Goal: Information Seeking & Learning: Learn about a topic

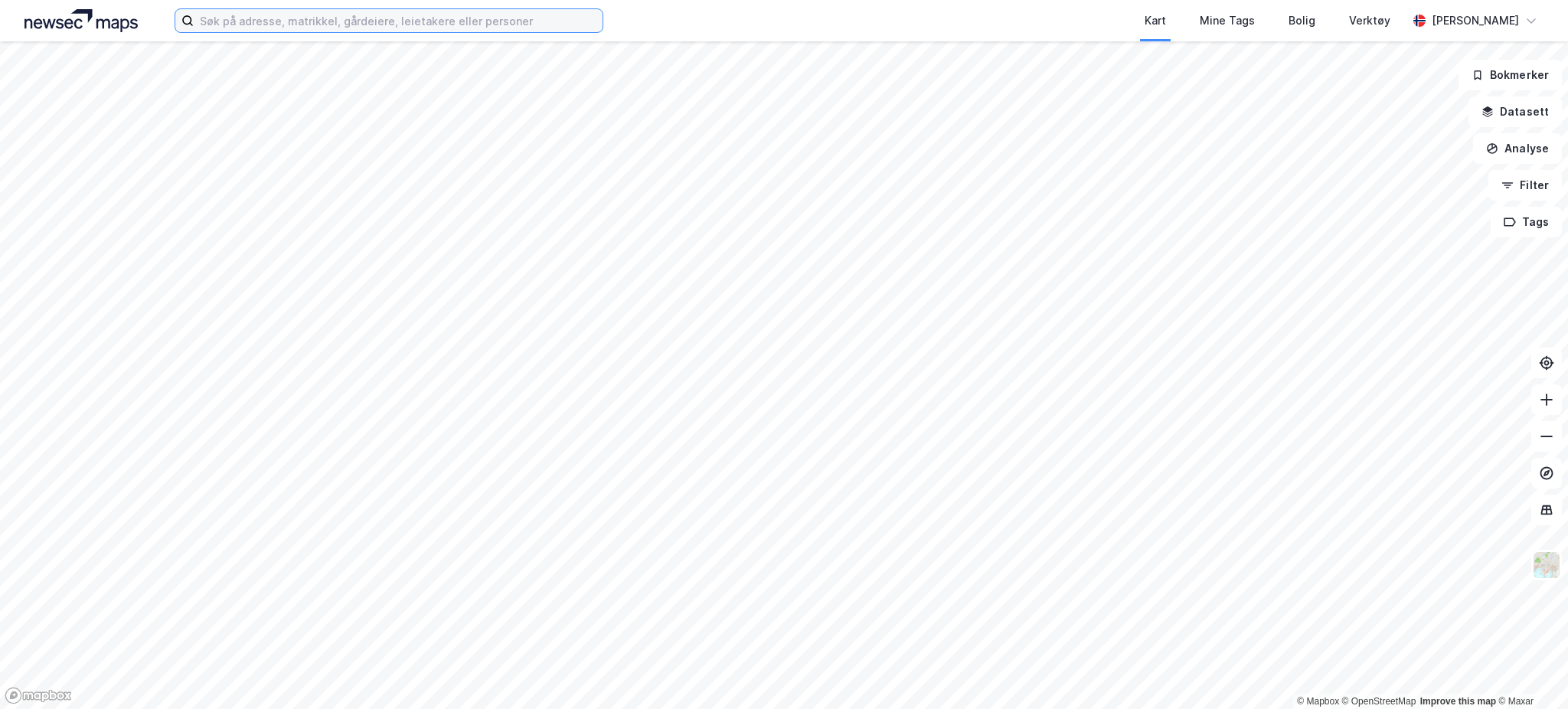
click at [261, 25] on input at bounding box center [398, 21] width 409 height 23
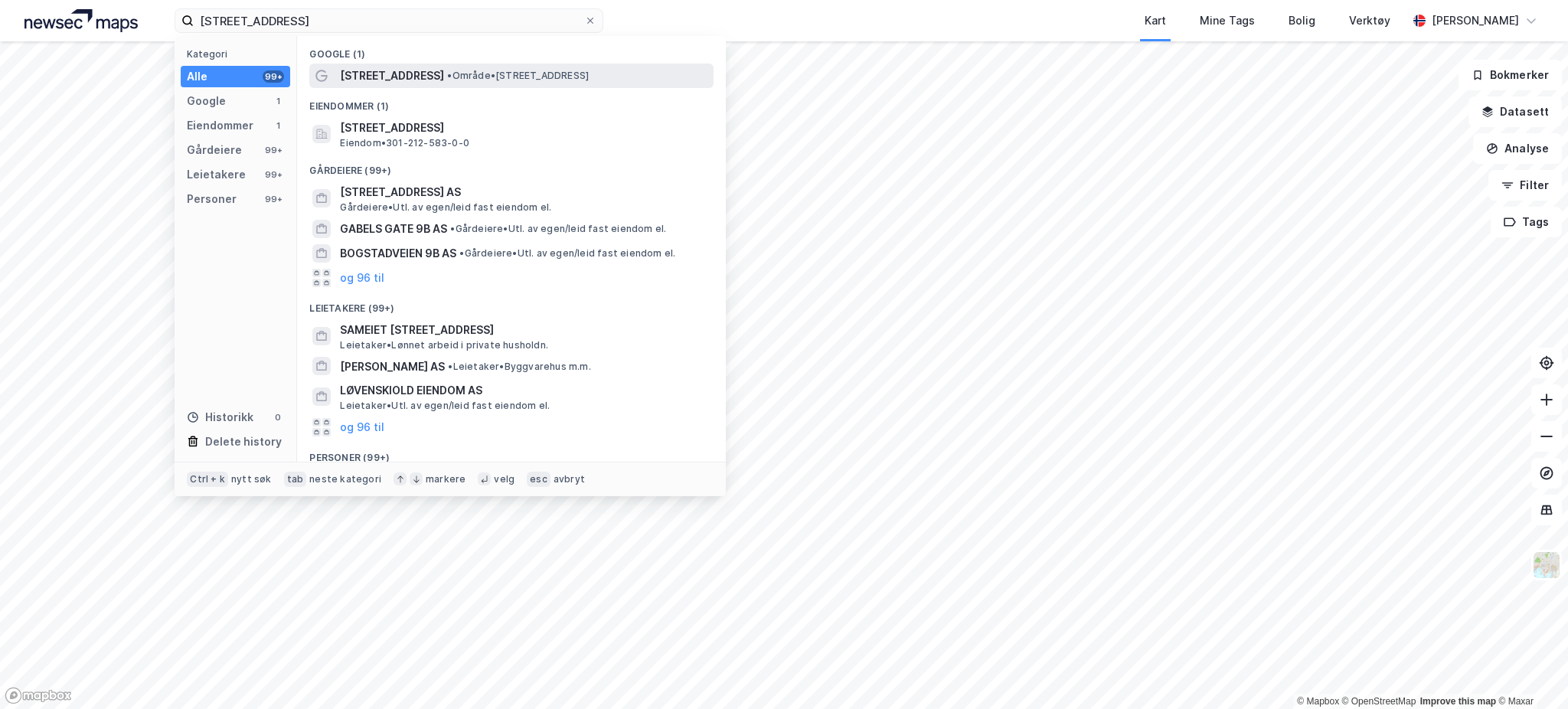
click at [437, 81] on span "[STREET_ADDRESS]" at bounding box center [391, 75] width 104 height 18
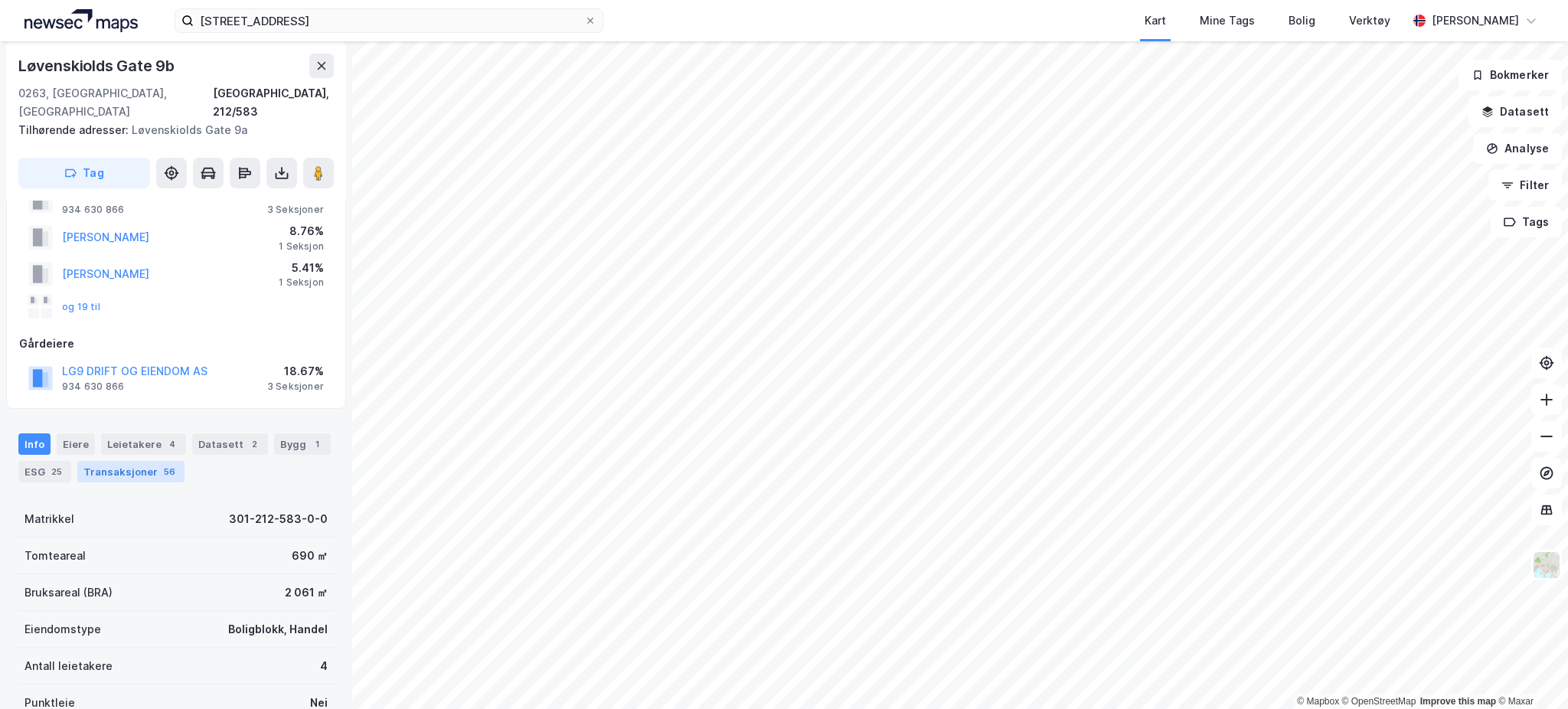
scroll to position [61, 0]
click at [136, 462] on div "Transaksjoner 56" at bounding box center [131, 472] width 107 height 21
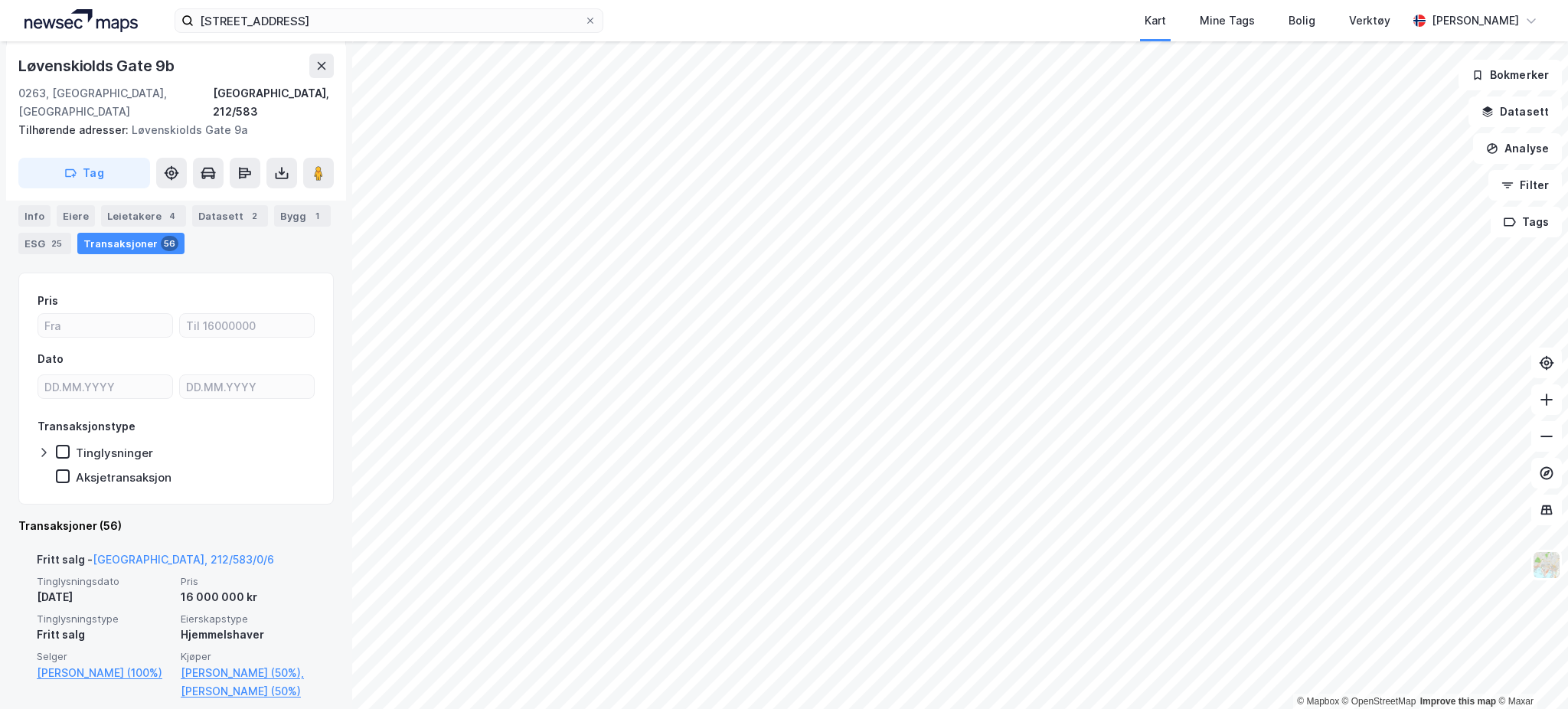
scroll to position [286, 0]
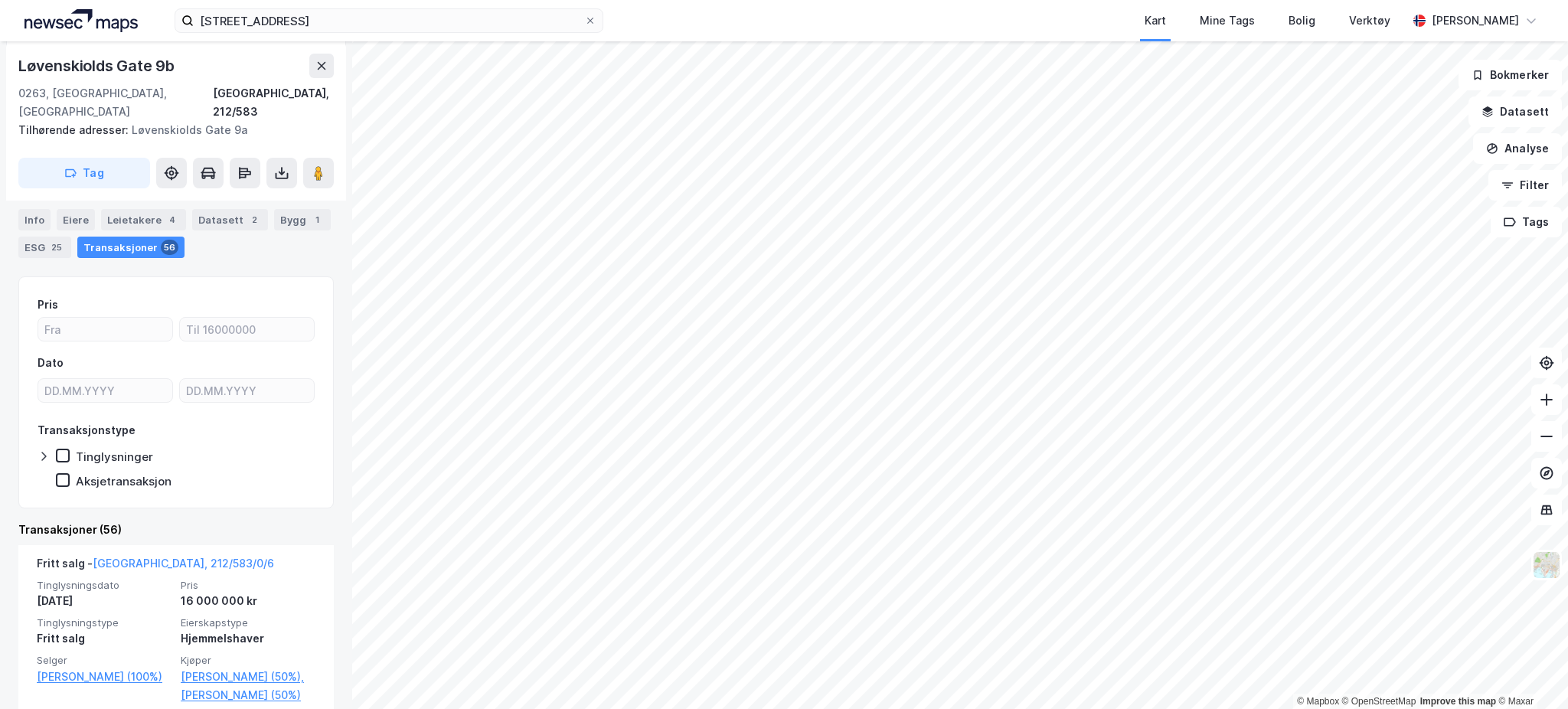
click at [128, 449] on div "Tinglysninger" at bounding box center [113, 456] width 77 height 14
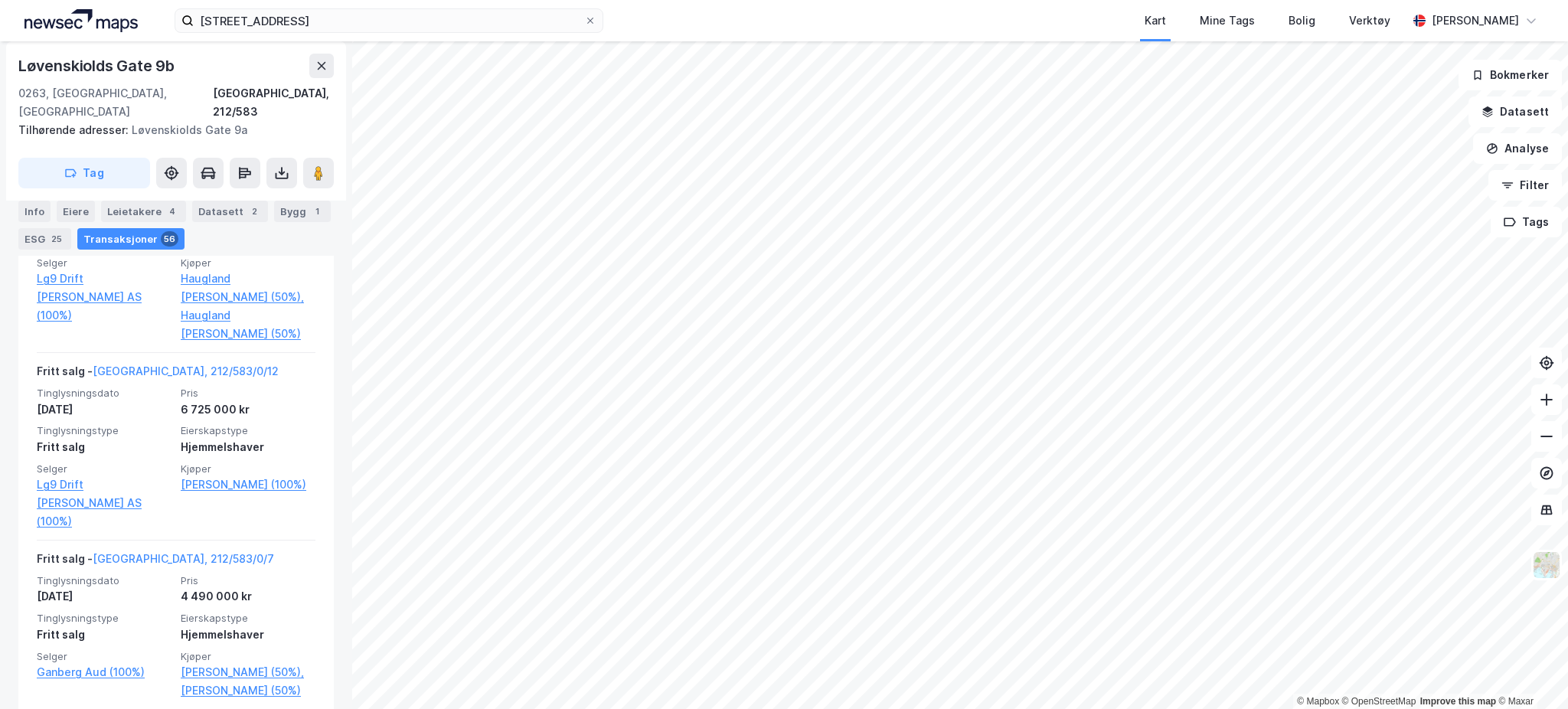
scroll to position [4266, 0]
click at [65, 204] on div "Eiere" at bounding box center [75, 211] width 38 height 21
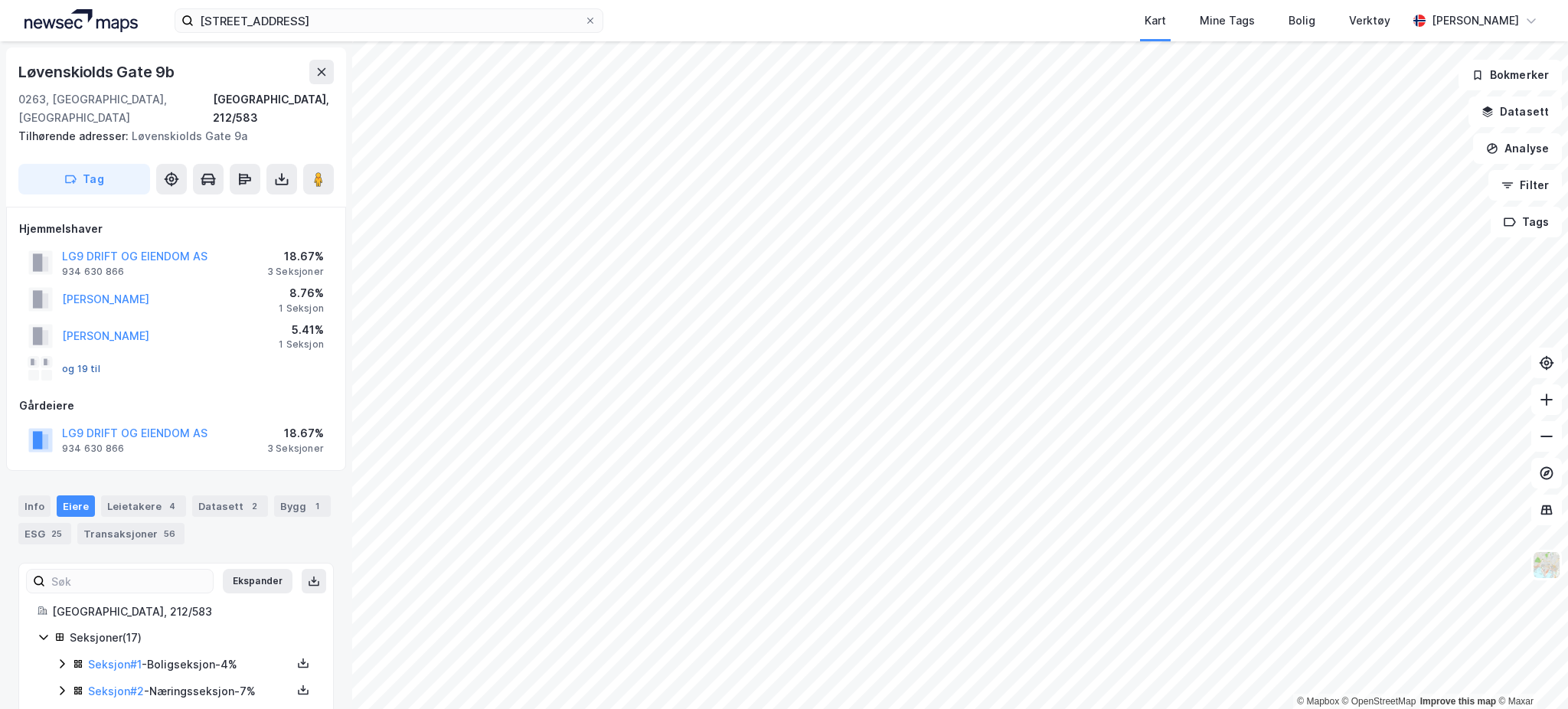
click at [0, 0] on button "og 19 til" at bounding box center [0, 0] width 0 height 0
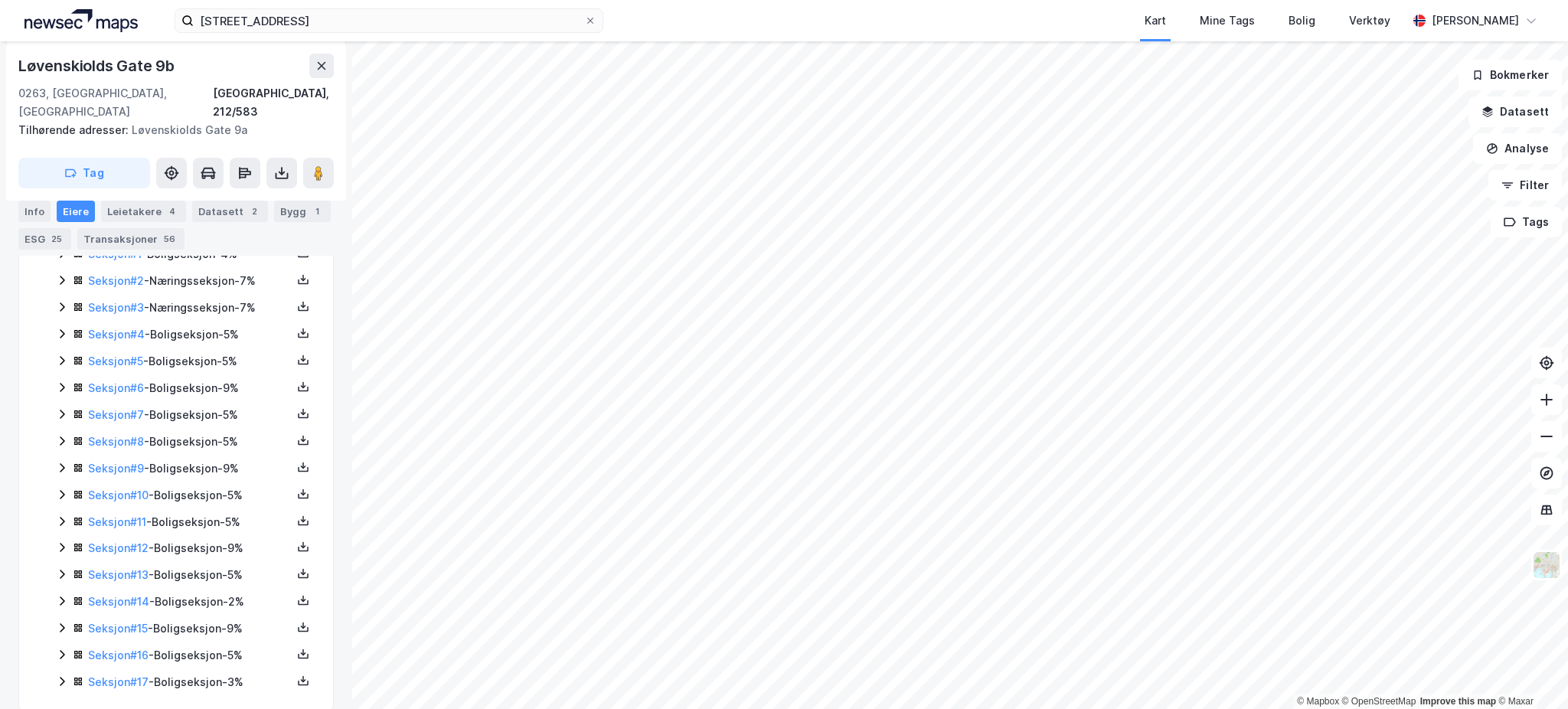
scroll to position [411, 0]
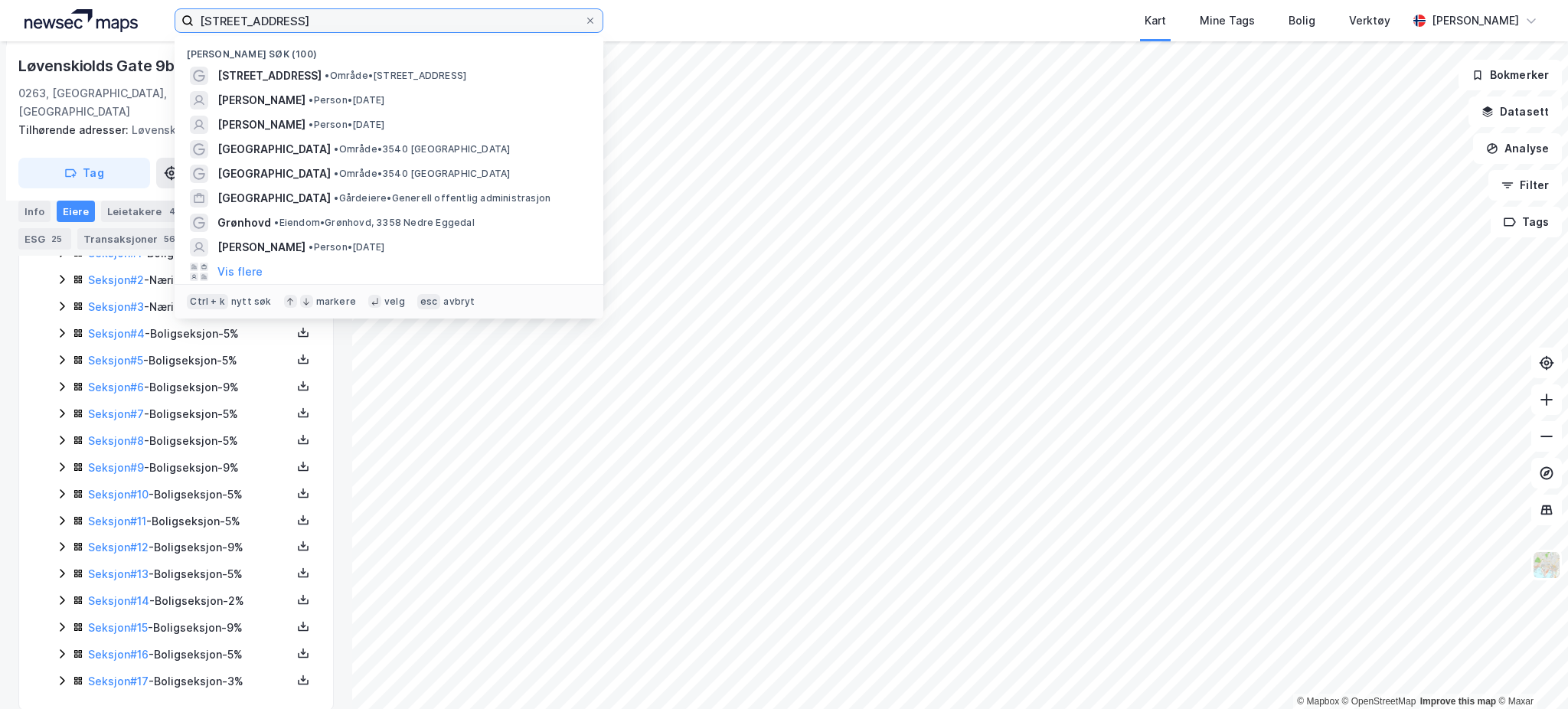
click at [375, 21] on input "[STREET_ADDRESS]" at bounding box center [388, 21] width 390 height 23
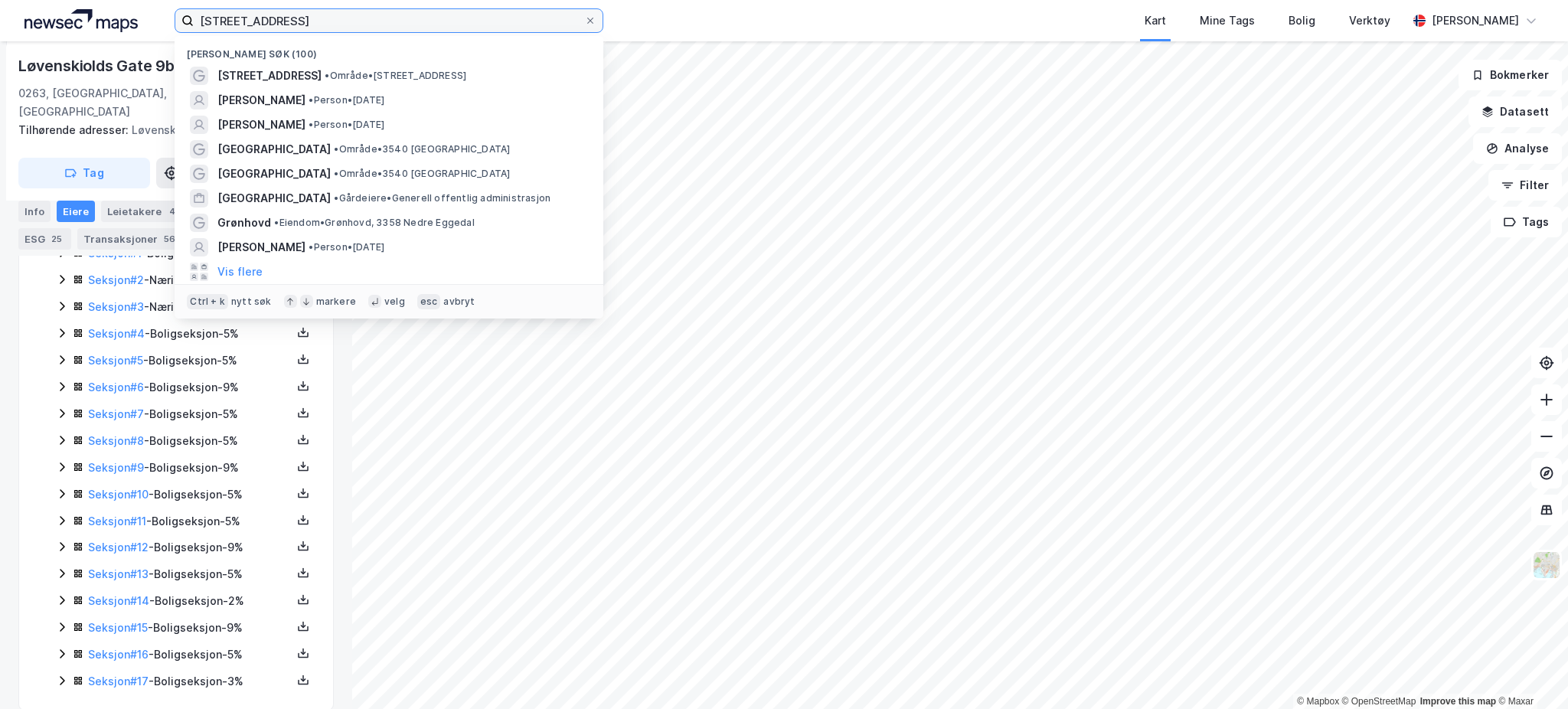
paste input "LG9 DRIFT OG EIENDOM AS"
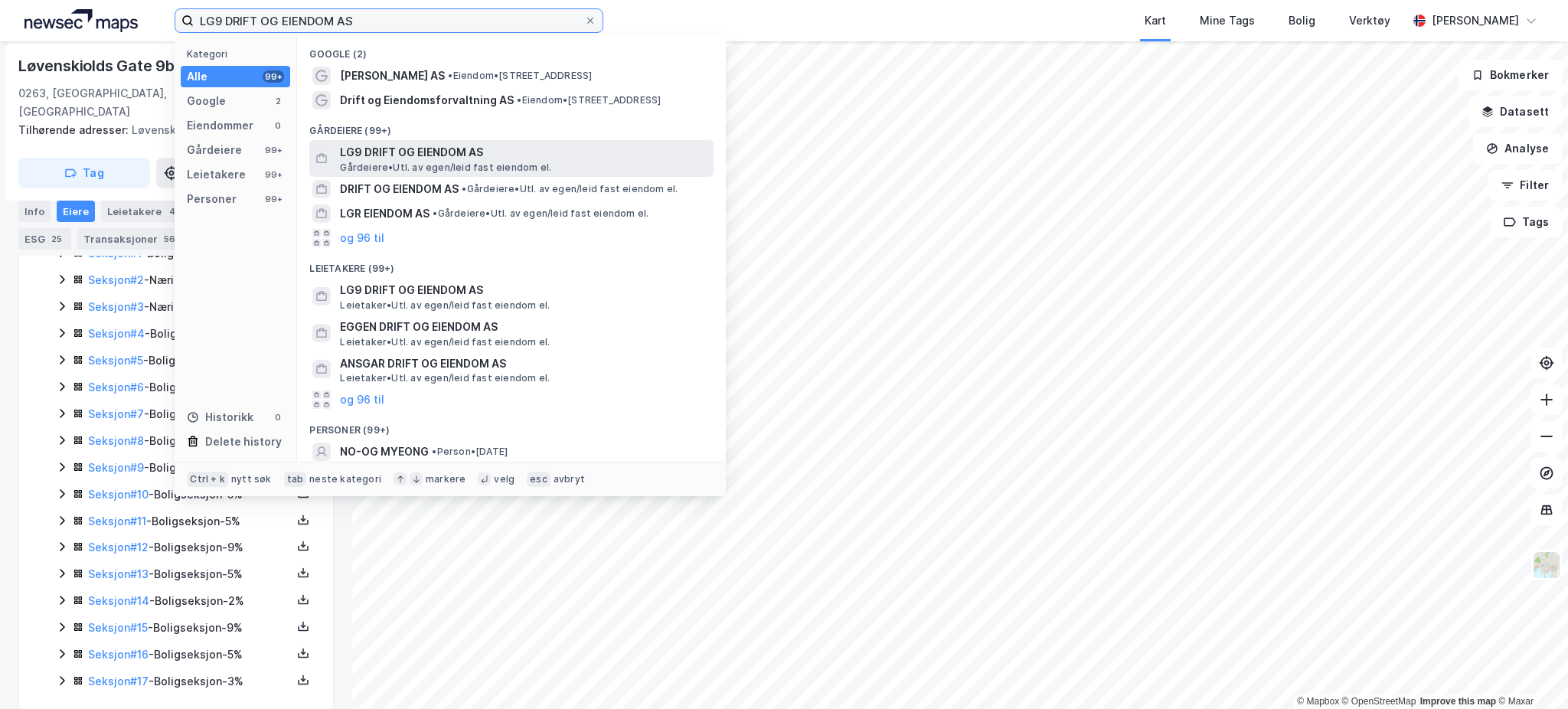
type input "LG9 DRIFT OG EIENDOM AS"
click at [433, 154] on span "LG9 DRIFT OG EIENDOM AS" at bounding box center [523, 152] width 367 height 18
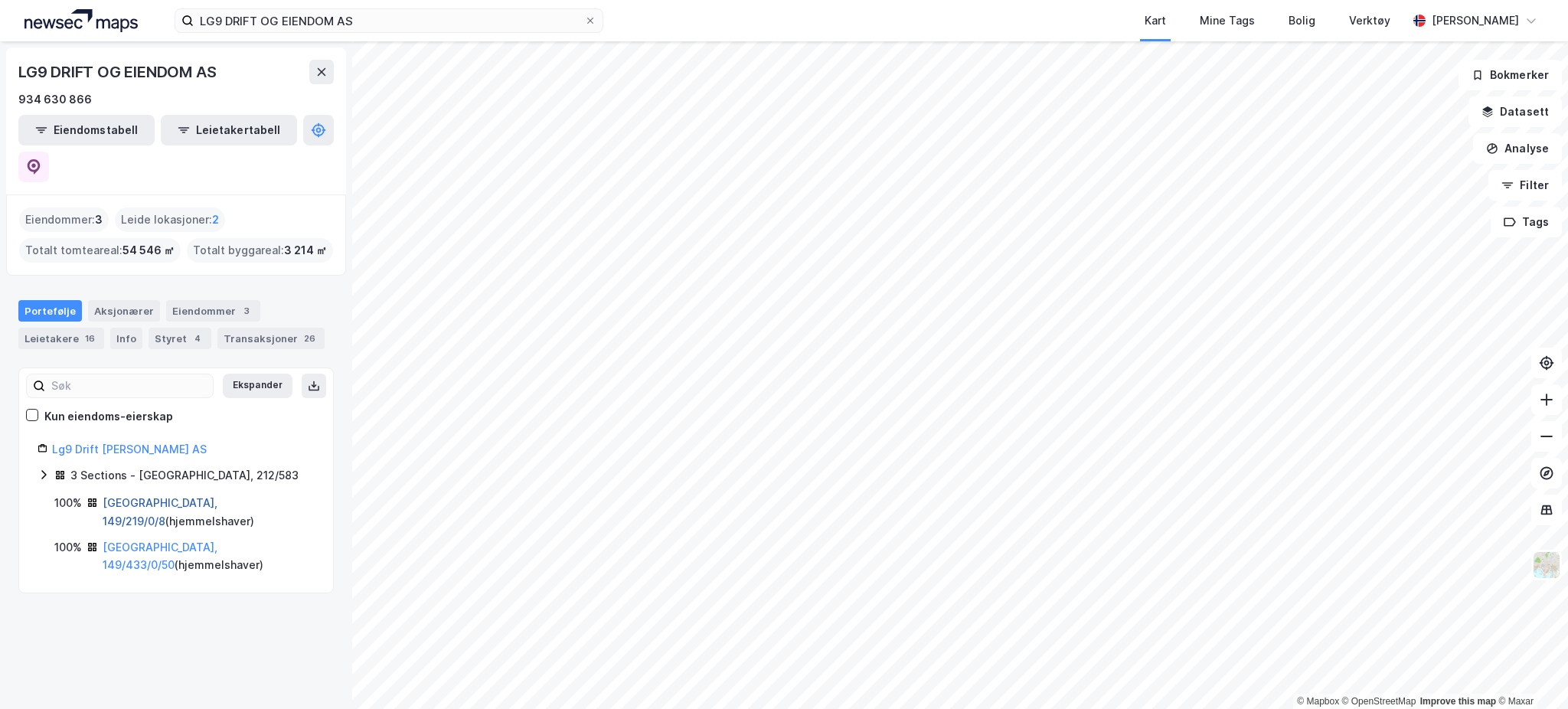
click at [137, 496] on link "[GEOGRAPHIC_DATA], 149/219/0/8" at bounding box center [160, 511] width 114 height 31
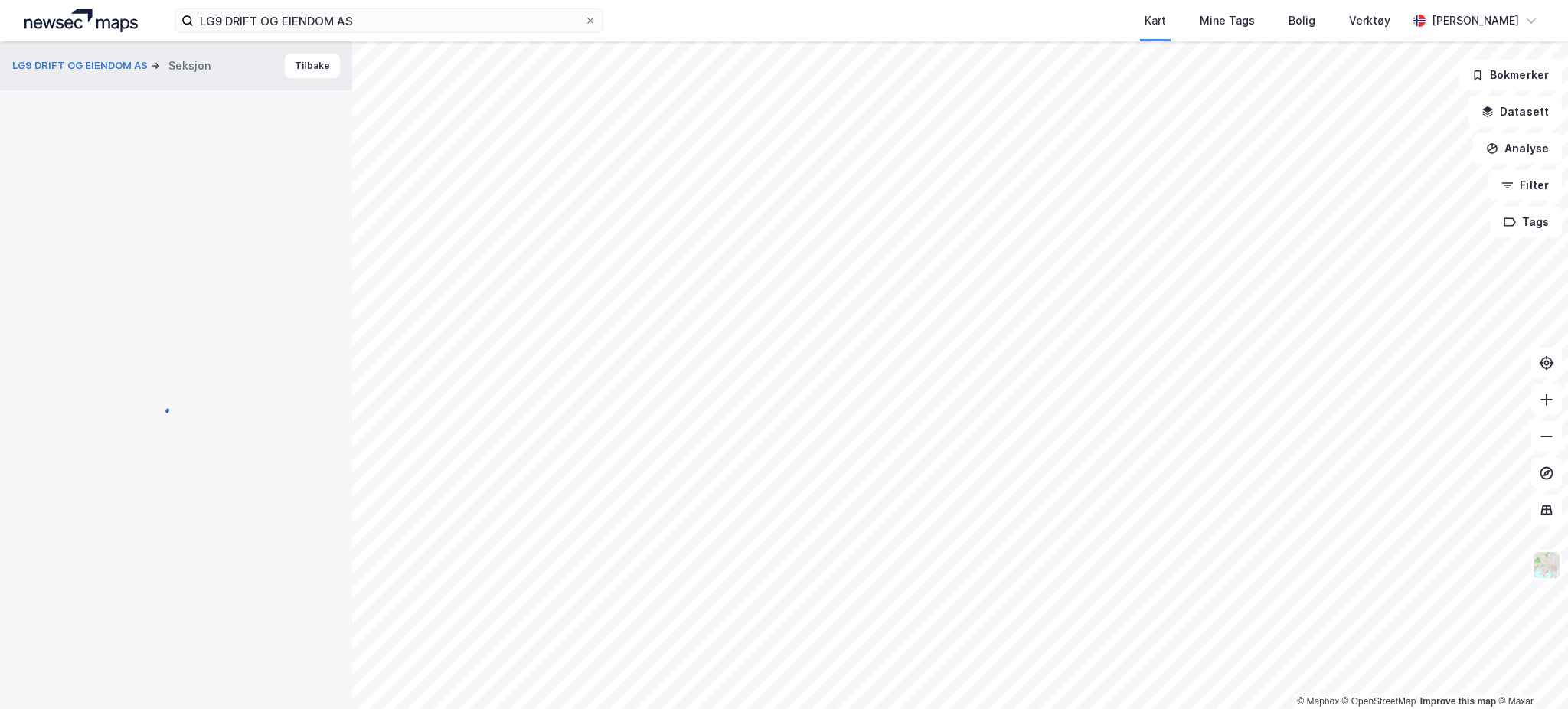
scroll to position [136, 0]
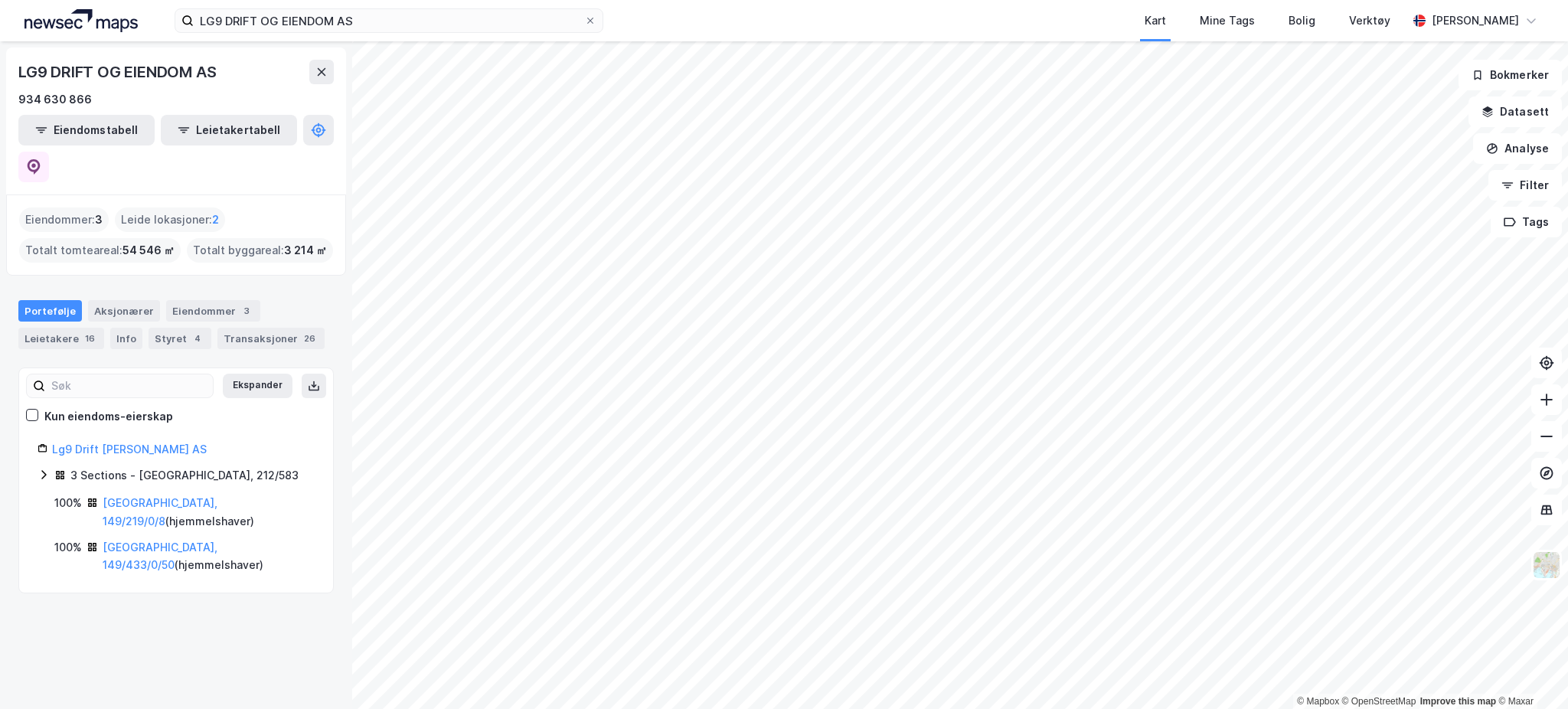
click at [45, 469] on icon at bounding box center [43, 474] width 12 height 12
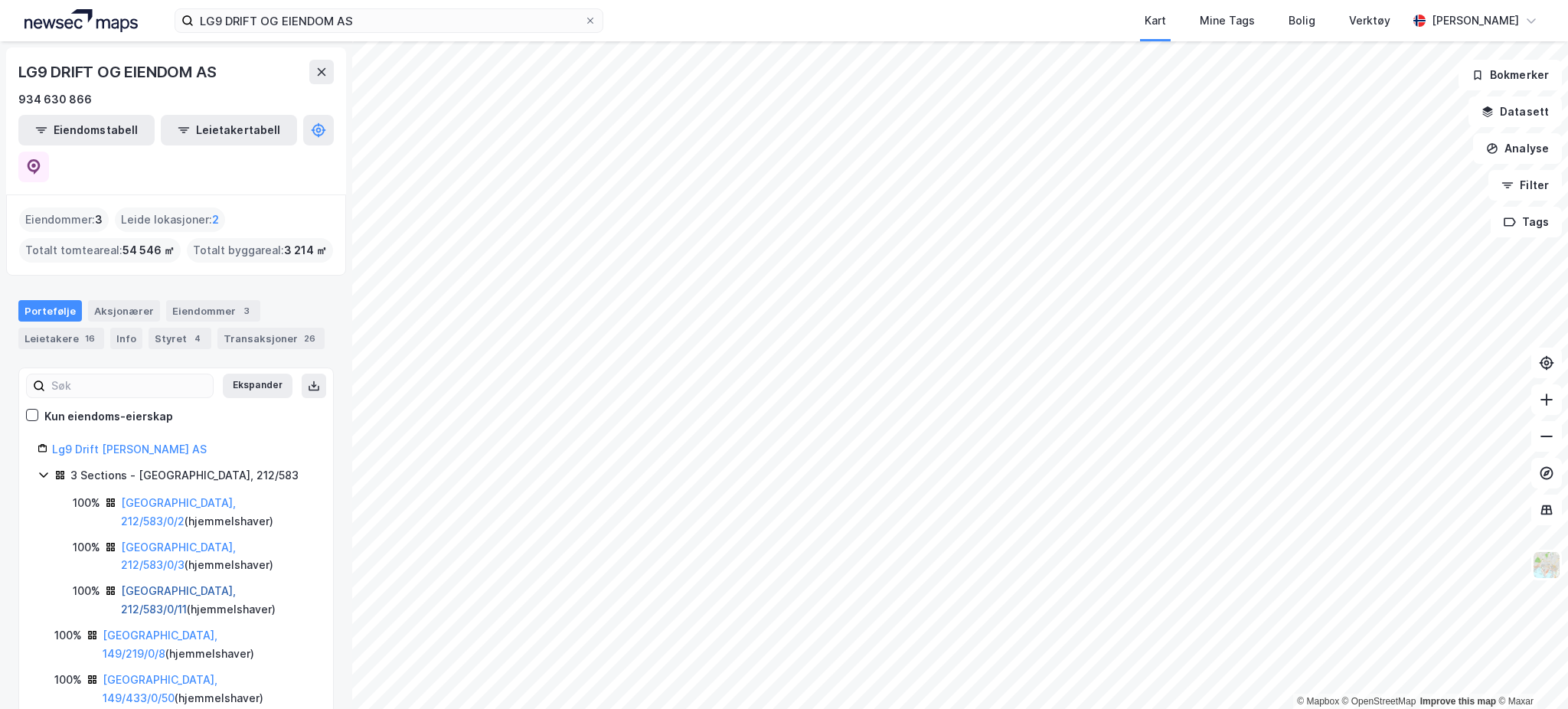
click at [205, 584] on link "[GEOGRAPHIC_DATA], 212/583/0/11" at bounding box center [178, 599] width 114 height 31
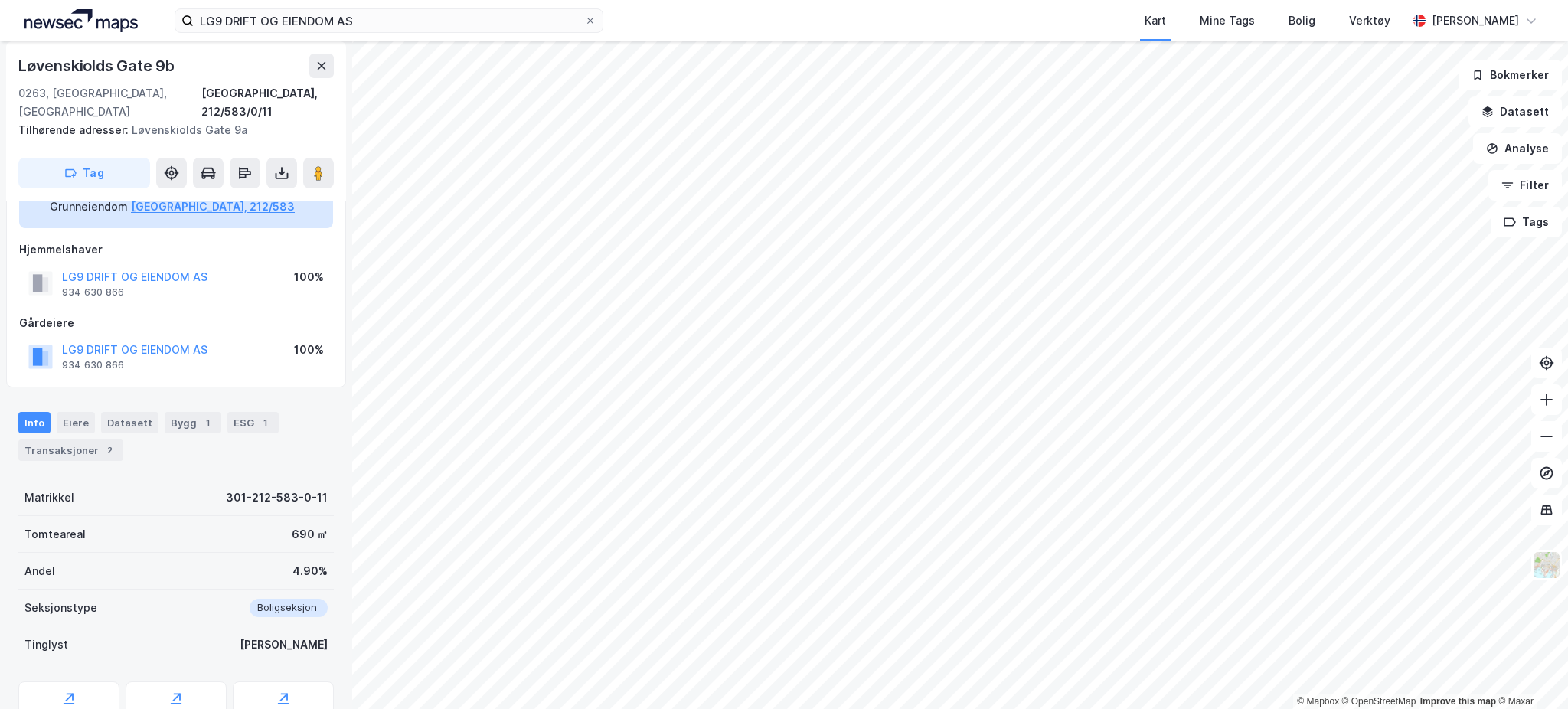
scroll to position [156, 0]
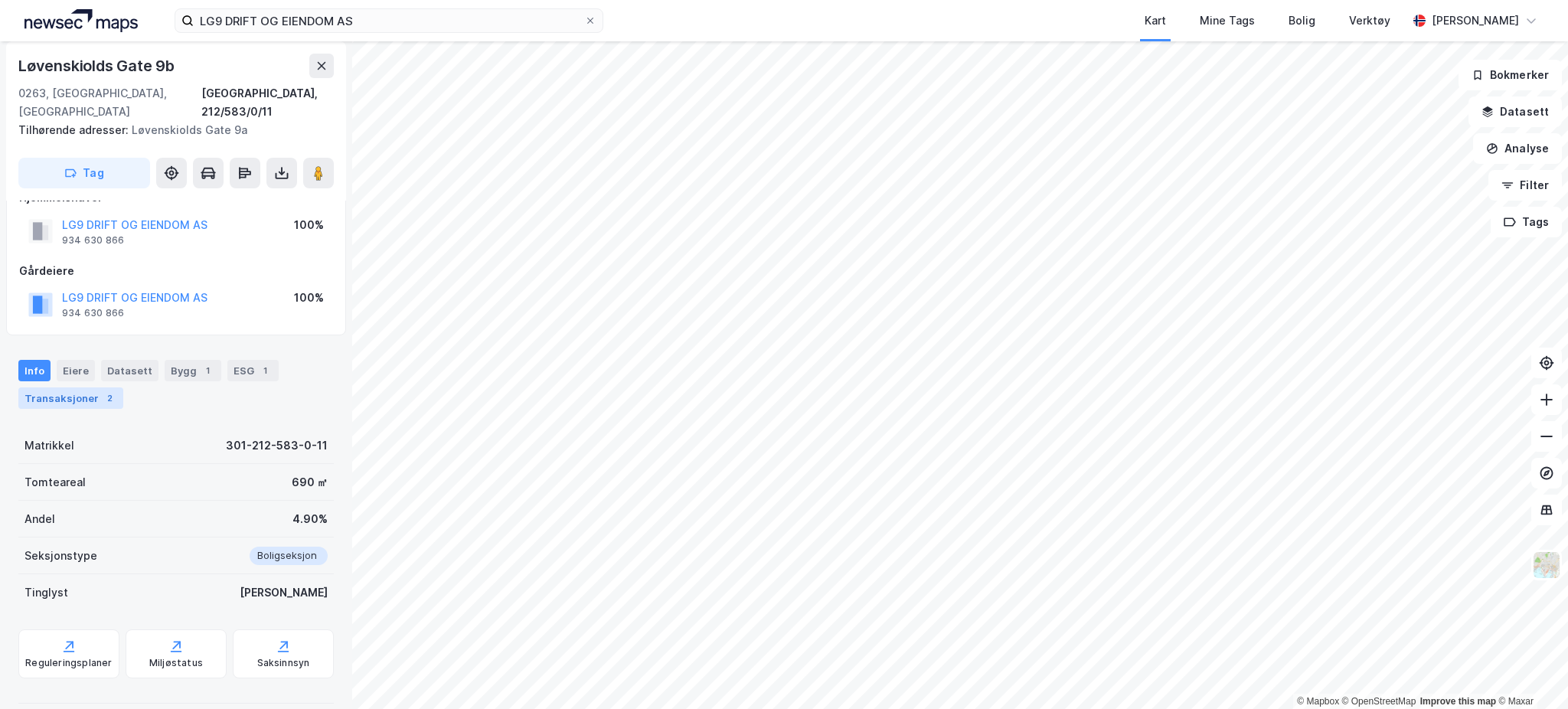
click at [94, 387] on div "Transaksjoner 2" at bounding box center [71, 398] width 105 height 21
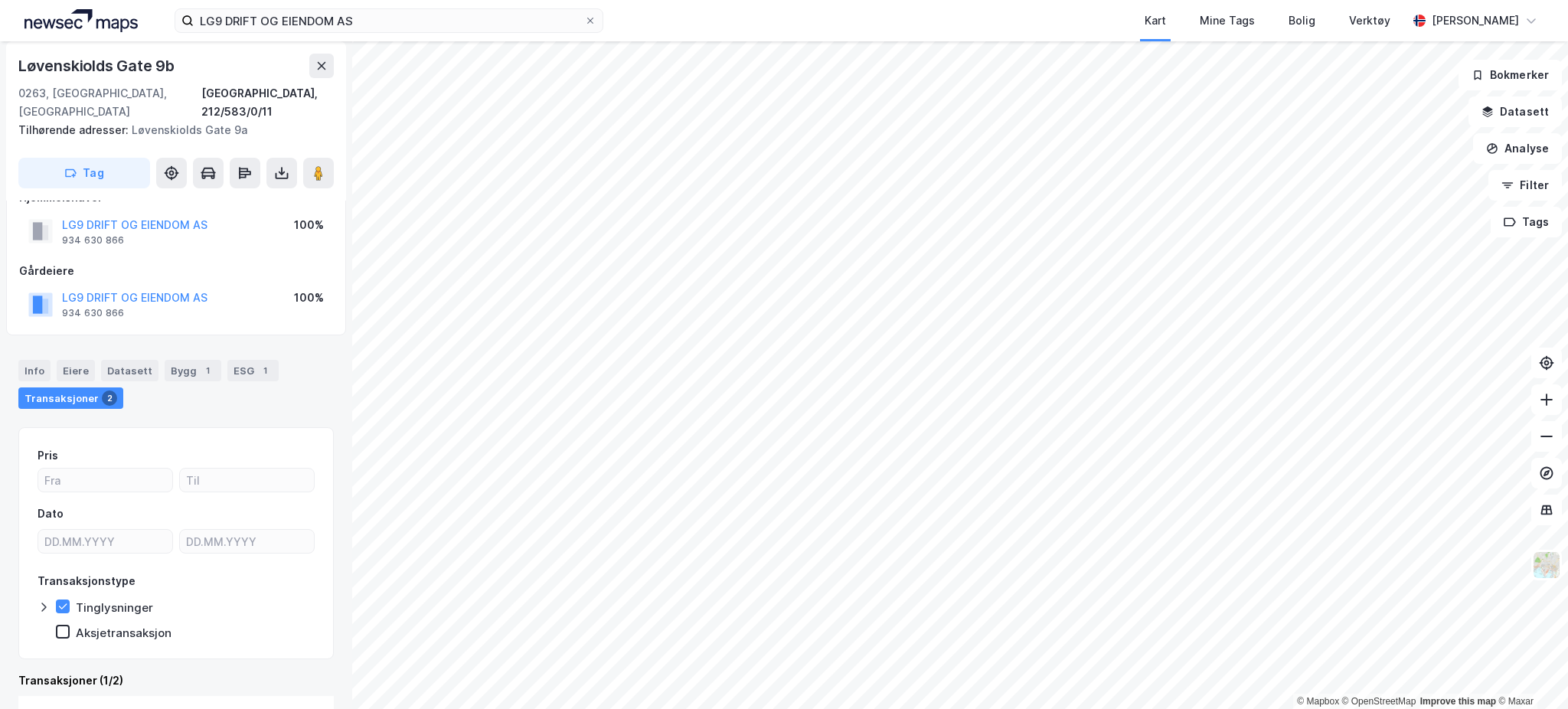
scroll to position [308, 0]
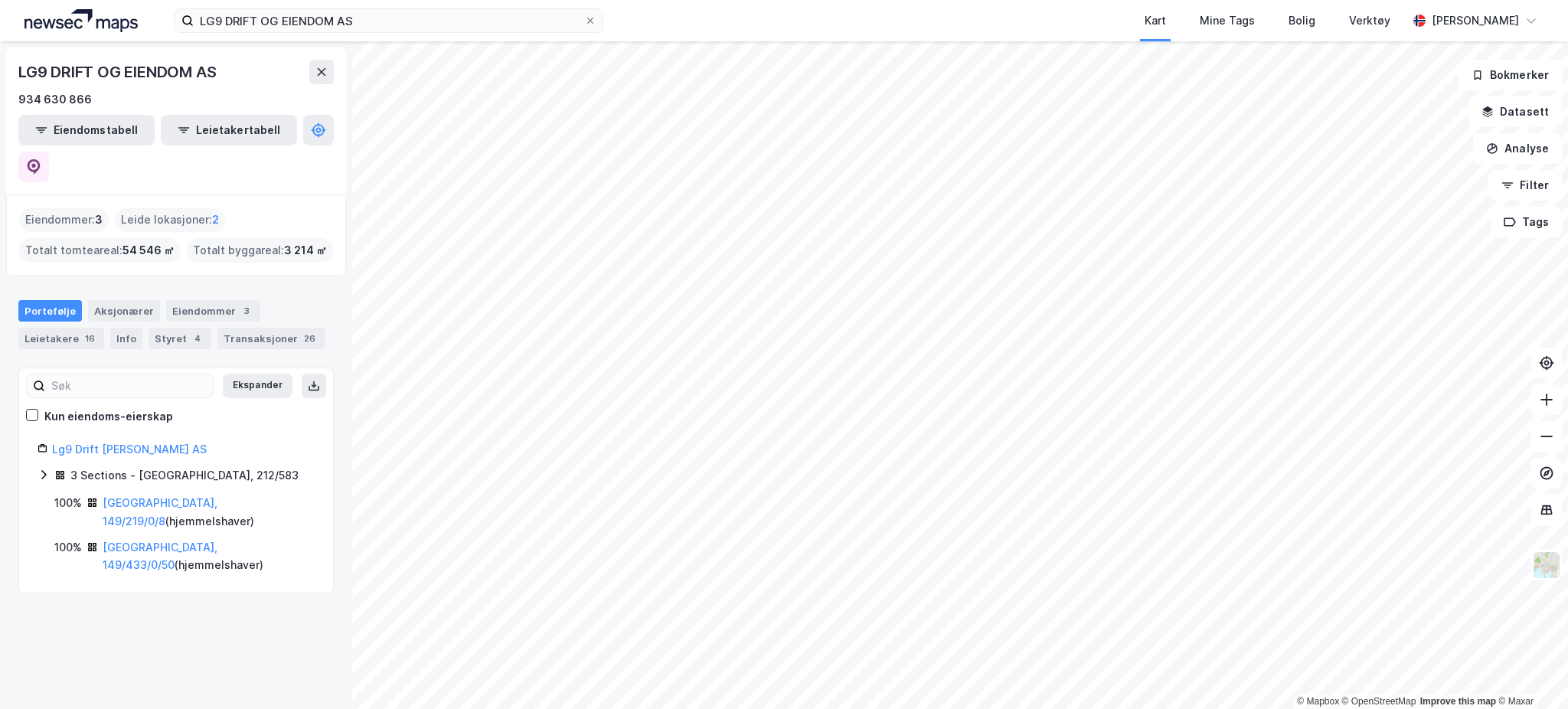
click at [41, 469] on icon at bounding box center [43, 474] width 12 height 12
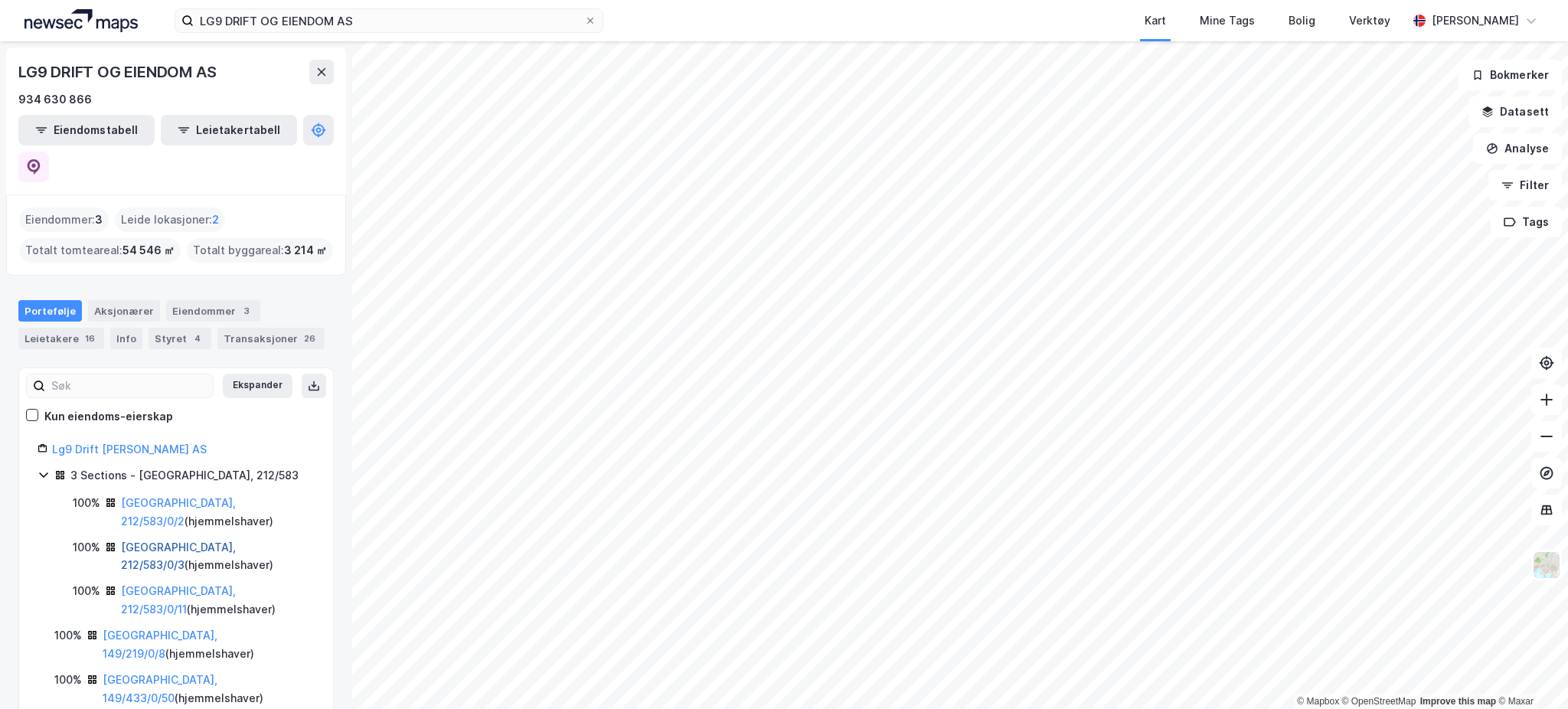
click at [155, 541] on link "[GEOGRAPHIC_DATA], 212/583/0/3" at bounding box center [178, 556] width 114 height 31
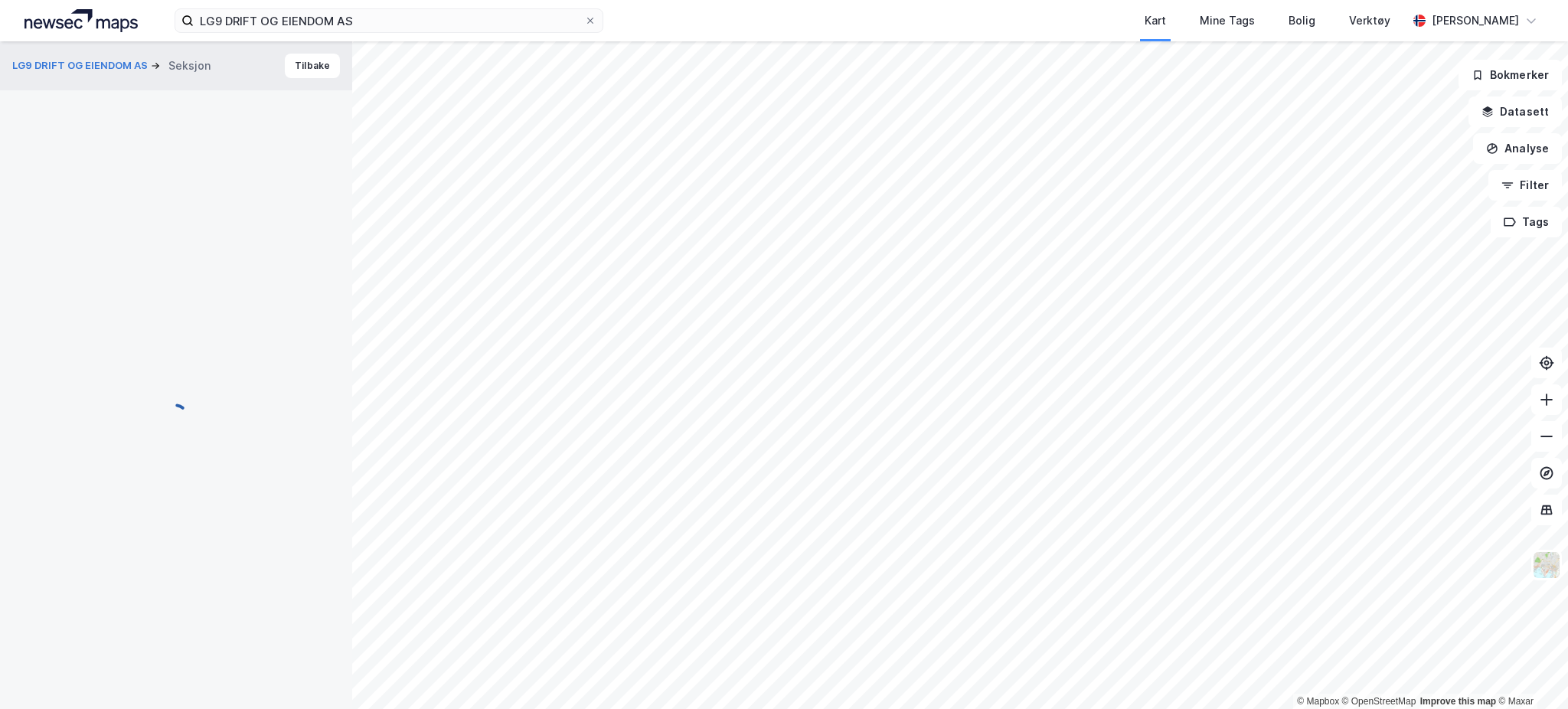
scroll to position [136, 0]
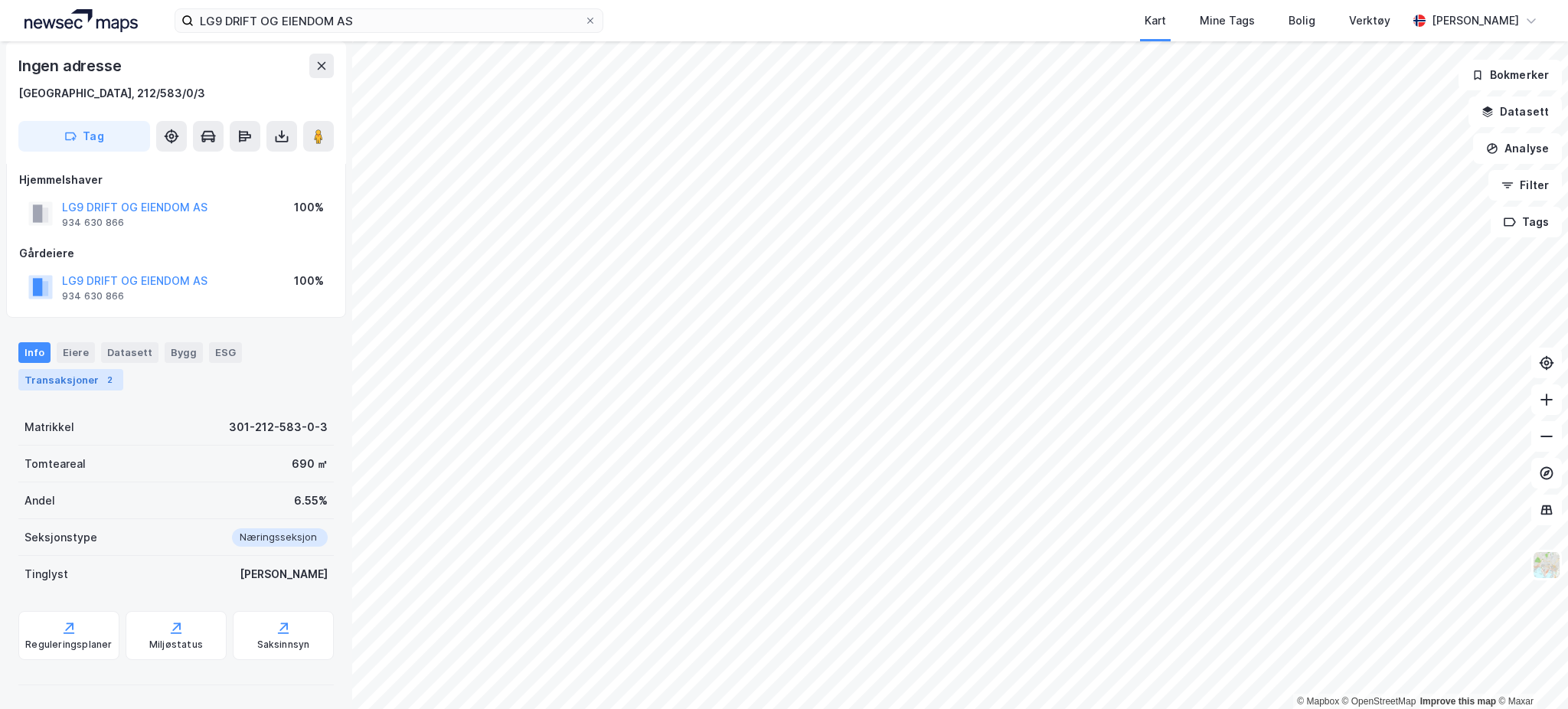
click at [75, 374] on div "Transaksjoner 2" at bounding box center [71, 380] width 105 height 21
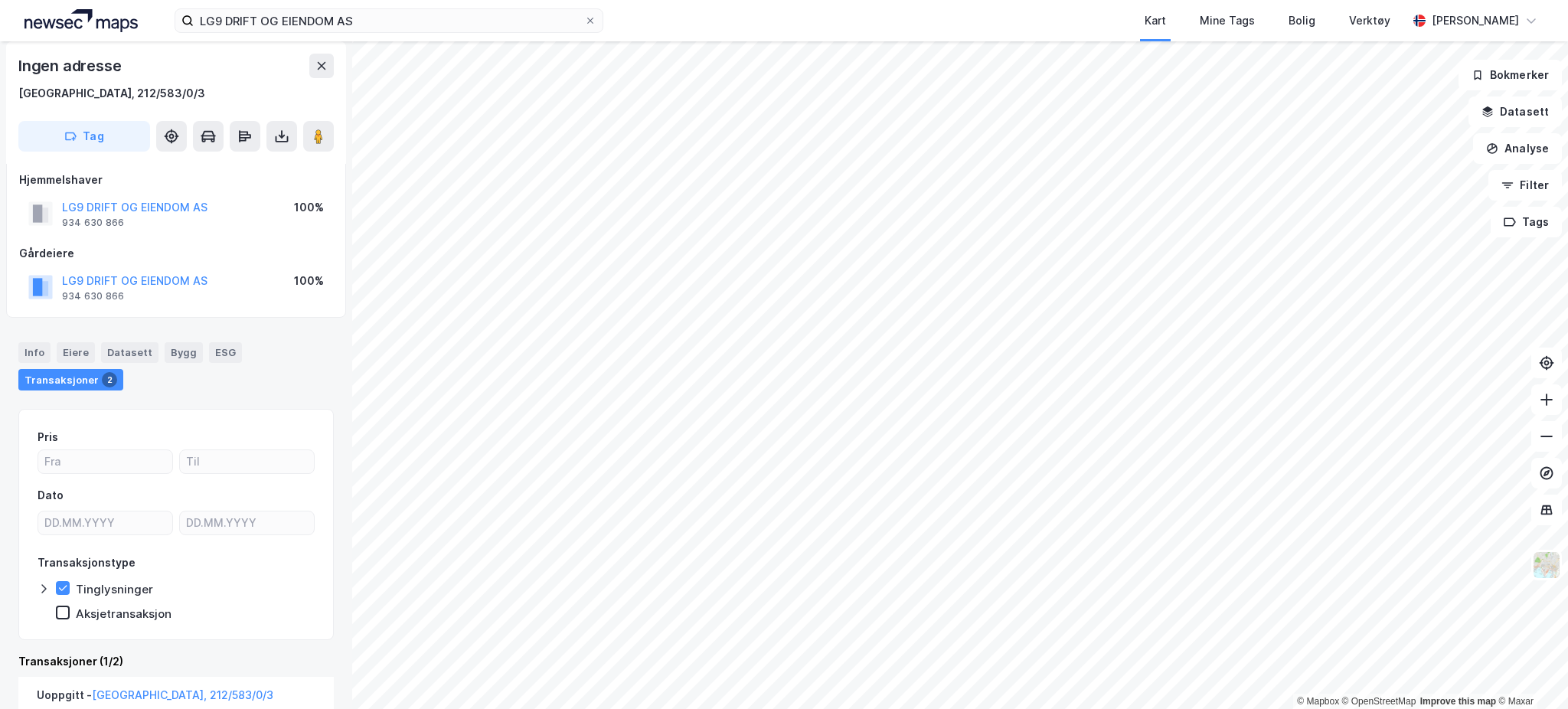
scroll to position [289, 0]
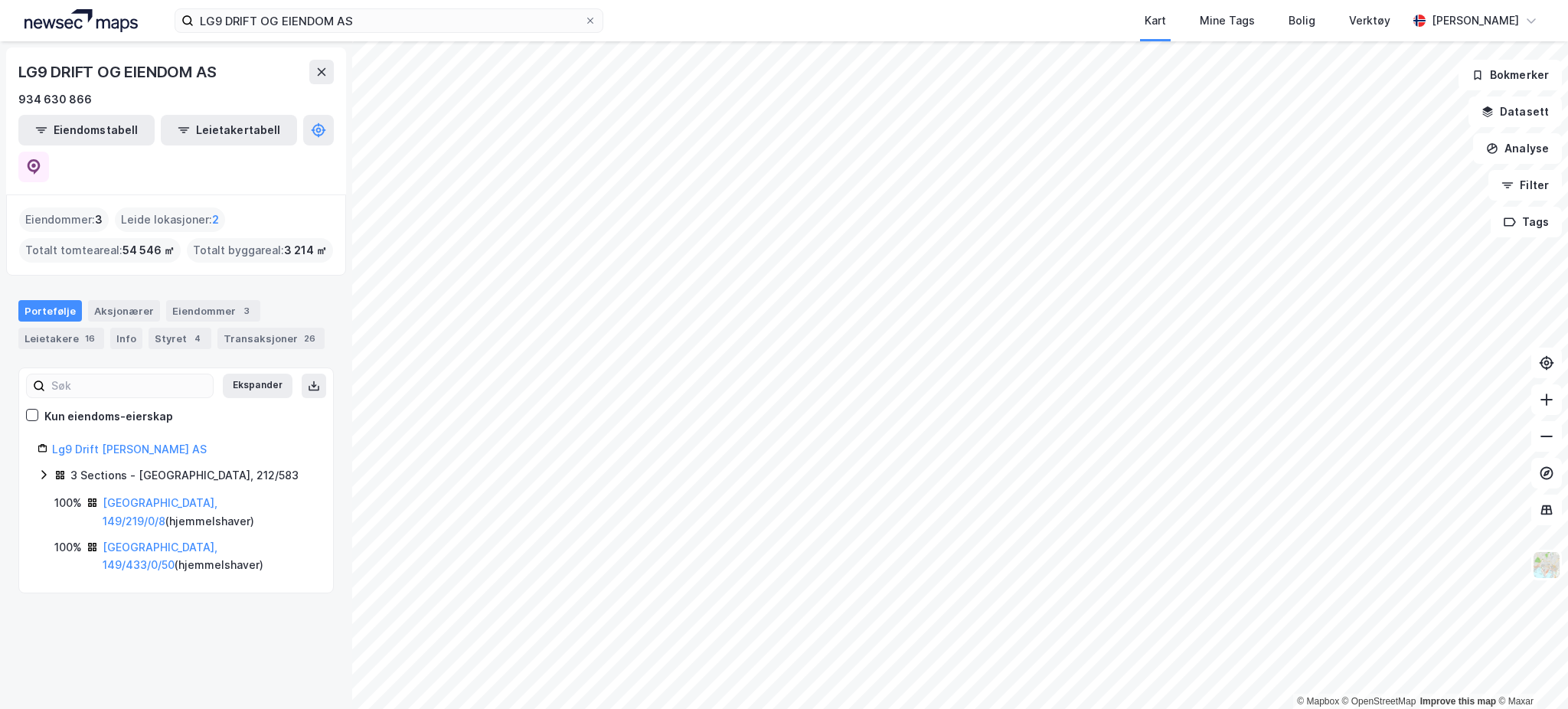
click at [56, 471] on icon at bounding box center [58, 473] width 4 height 4
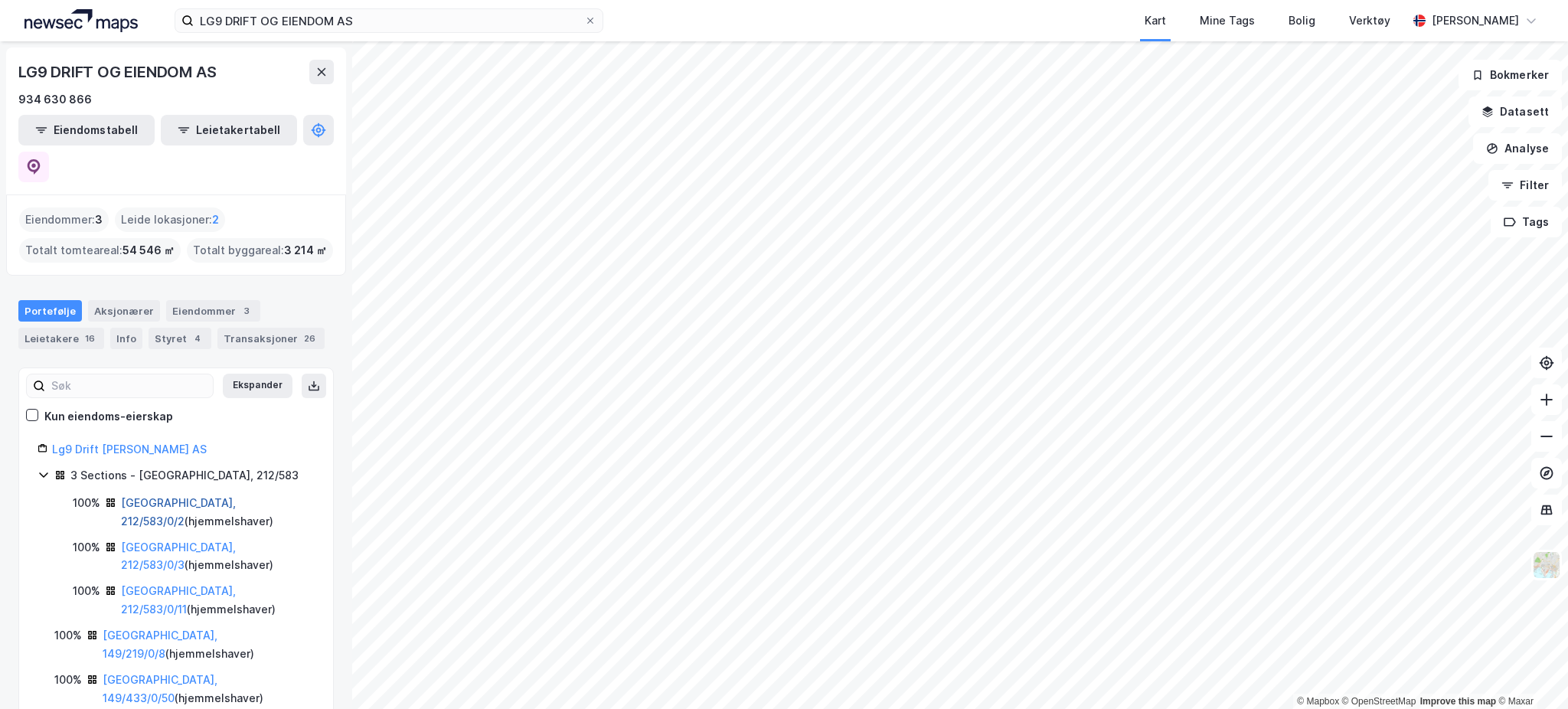
click at [167, 496] on link "[GEOGRAPHIC_DATA], 212/583/0/2" at bounding box center [178, 511] width 114 height 31
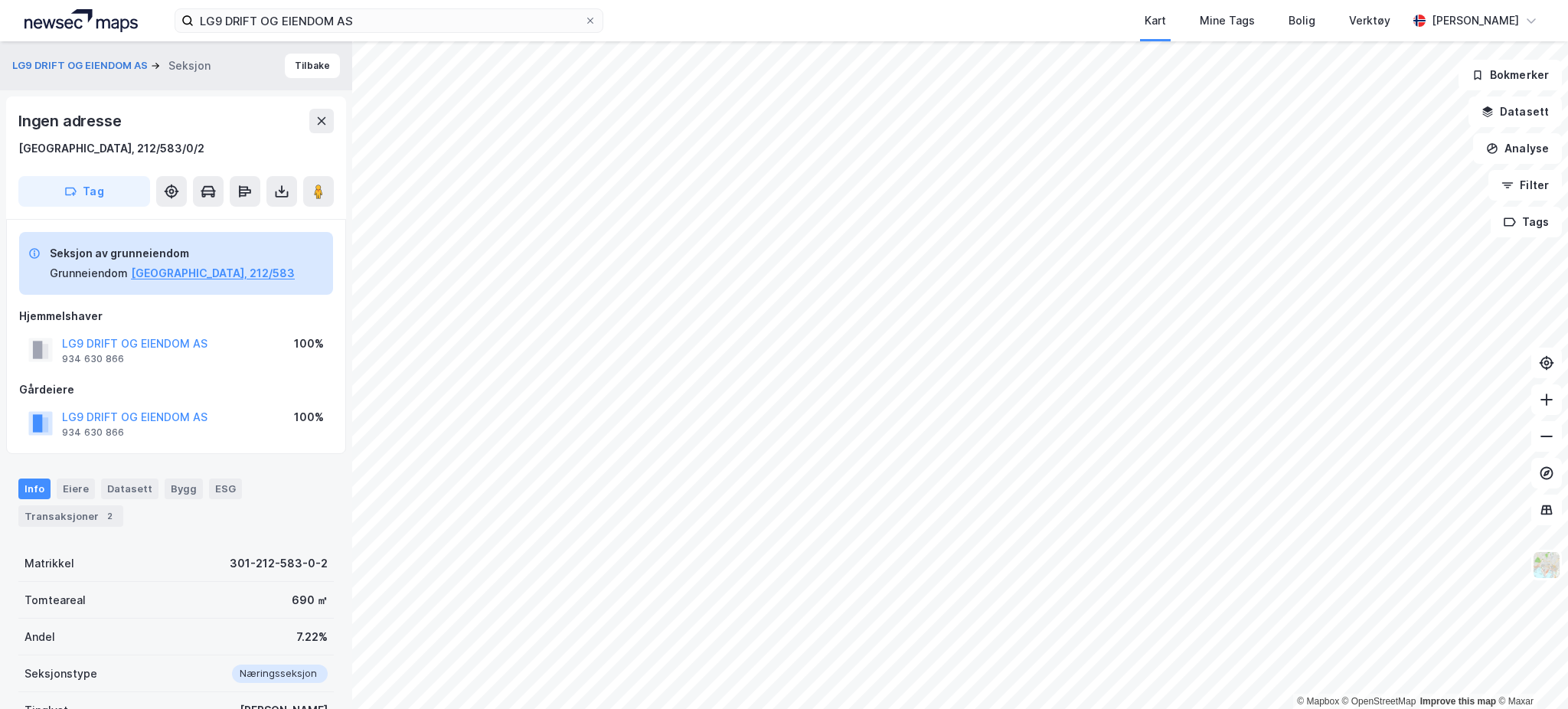
scroll to position [136, 0]
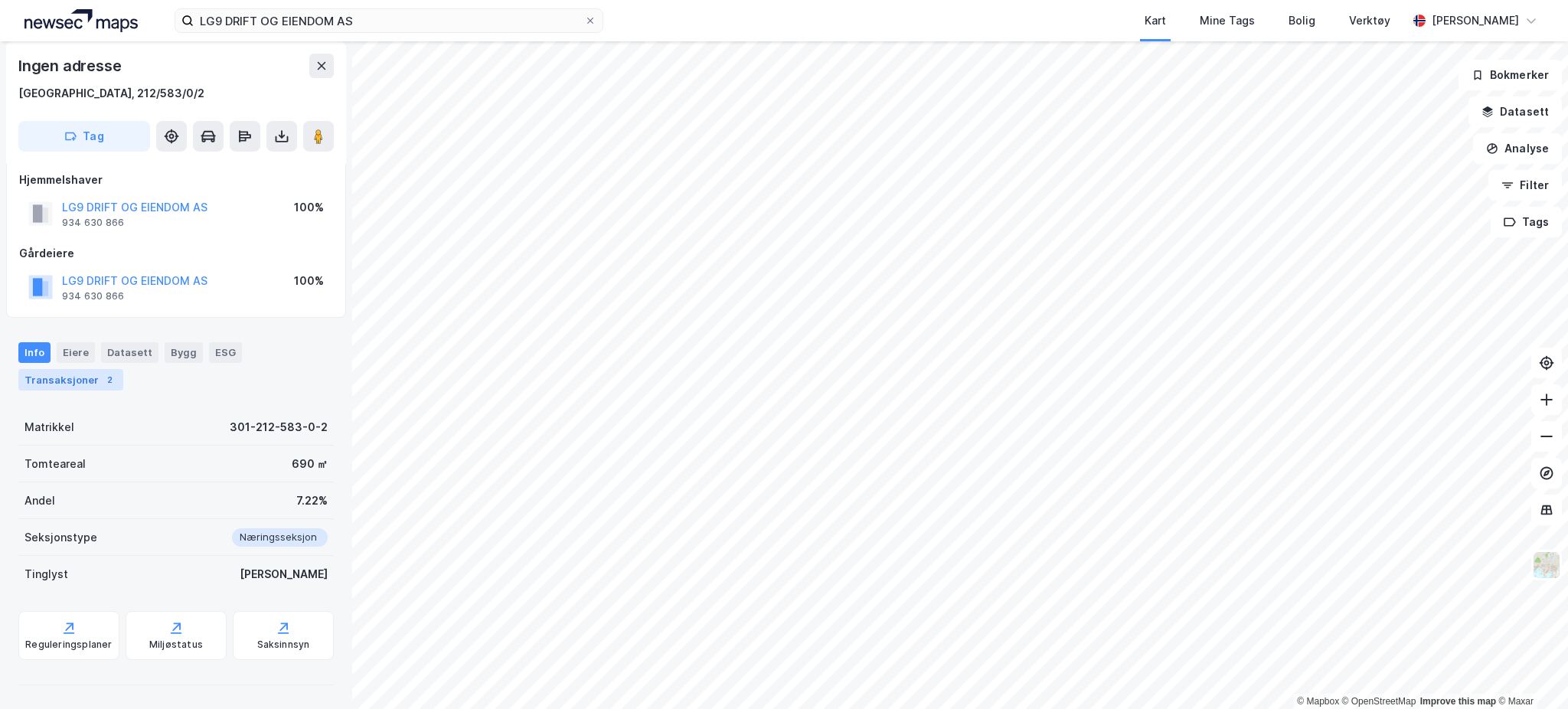
click at [83, 384] on div "Transaksjoner 2" at bounding box center [71, 380] width 105 height 21
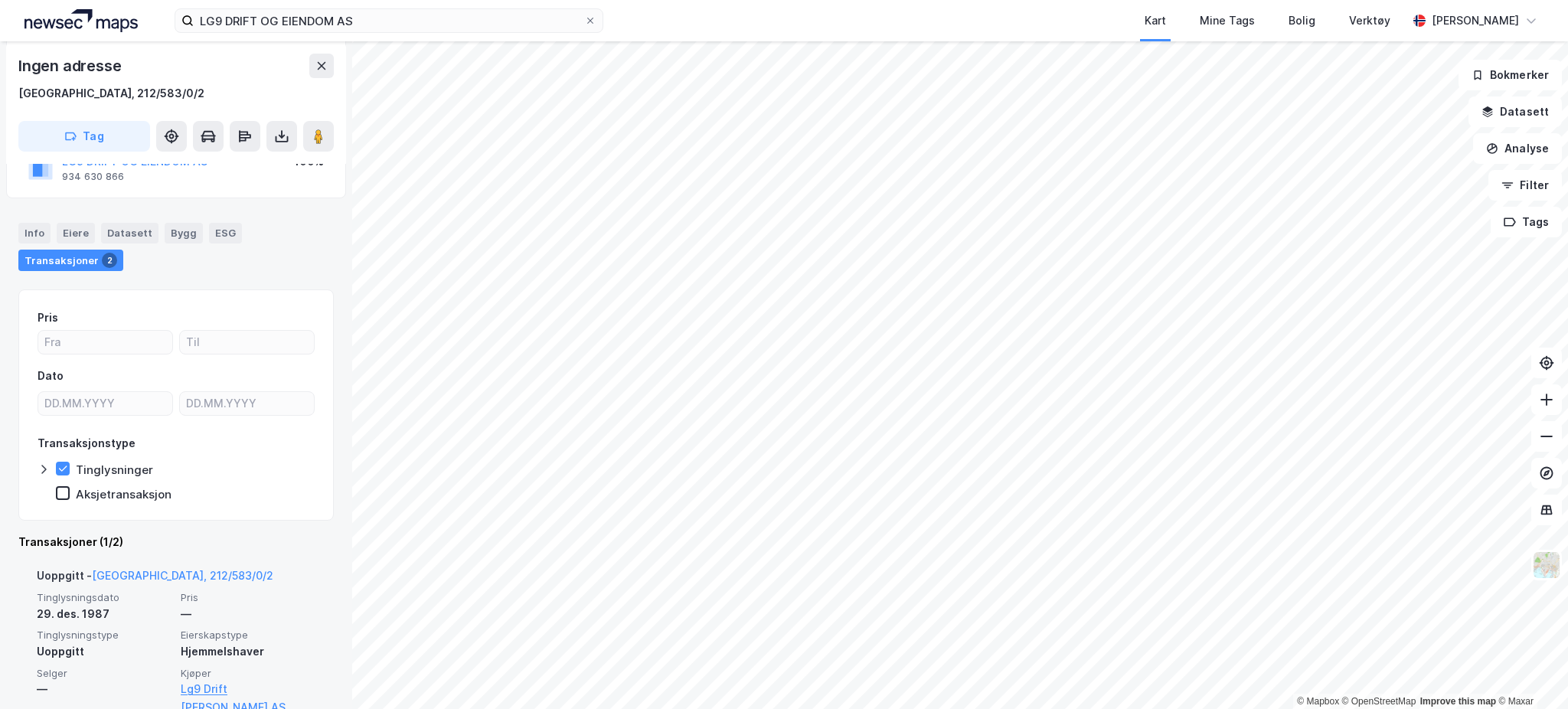
scroll to position [258, 0]
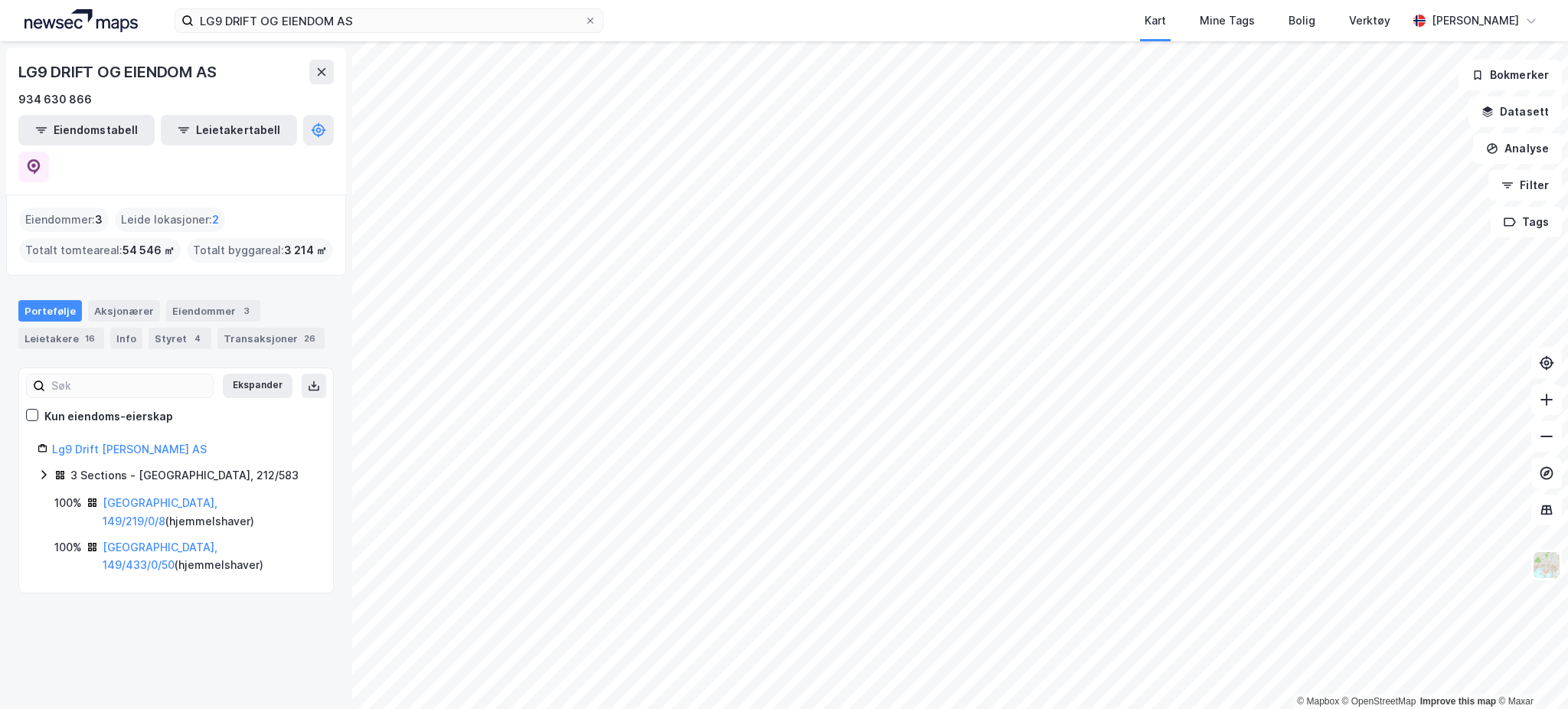
click at [46, 469] on icon at bounding box center [43, 474] width 12 height 12
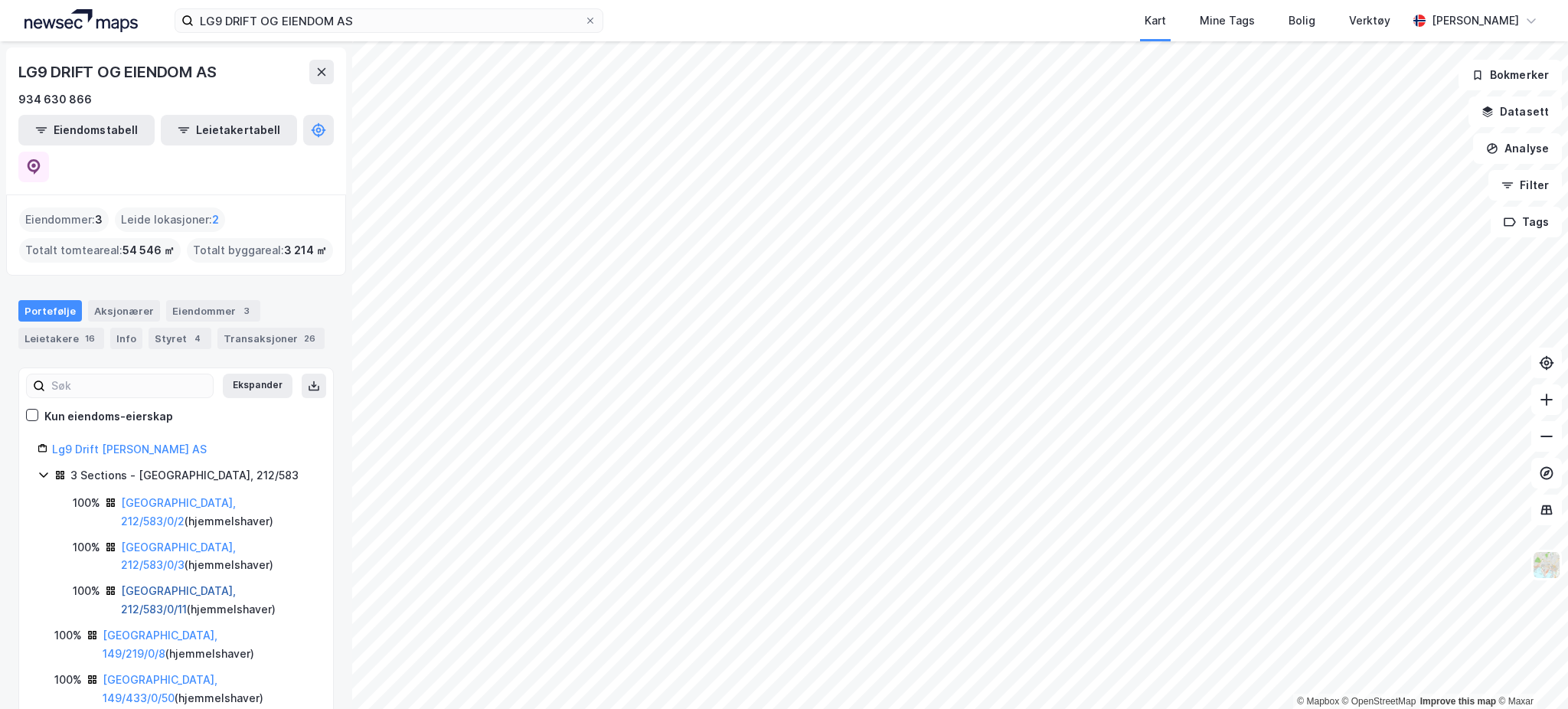
click at [169, 584] on link "[GEOGRAPHIC_DATA], 212/583/0/11" at bounding box center [178, 599] width 114 height 31
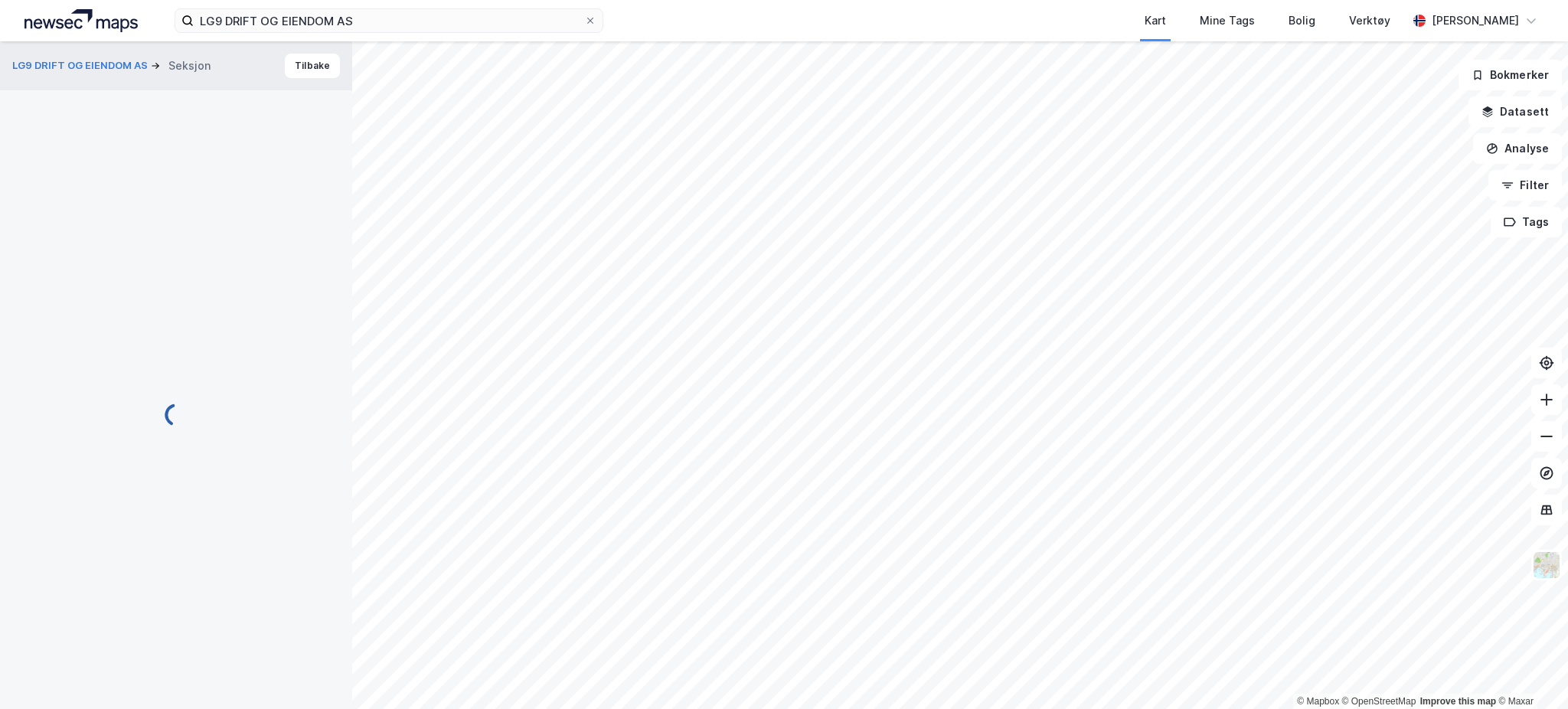
scroll to position [156, 0]
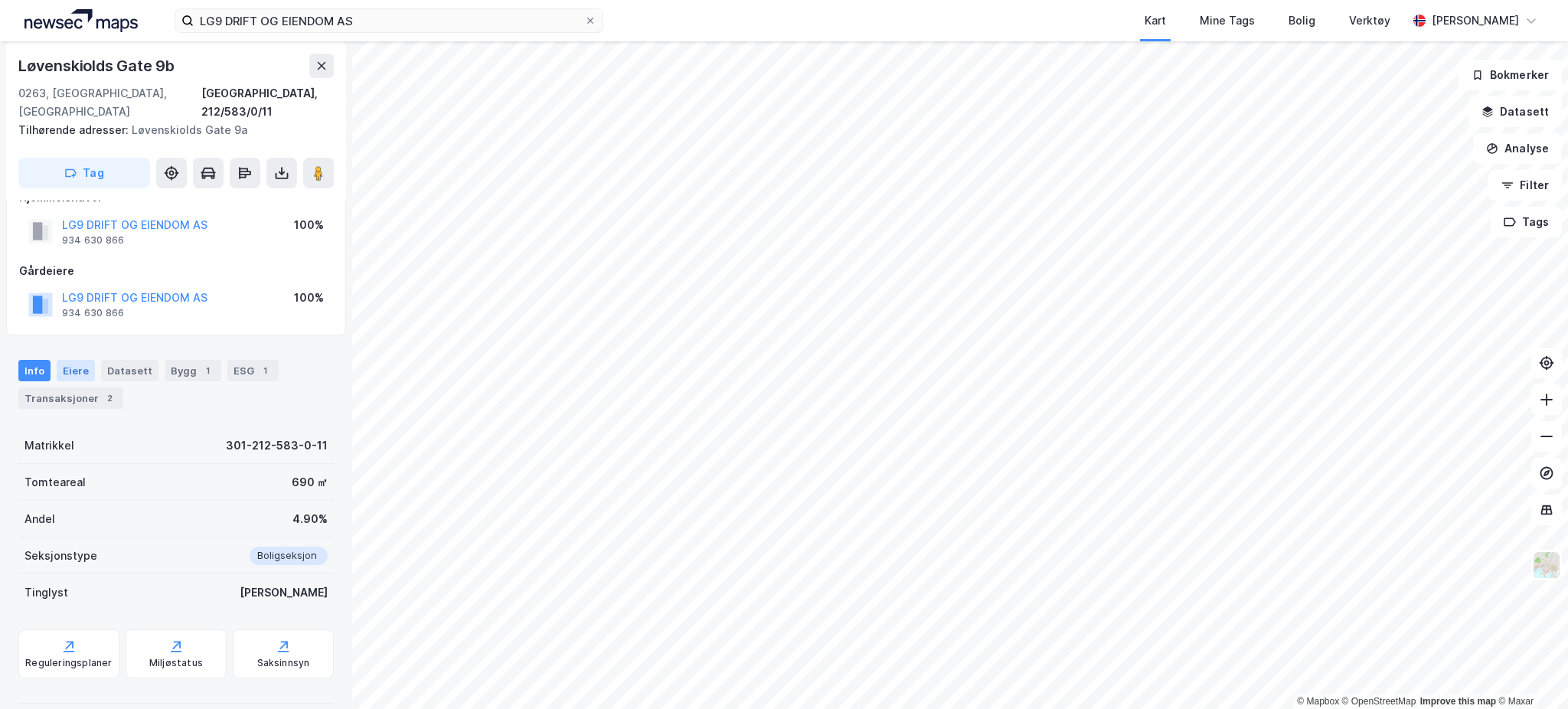
click at [84, 360] on div "Eiere" at bounding box center [75, 370] width 38 height 21
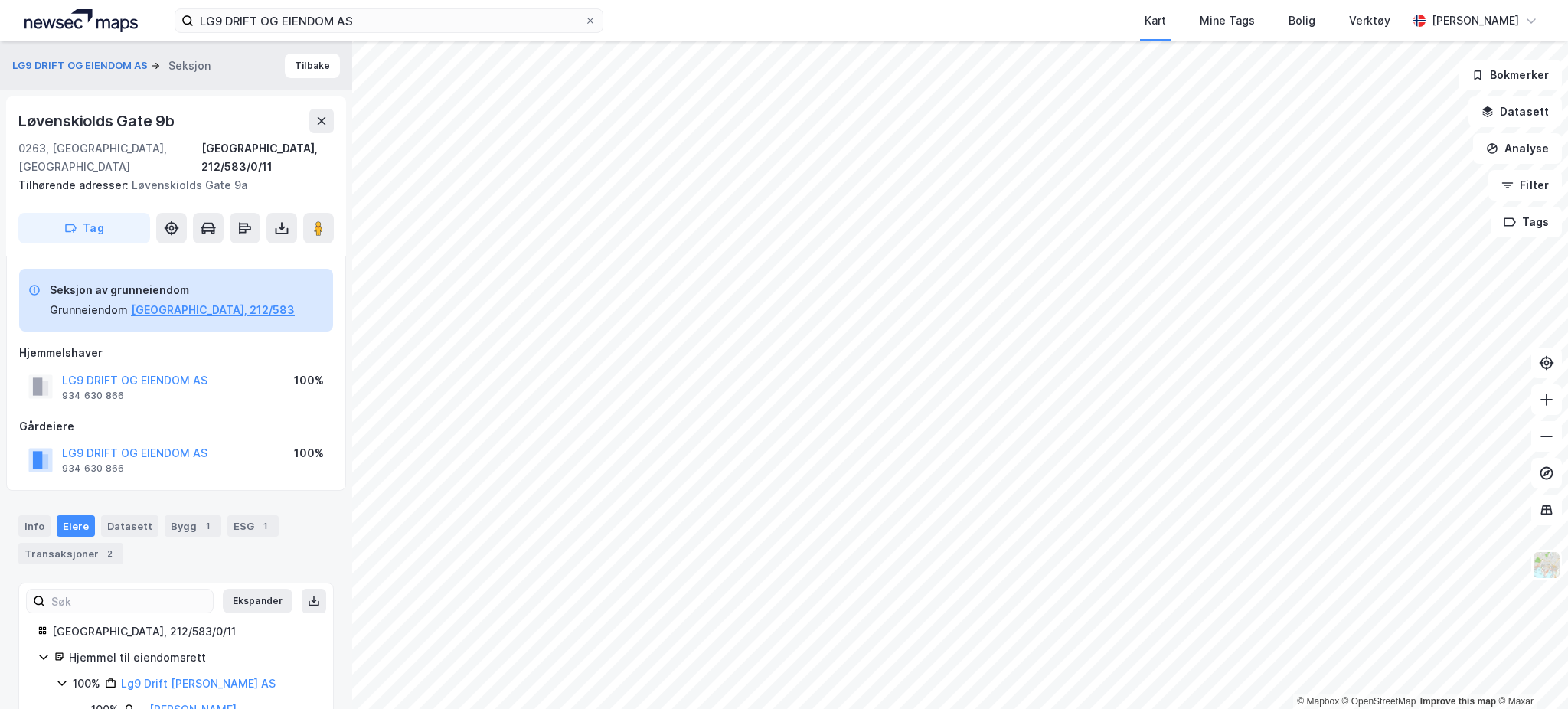
scroll to position [29, 0]
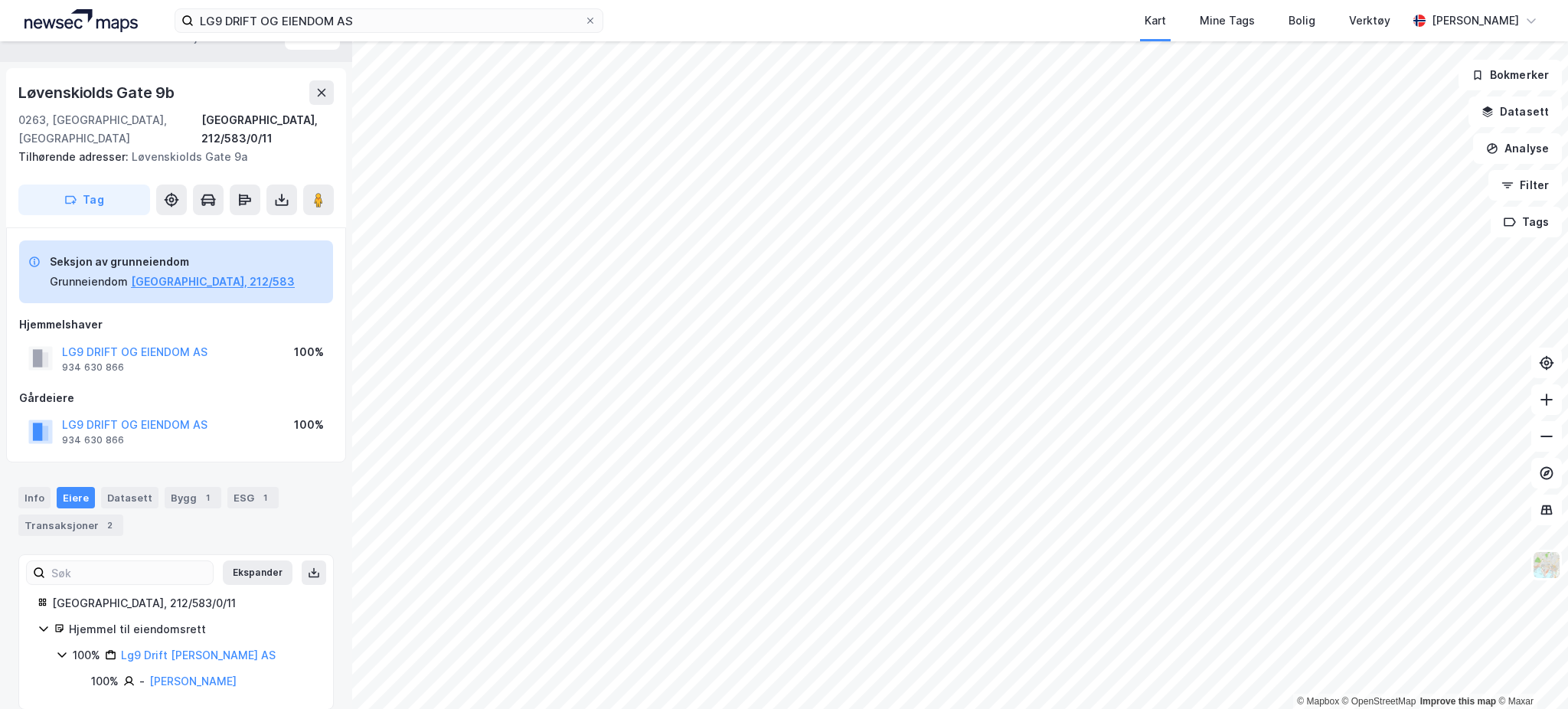
click at [43, 622] on icon at bounding box center [43, 628] width 12 height 12
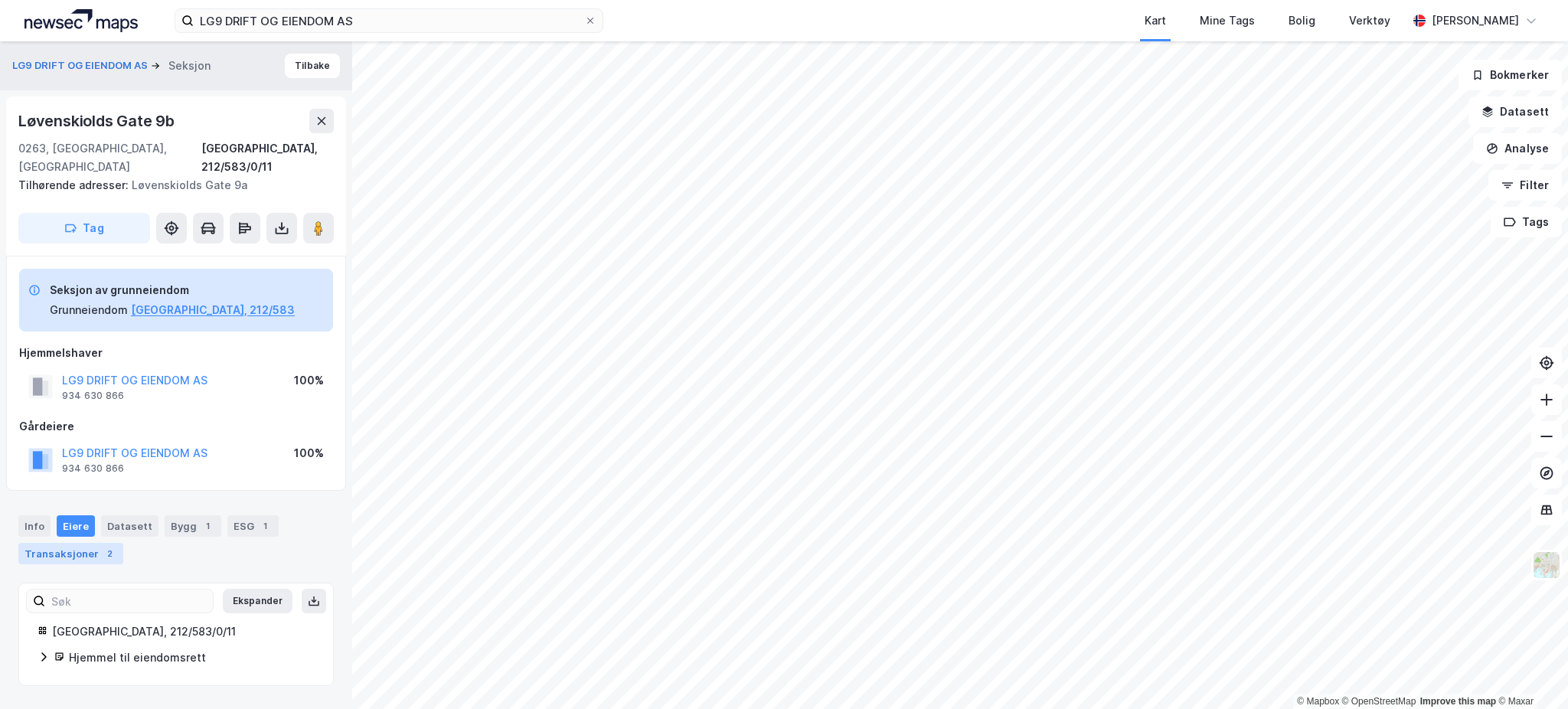
click at [60, 543] on div "Transaksjoner 2" at bounding box center [71, 553] width 105 height 21
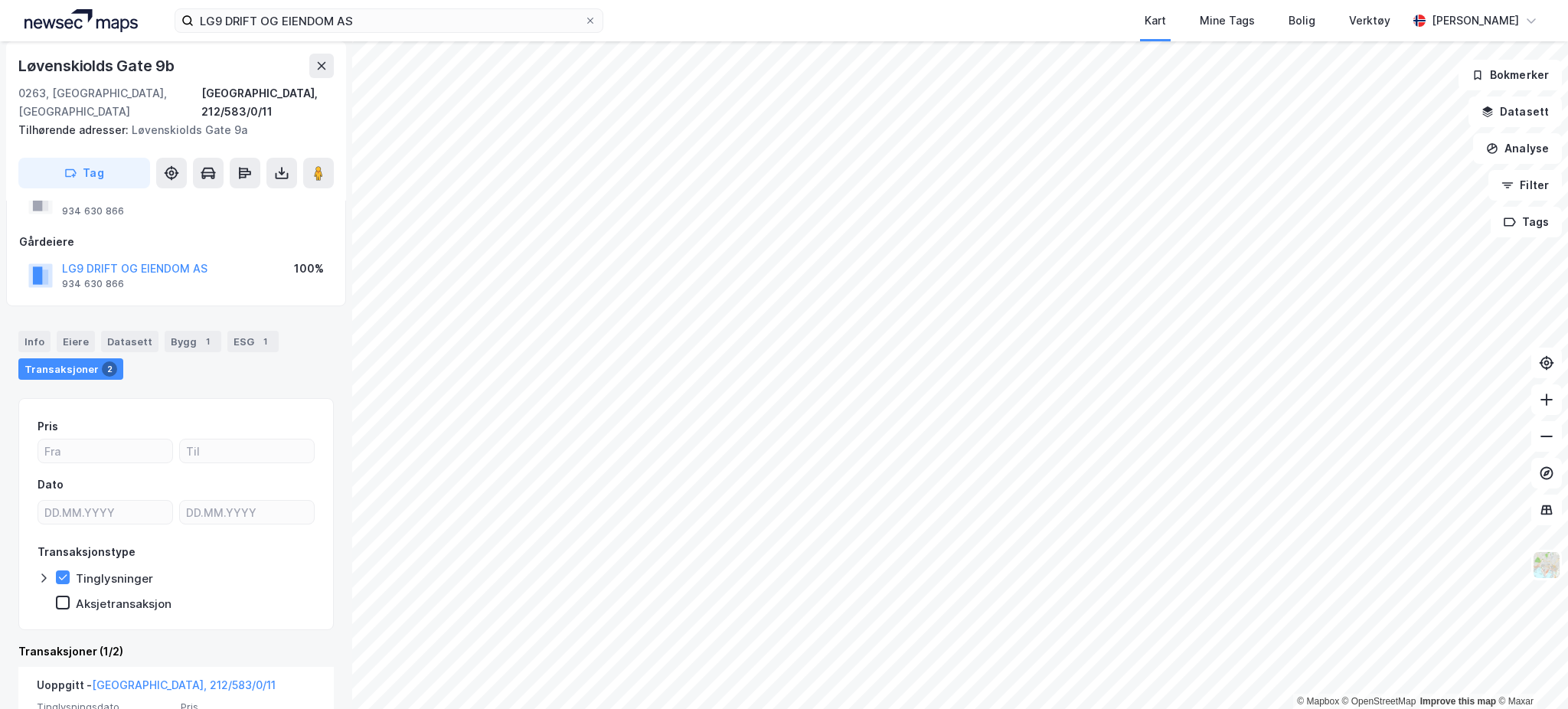
scroll to position [308, 0]
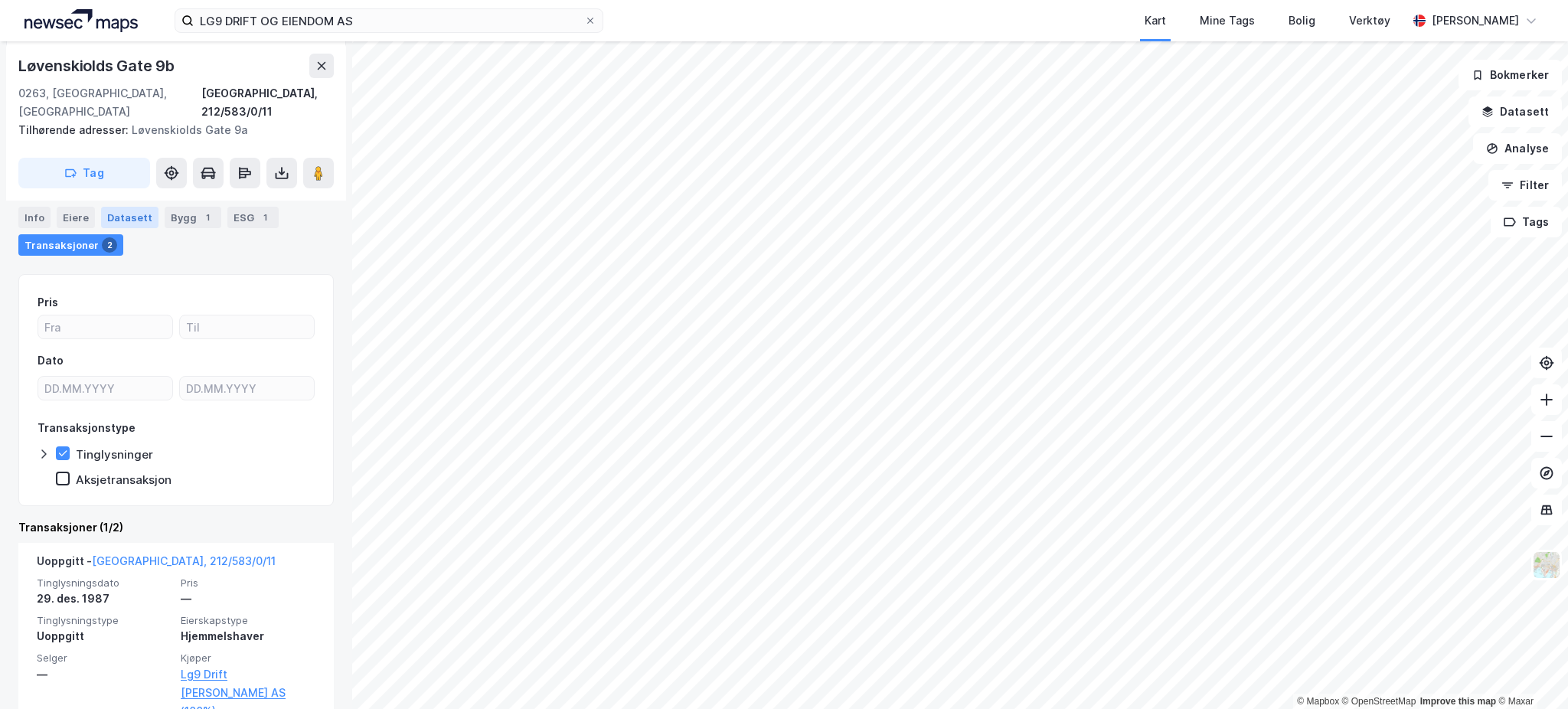
click at [115, 220] on div "Datasett" at bounding box center [130, 218] width 57 height 21
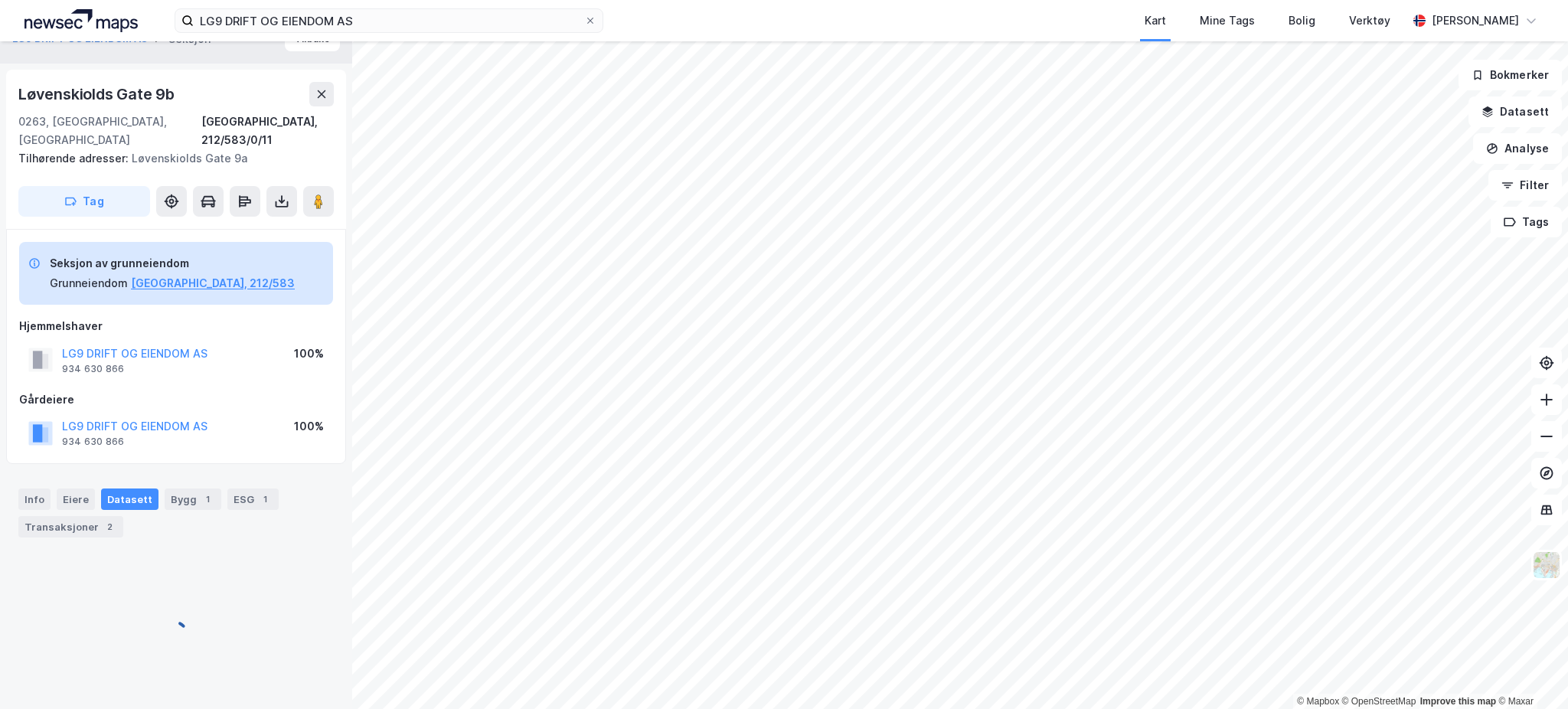
scroll to position [30, 0]
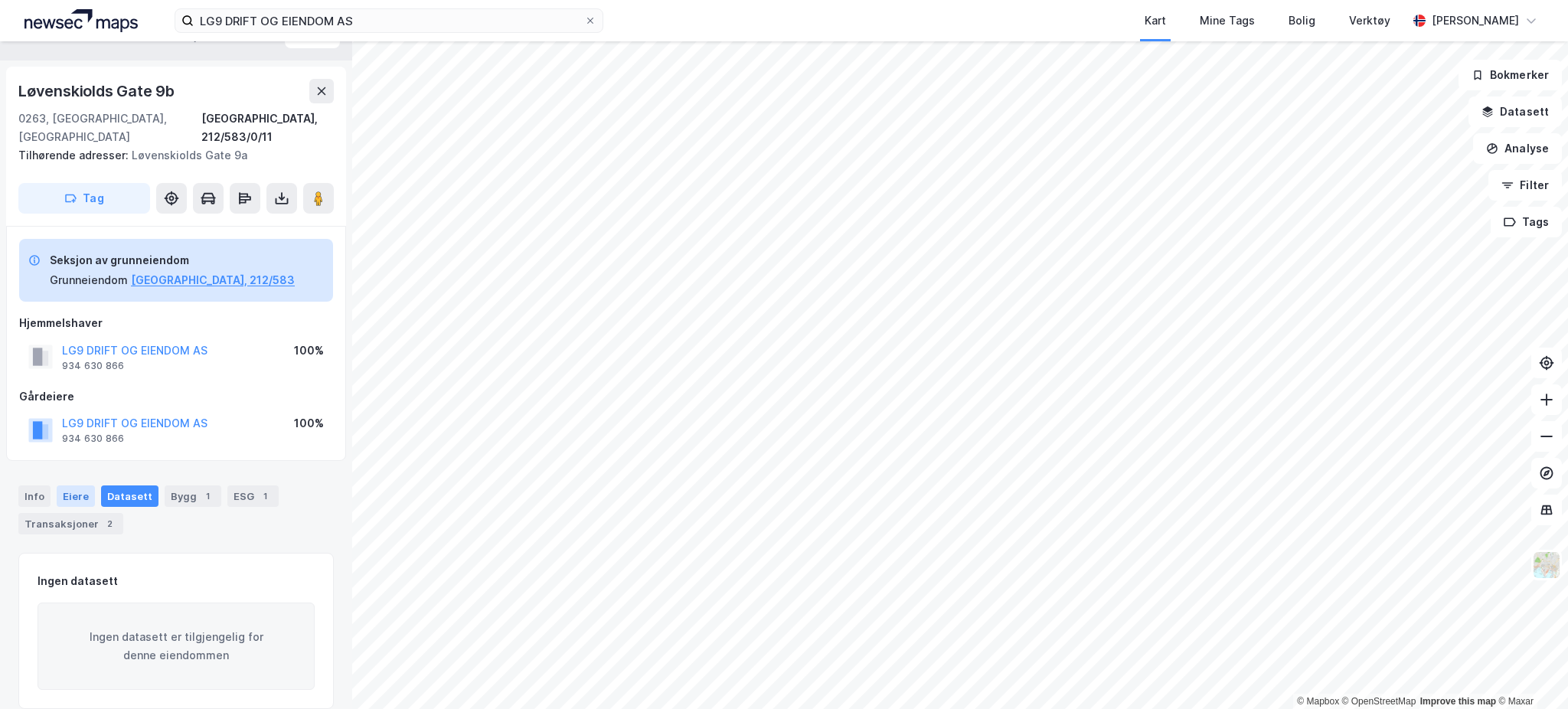
click at [84, 486] on div "Eiere" at bounding box center [75, 496] width 38 height 21
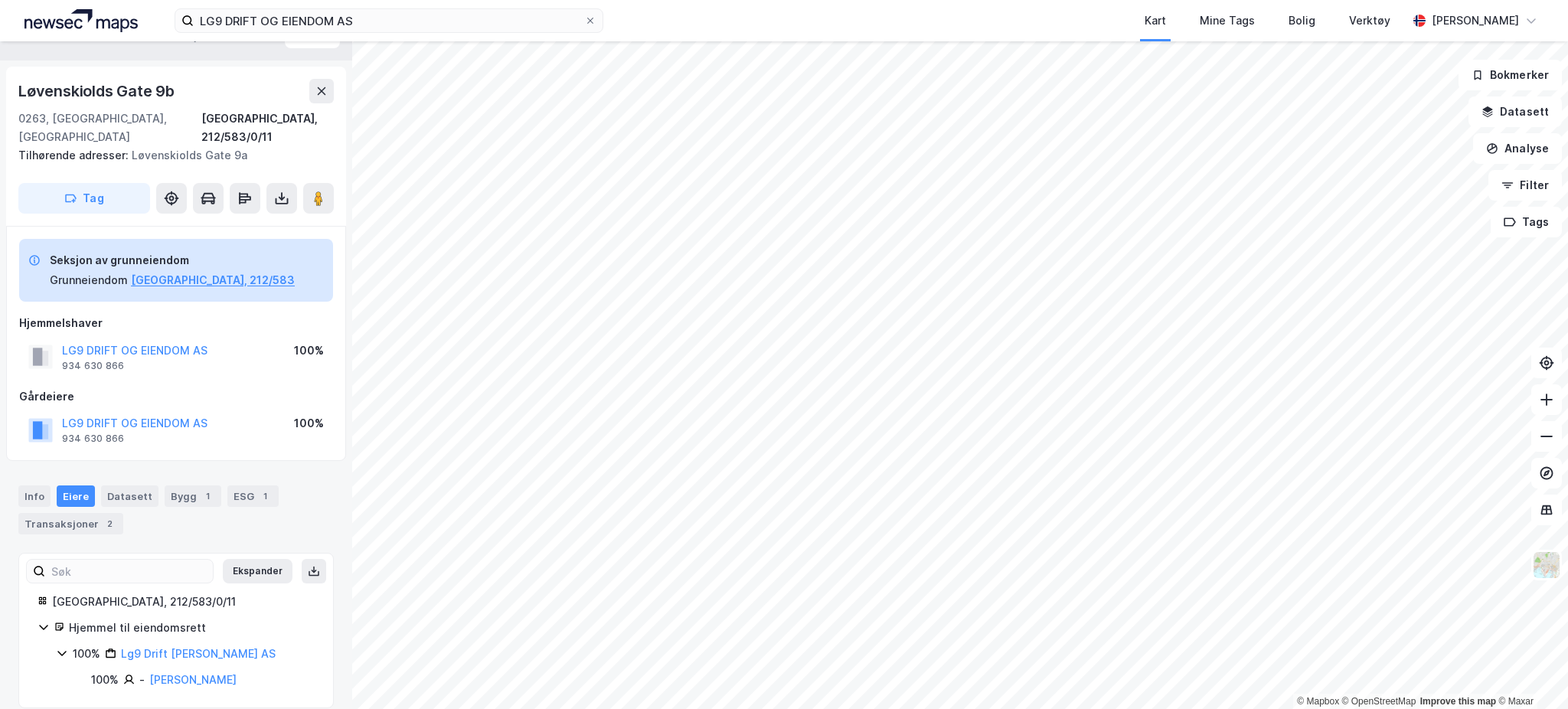
scroll to position [29, 0]
click at [47, 487] on div "Info" at bounding box center [34, 497] width 32 height 21
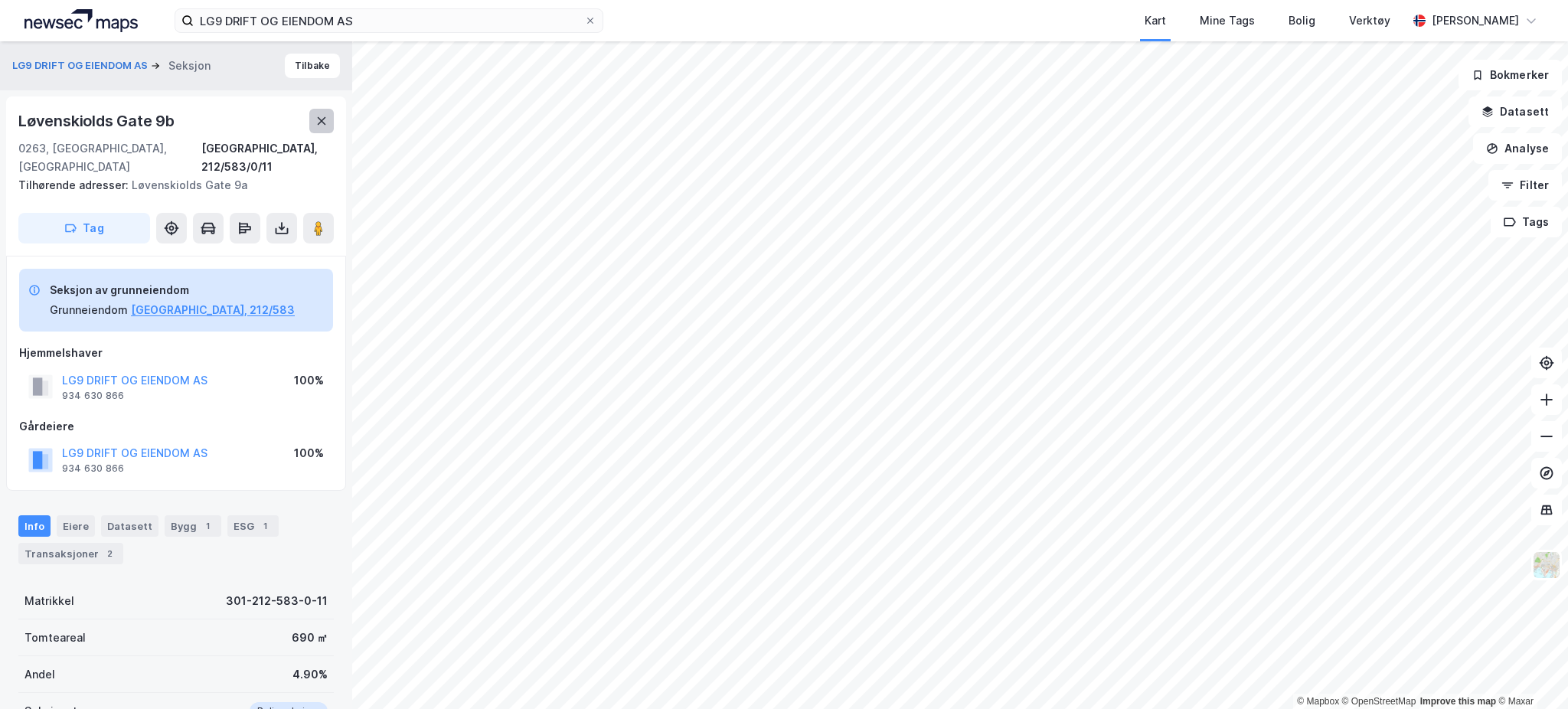
click at [317, 115] on icon at bounding box center [321, 120] width 12 height 12
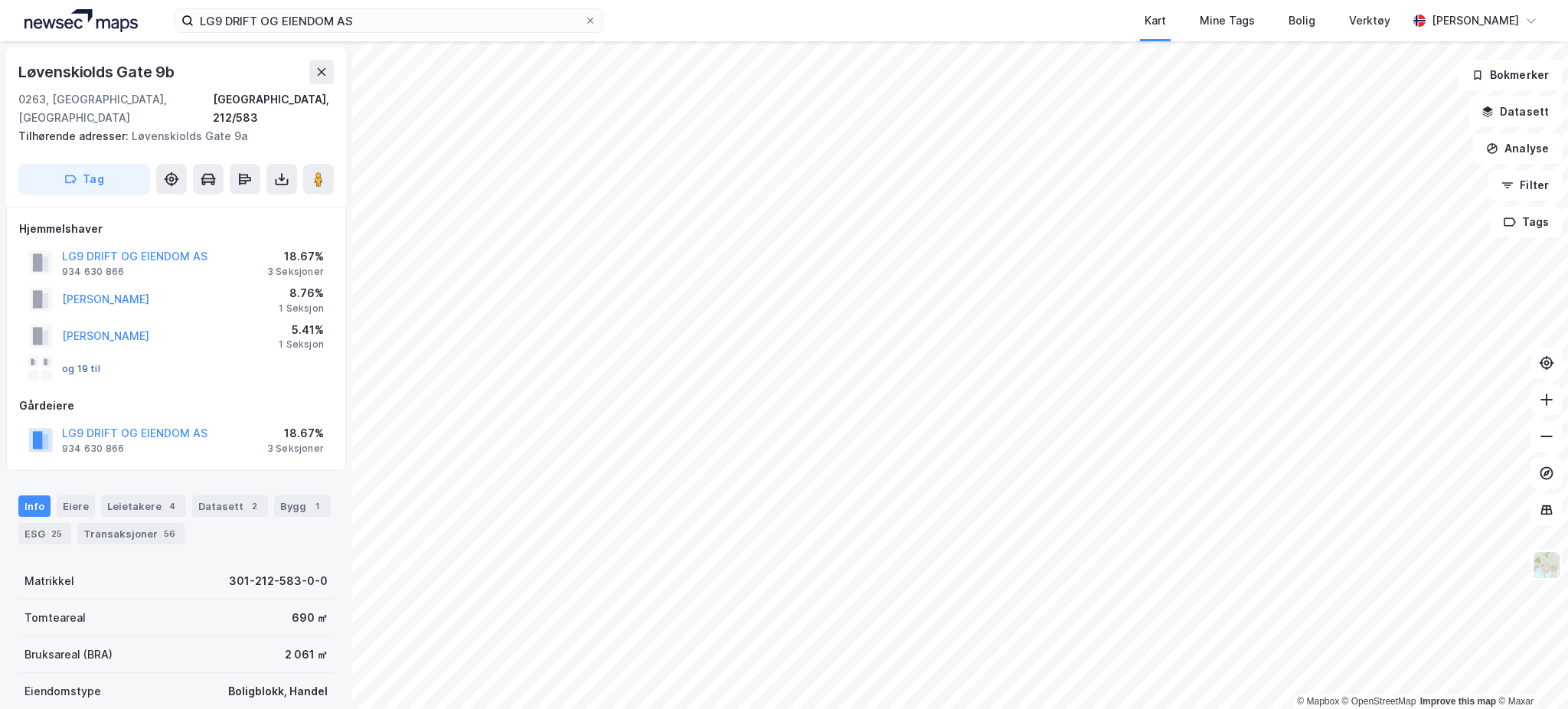
click at [0, 0] on button "og 19 til" at bounding box center [0, 0] width 0 height 0
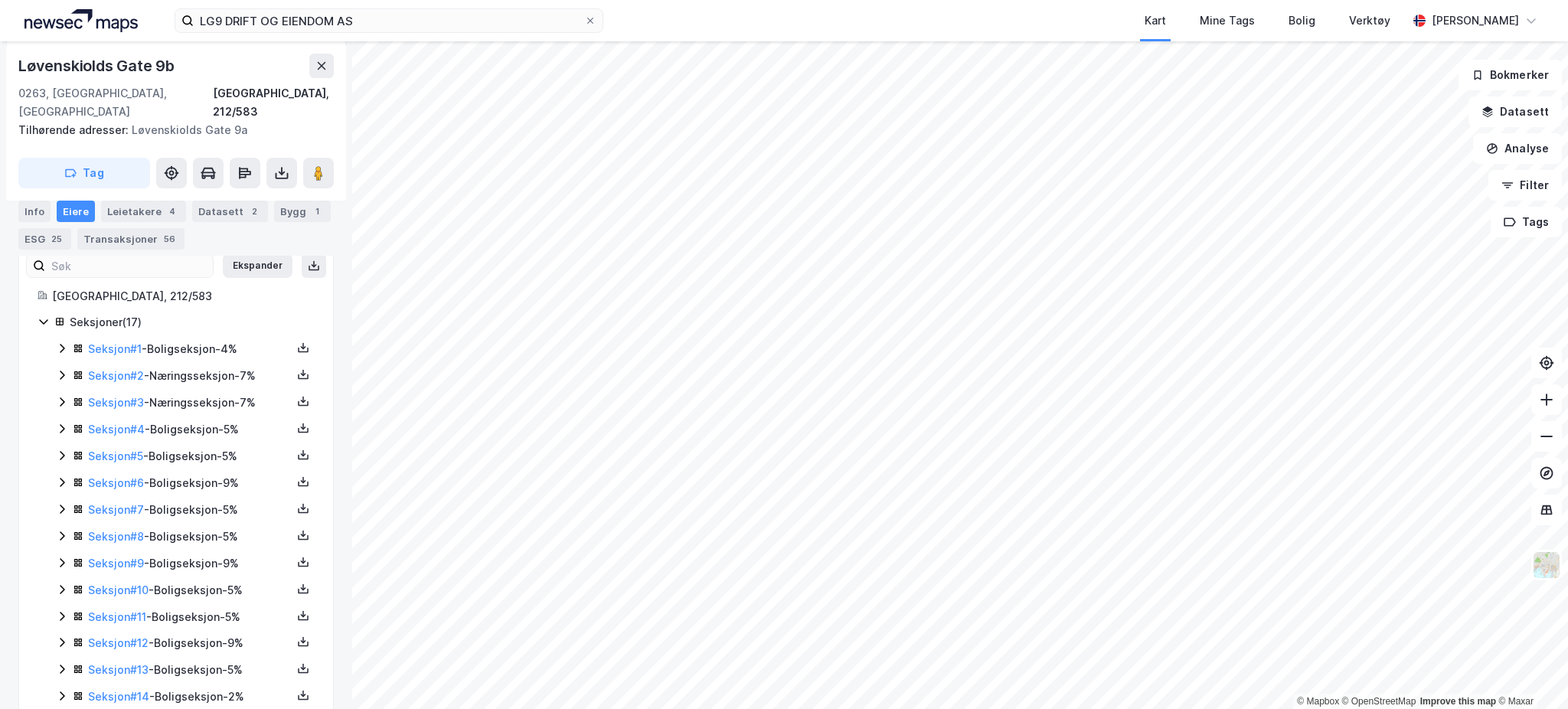
scroll to position [370, 0]
click at [134, 555] on link "Seksjon # 11" at bounding box center [116, 562] width 58 height 13
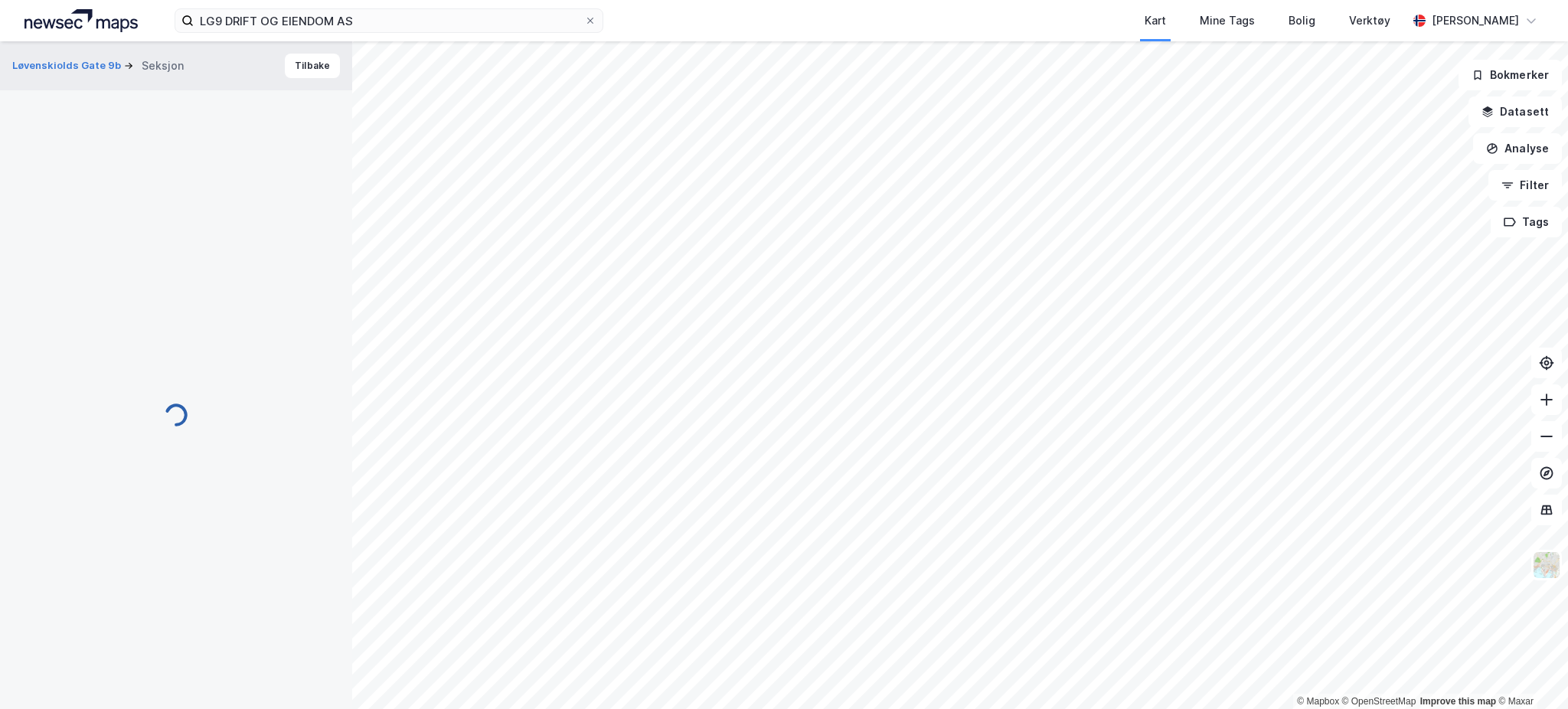
scroll to position [156, 0]
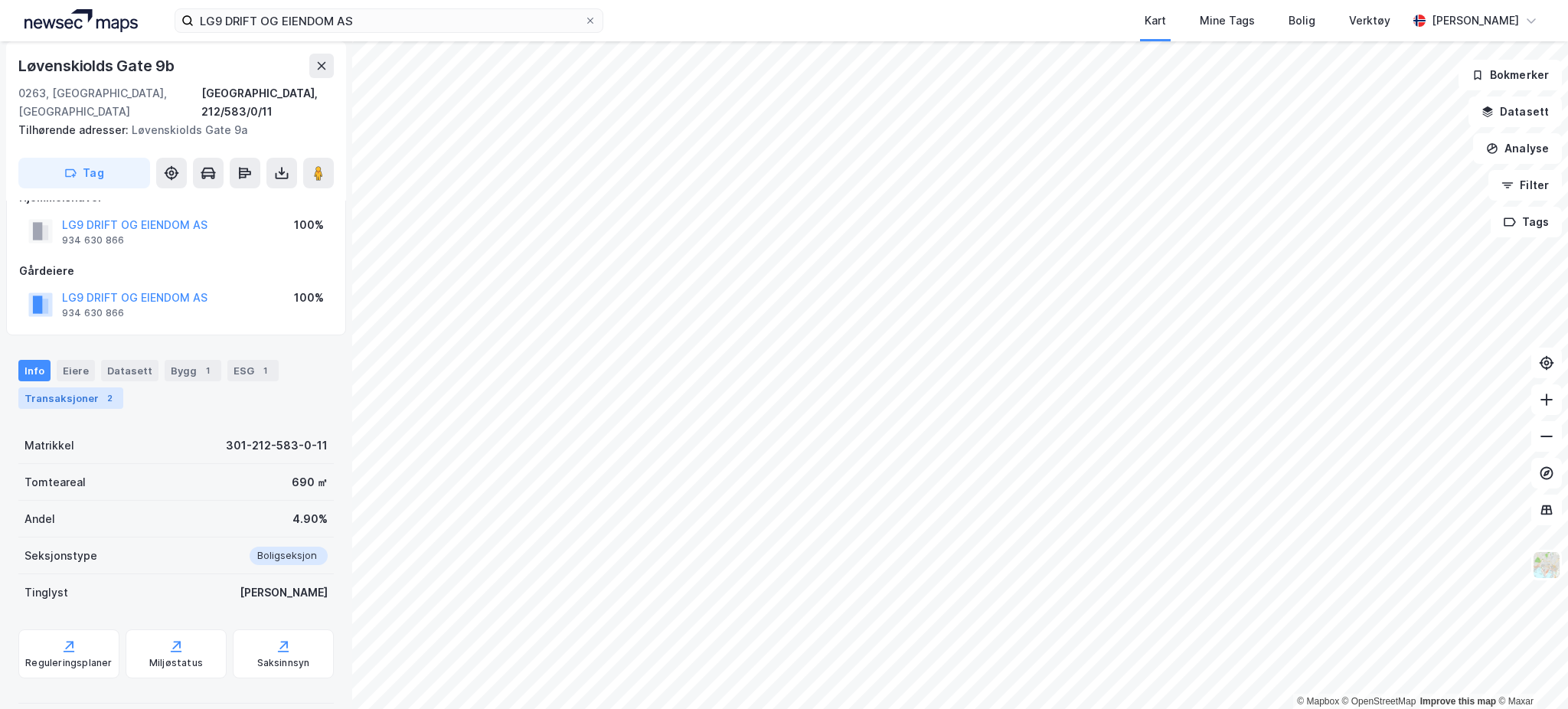
click at [71, 387] on div "Transaksjoner 2" at bounding box center [71, 398] width 105 height 21
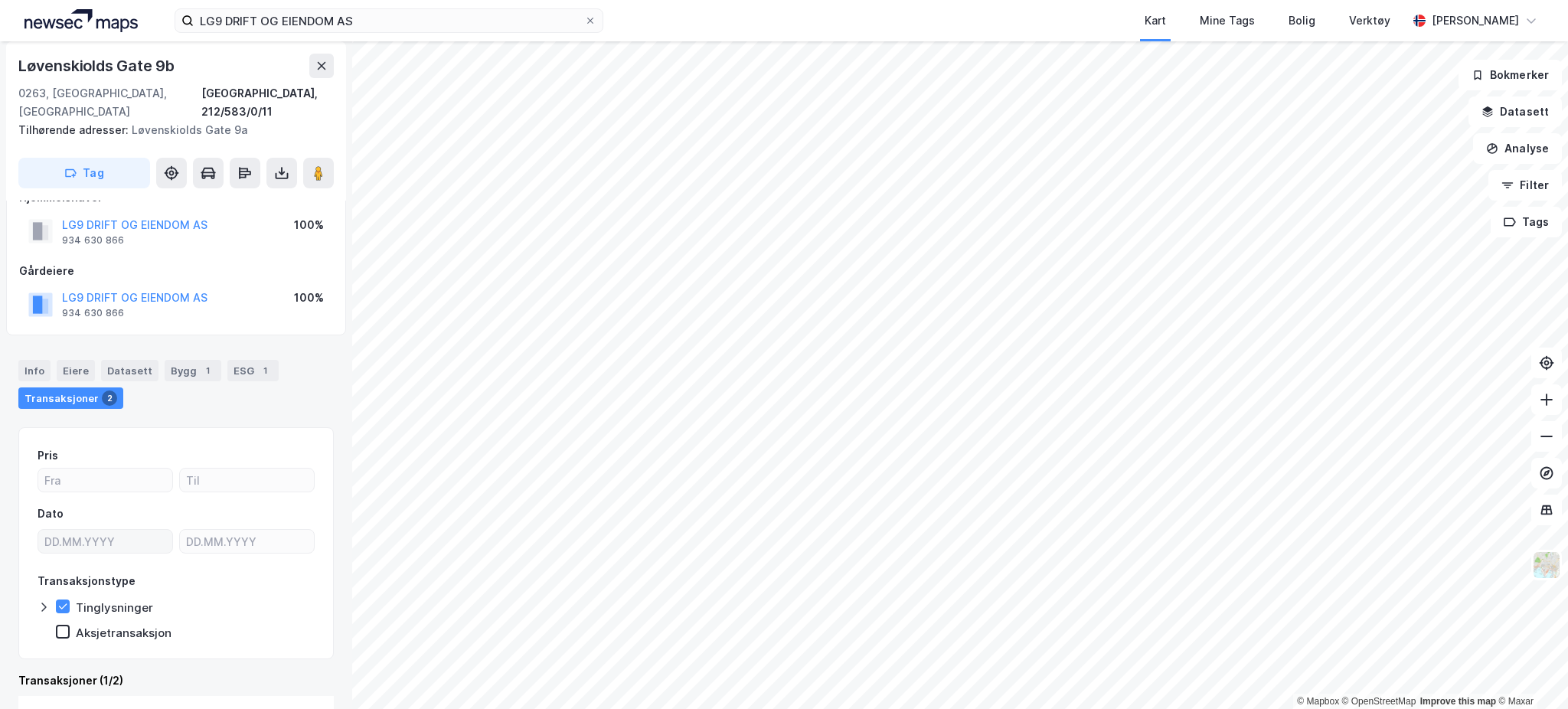
scroll to position [308, 0]
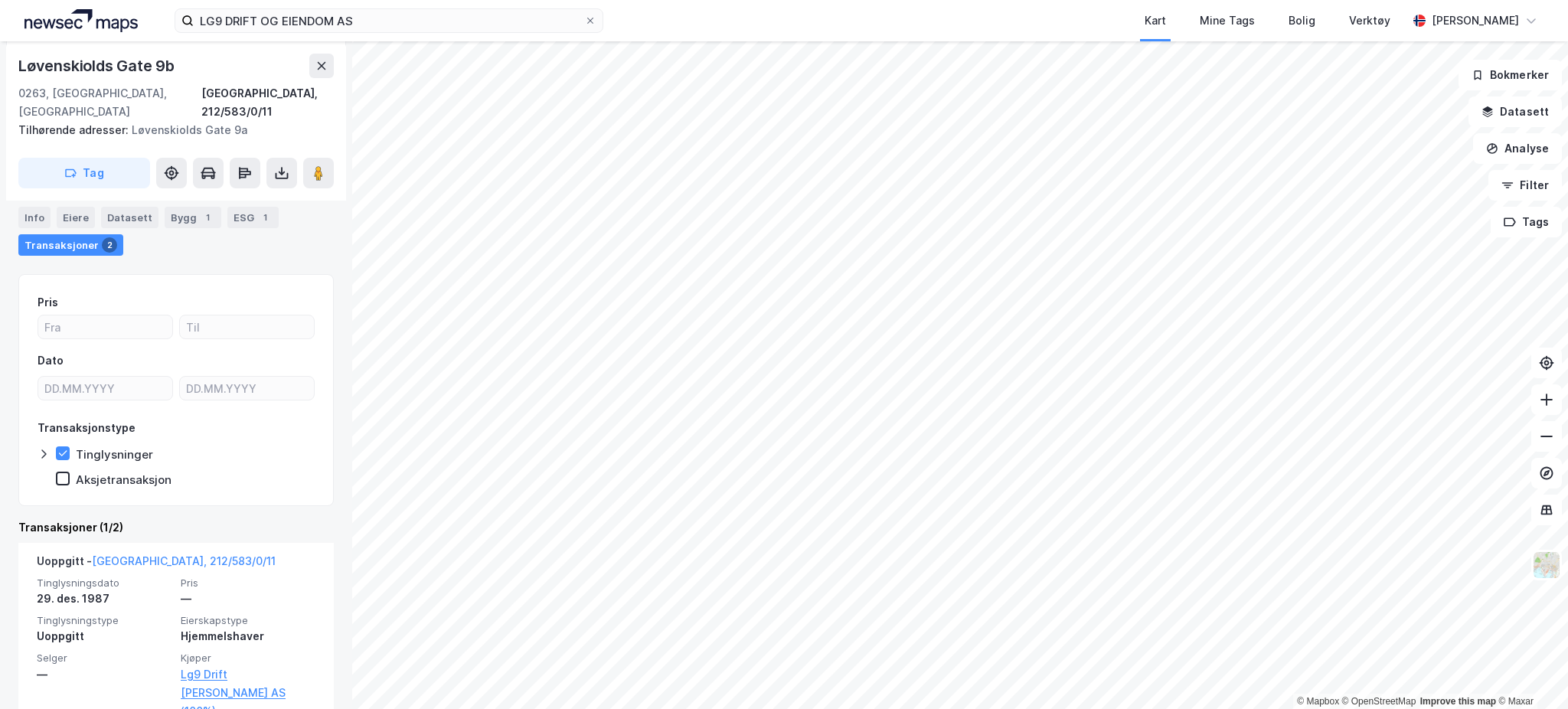
click at [69, 471] on div "Aksjetransaksjon" at bounding box center [113, 479] width 115 height 15
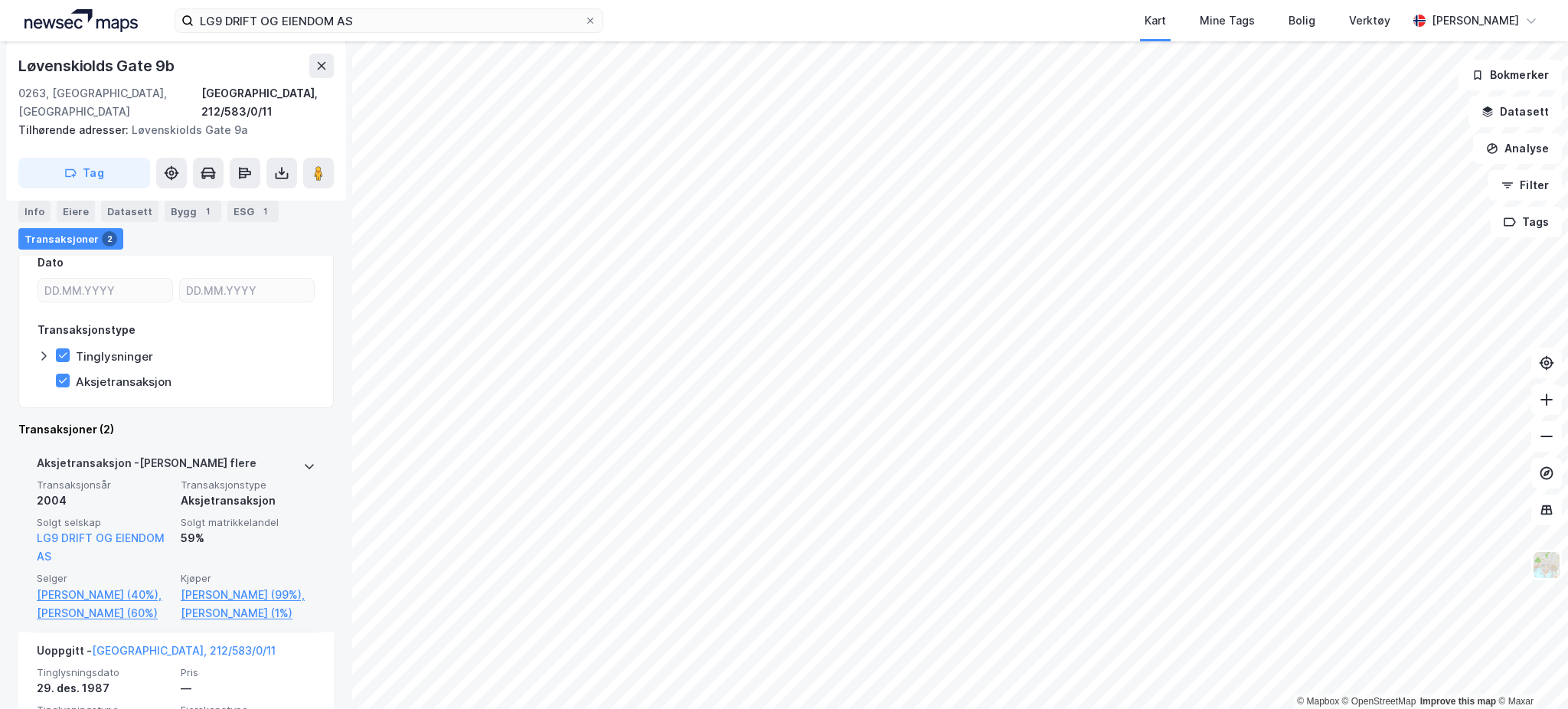
scroll to position [407, 0]
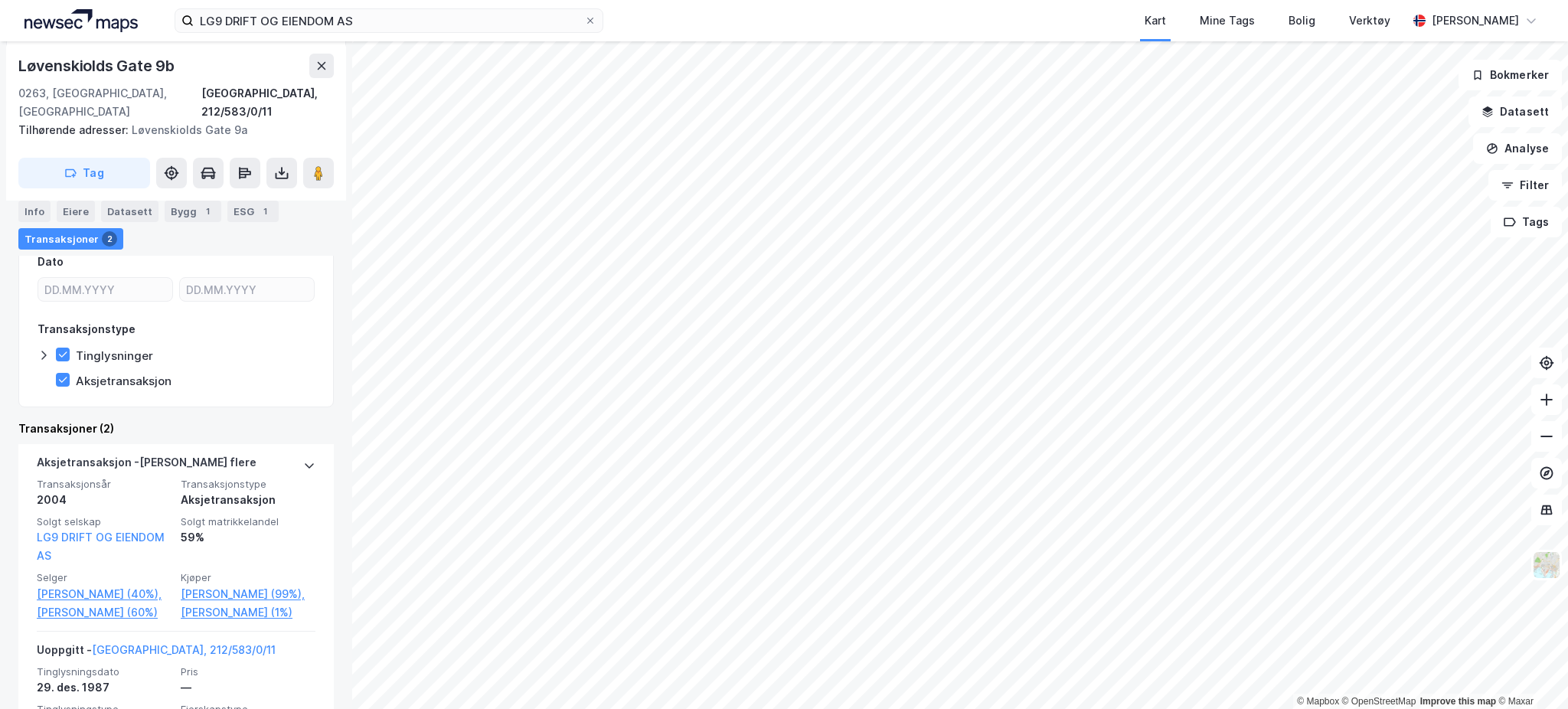
click at [68, 373] on div "Aksjetransaksjon" at bounding box center [113, 381] width 115 height 15
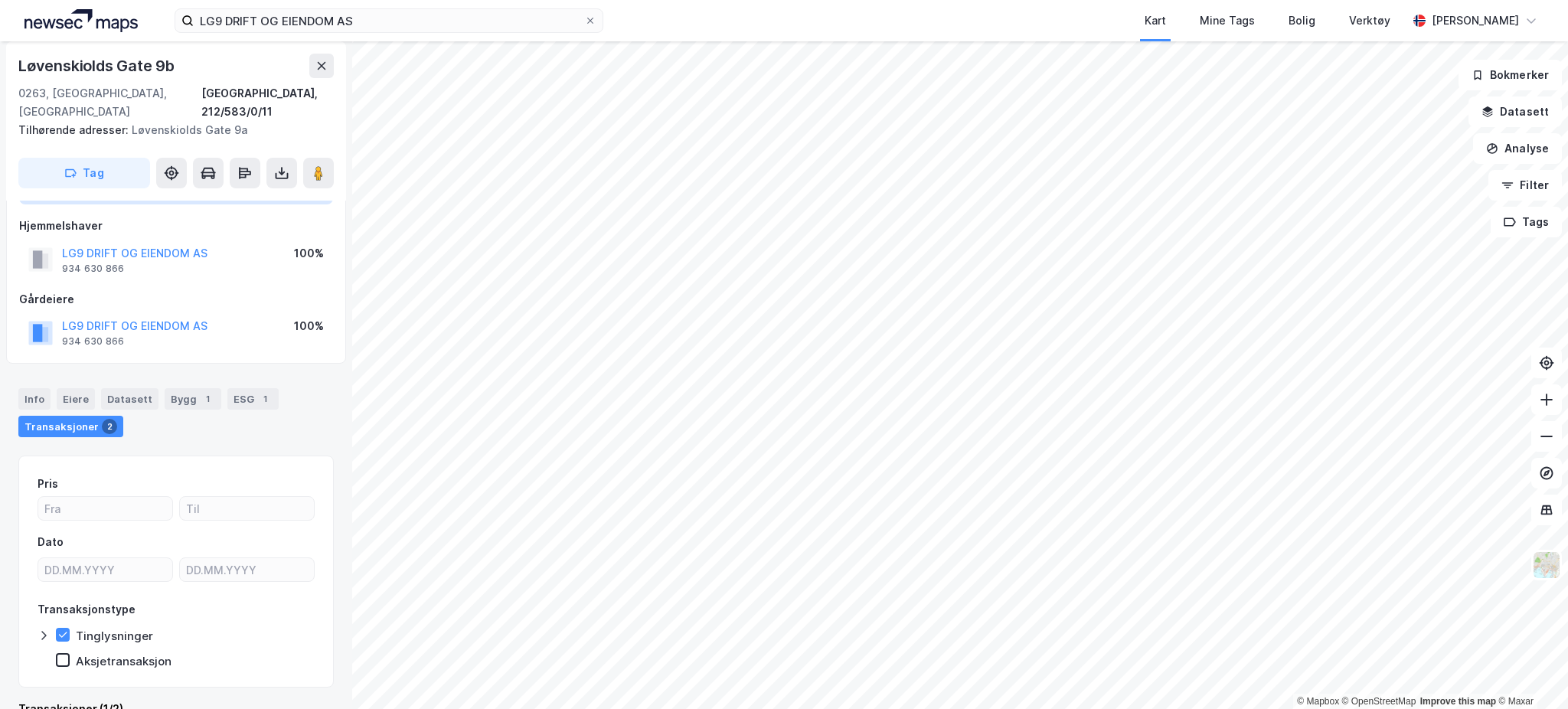
scroll to position [123, 0]
click at [44, 392] on div "Info" at bounding box center [34, 403] width 32 height 21
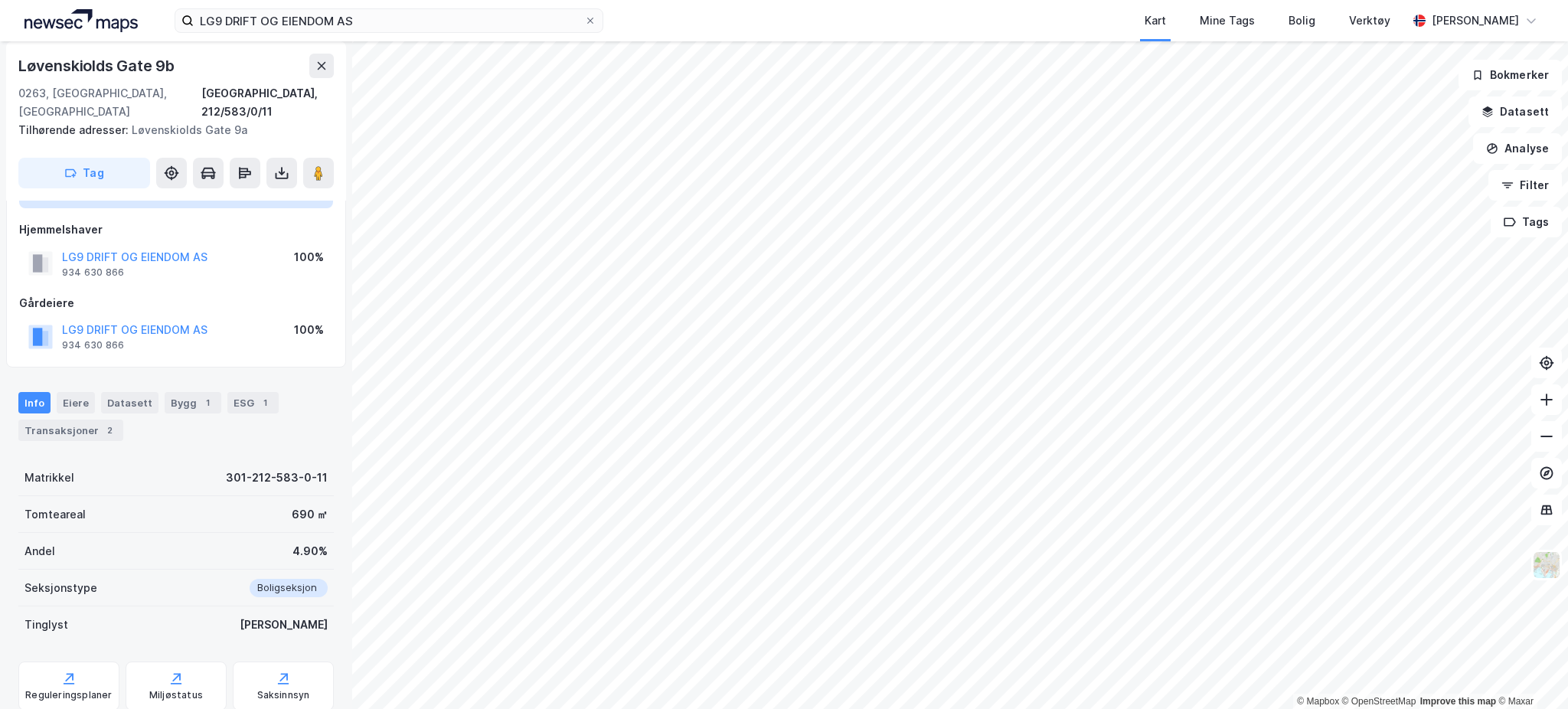
scroll to position [156, 0]
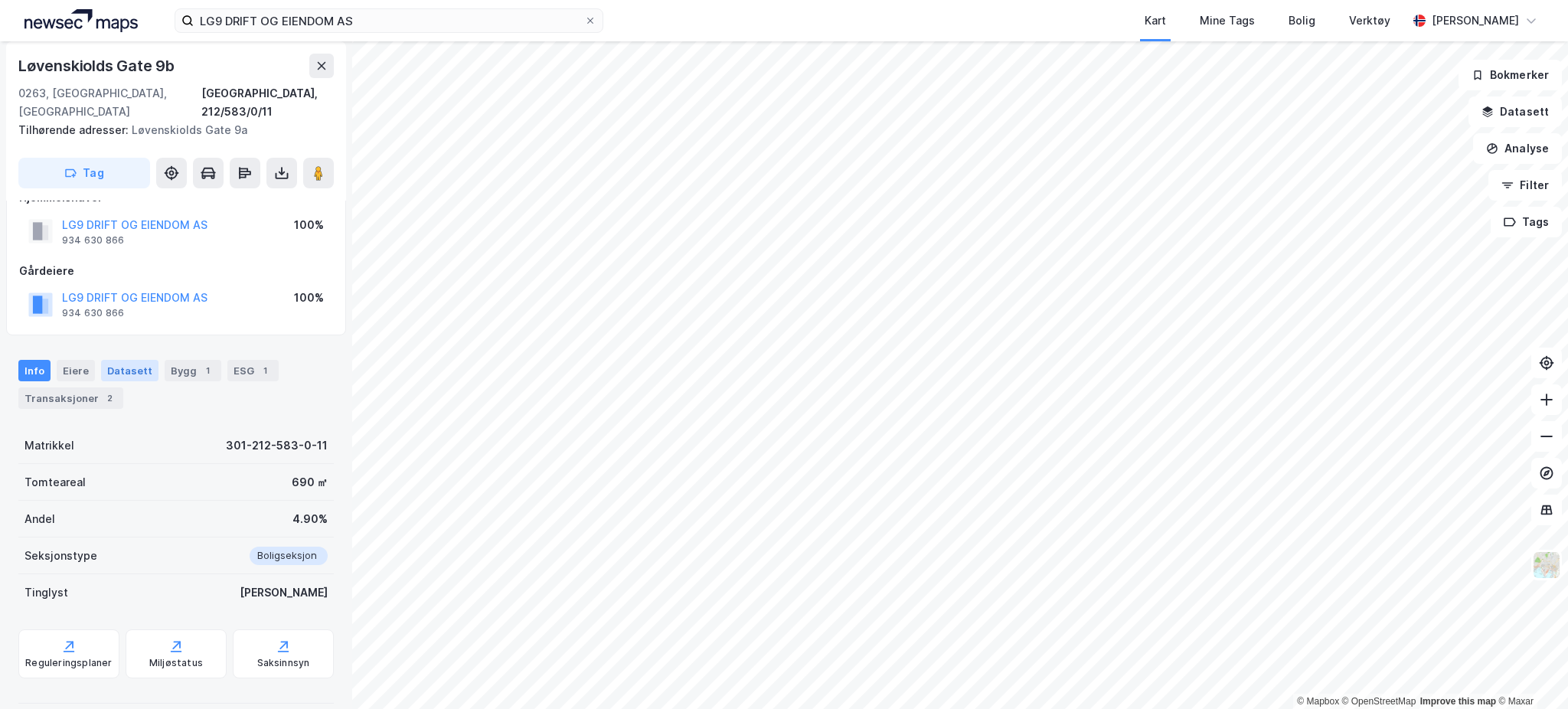
click at [108, 360] on div "Datasett" at bounding box center [130, 370] width 57 height 21
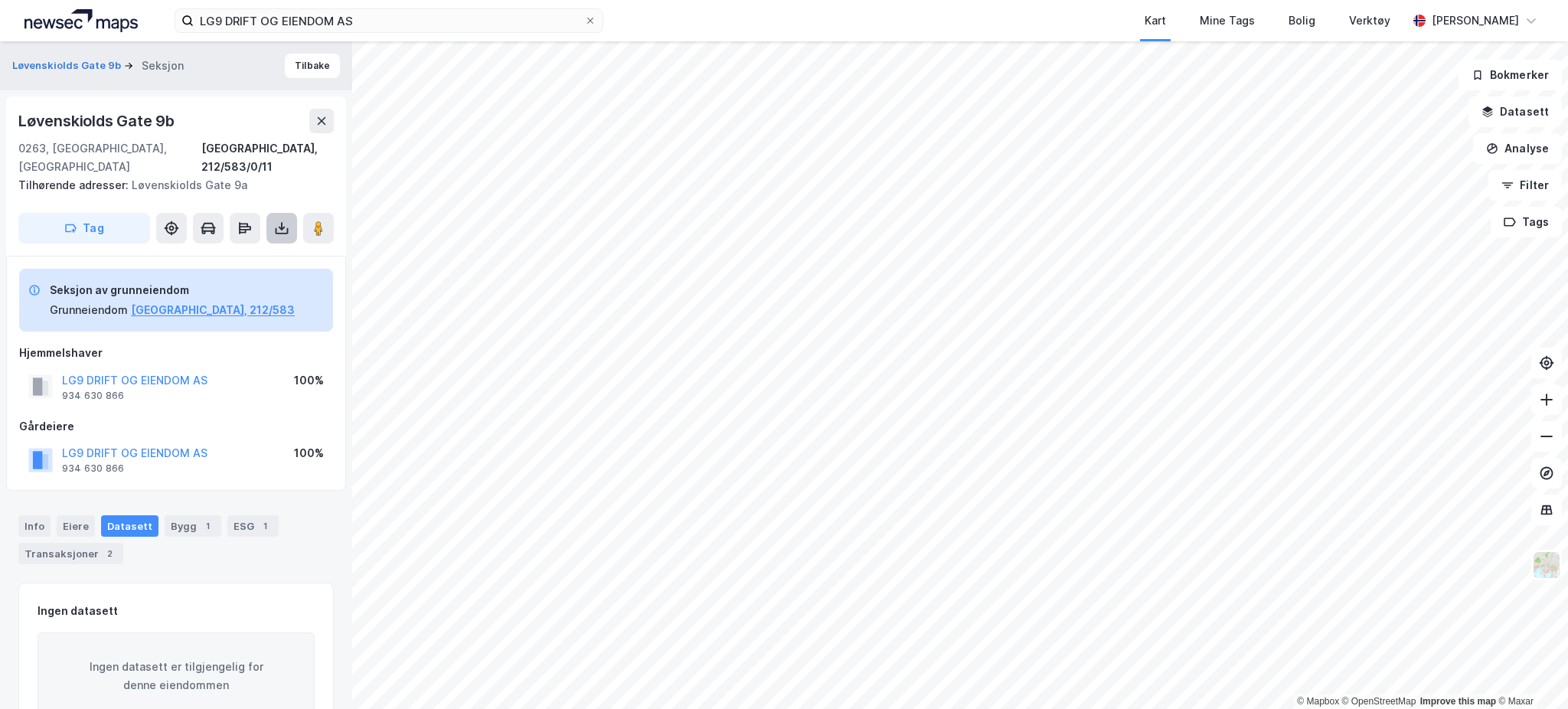
click at [279, 220] on icon at bounding box center [281, 228] width 15 height 15
click at [250, 253] on div "Last ned grunnbok" at bounding box center [205, 259] width 89 height 12
click at [66, 543] on div "Transaksjoner 2" at bounding box center [71, 553] width 105 height 21
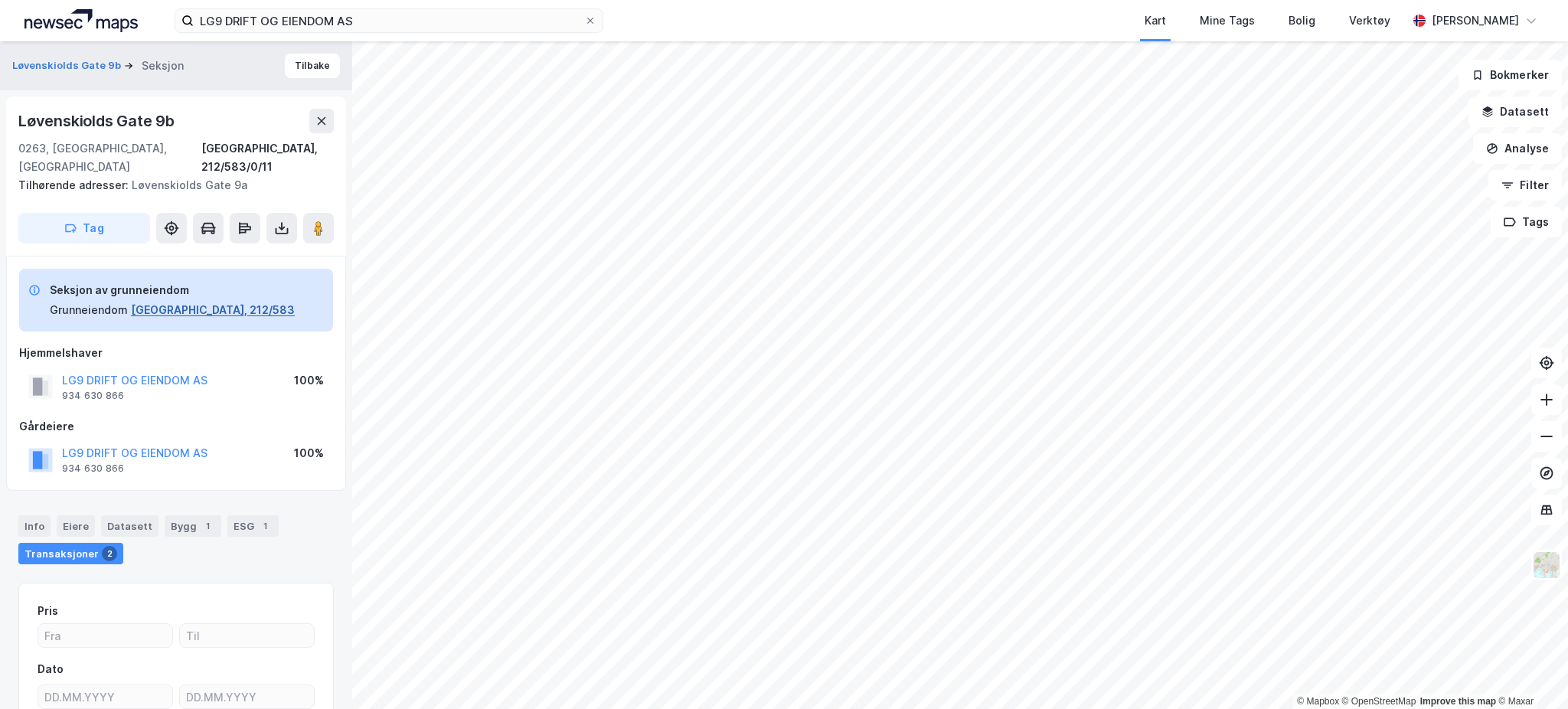
click at [165, 301] on button "[GEOGRAPHIC_DATA], 212/583" at bounding box center [213, 309] width 164 height 18
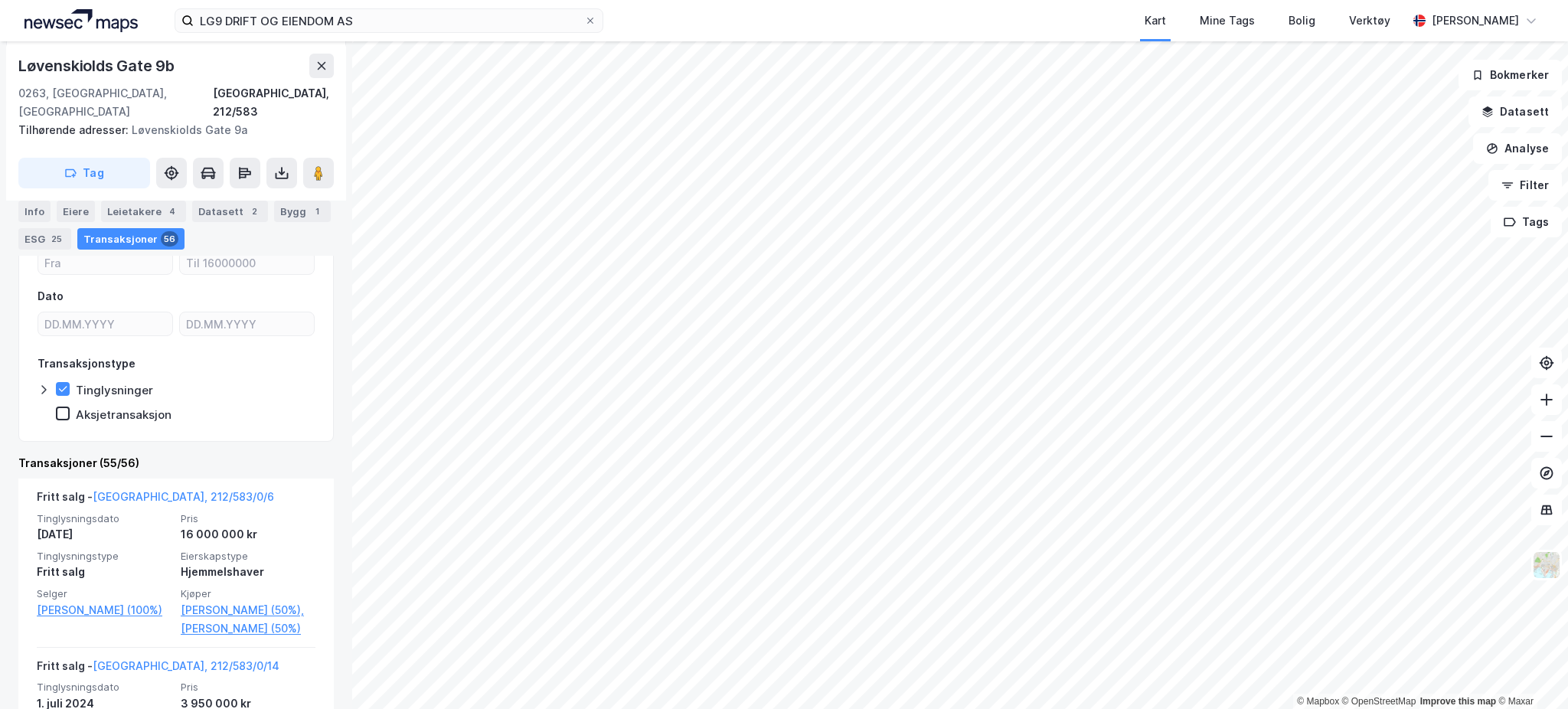
scroll to position [167, 0]
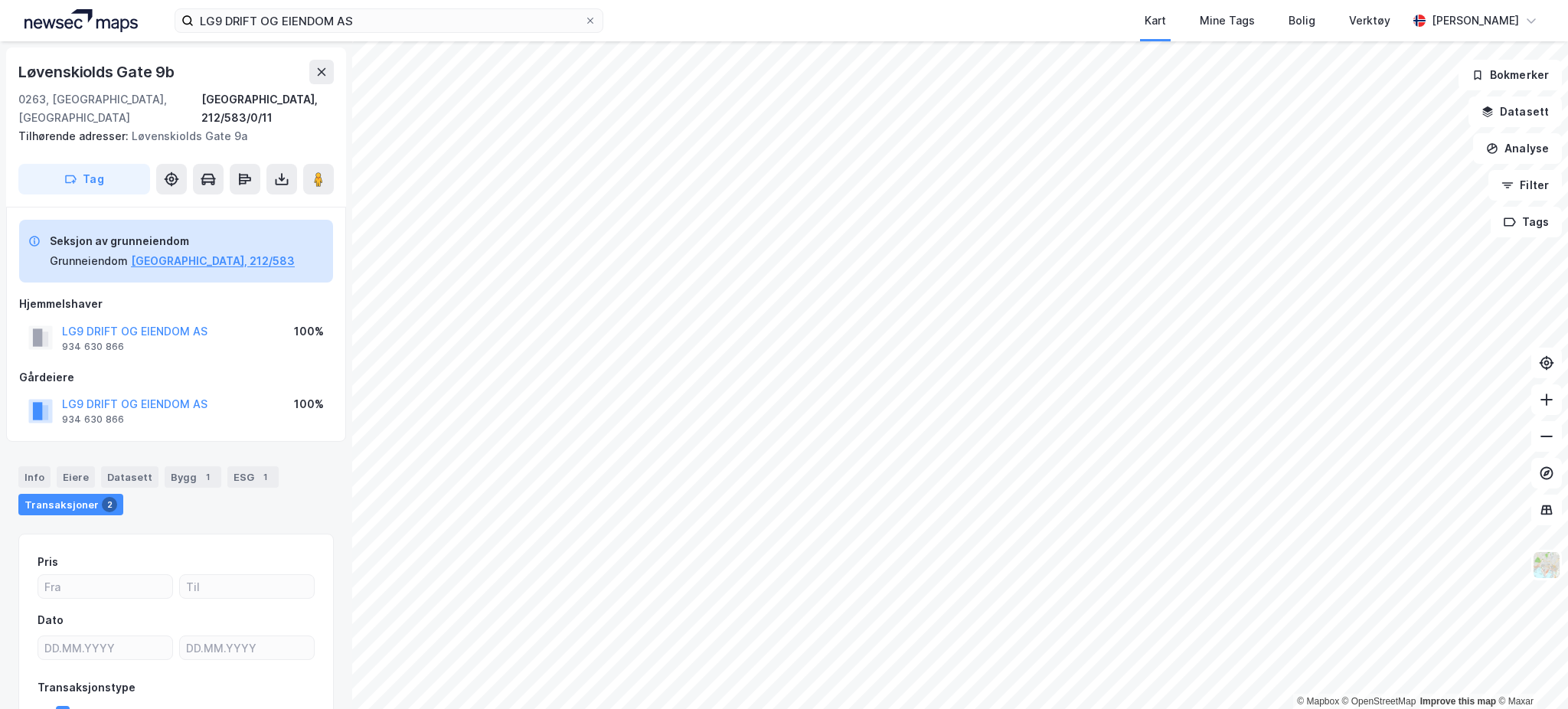
scroll to position [1, 0]
click at [79, 466] on div "Eiere" at bounding box center [75, 476] width 38 height 21
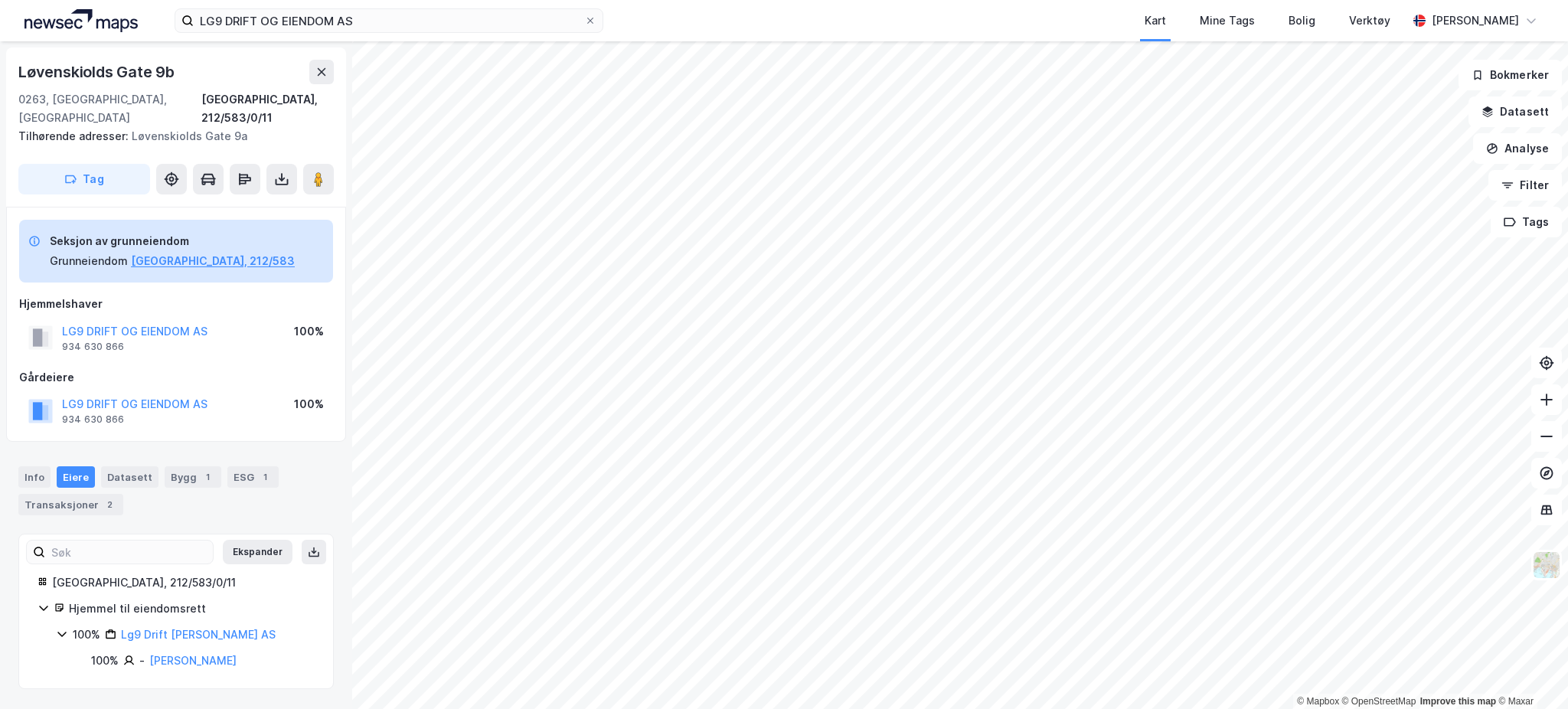
click at [70, 626] on div "100% Lg9 Drift [PERSON_NAME] AS" at bounding box center [185, 635] width 258 height 18
click at [63, 628] on icon at bounding box center [62, 634] width 12 height 12
click at [32, 467] on div "Info" at bounding box center [34, 477] width 32 height 21
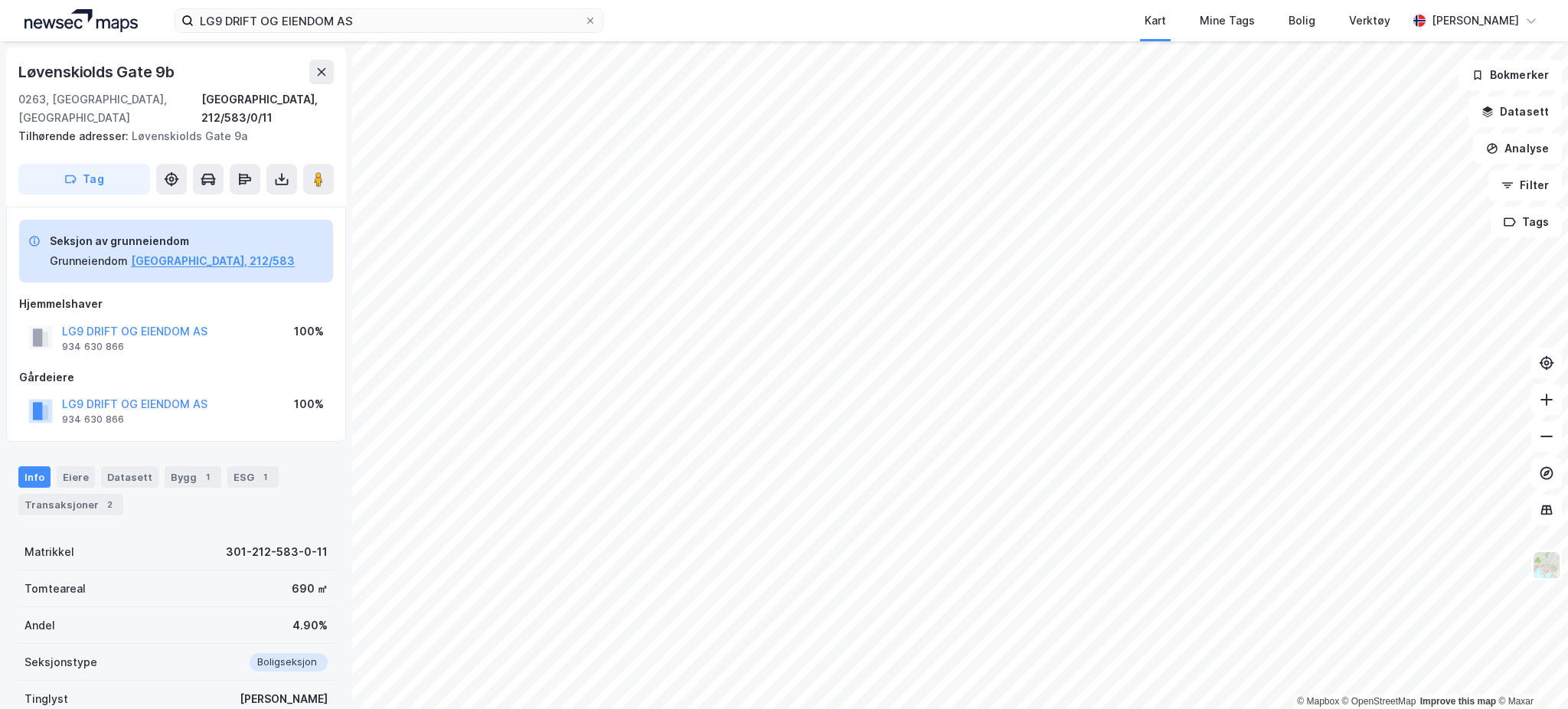
scroll to position [107, 0]
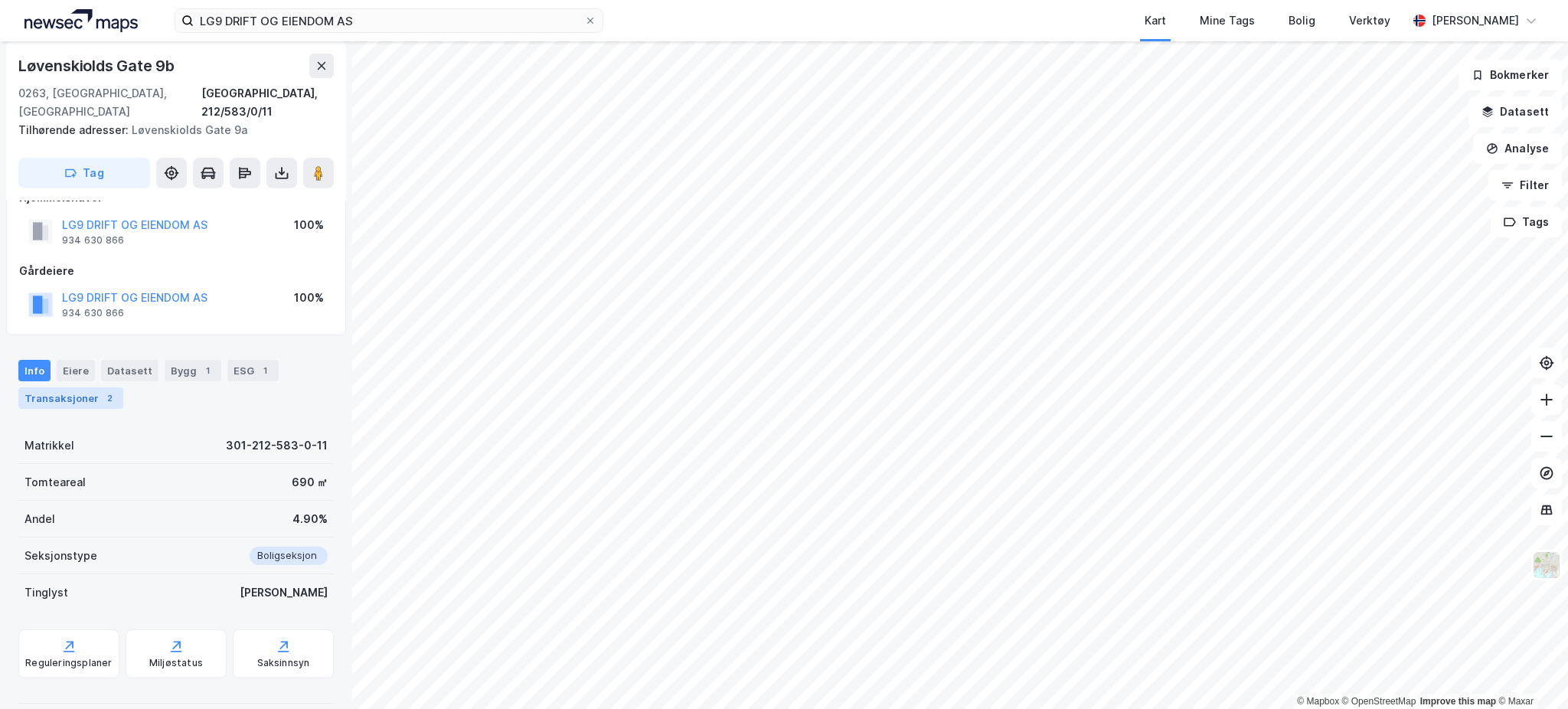
click at [102, 390] on div "2" at bounding box center [110, 398] width 15 height 15
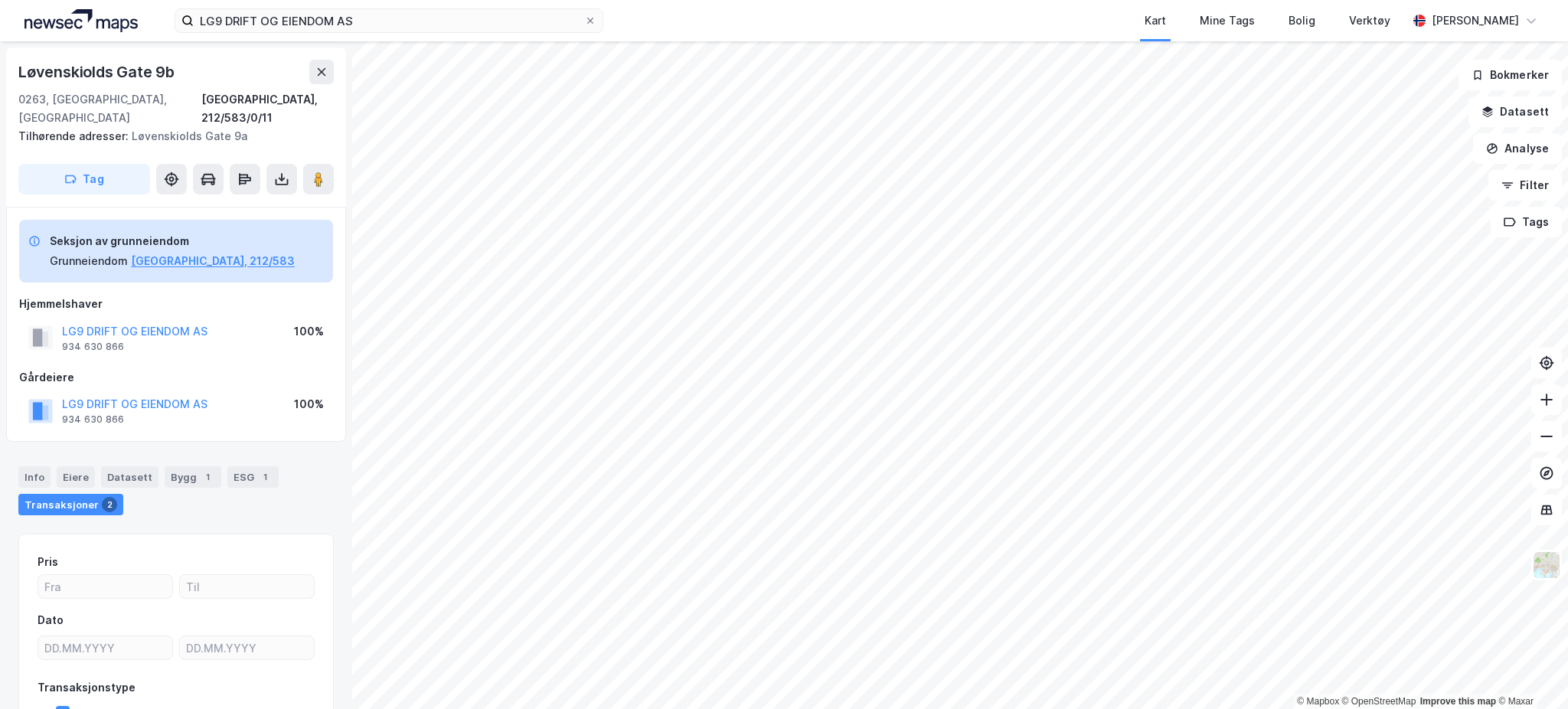
click at [51, 368] on div "Gårdeiere" at bounding box center [175, 377] width 314 height 18
click at [44, 295] on div "Hjemmelshaver" at bounding box center [175, 303] width 314 height 18
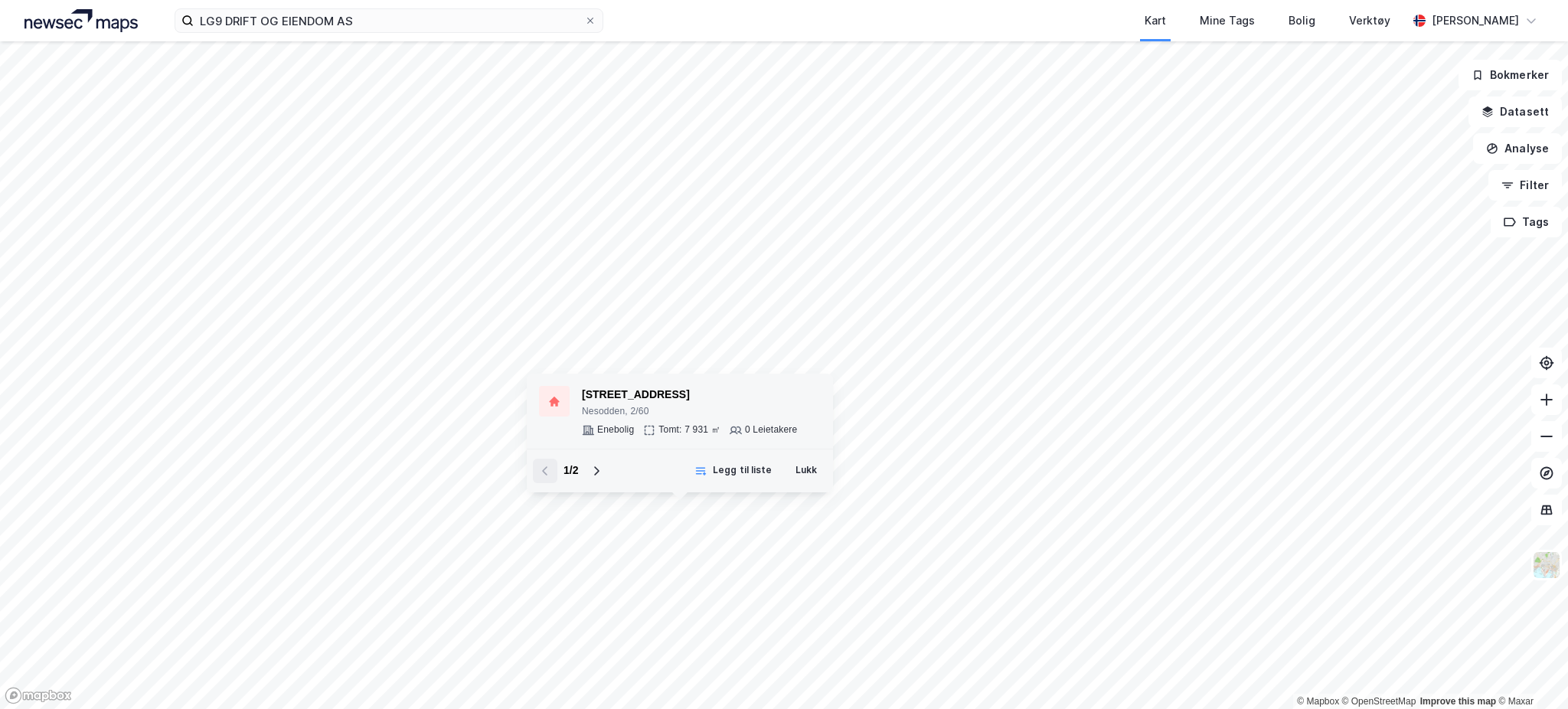
click at [684, 399] on div "[STREET_ADDRESS]" at bounding box center [690, 394] width 216 height 18
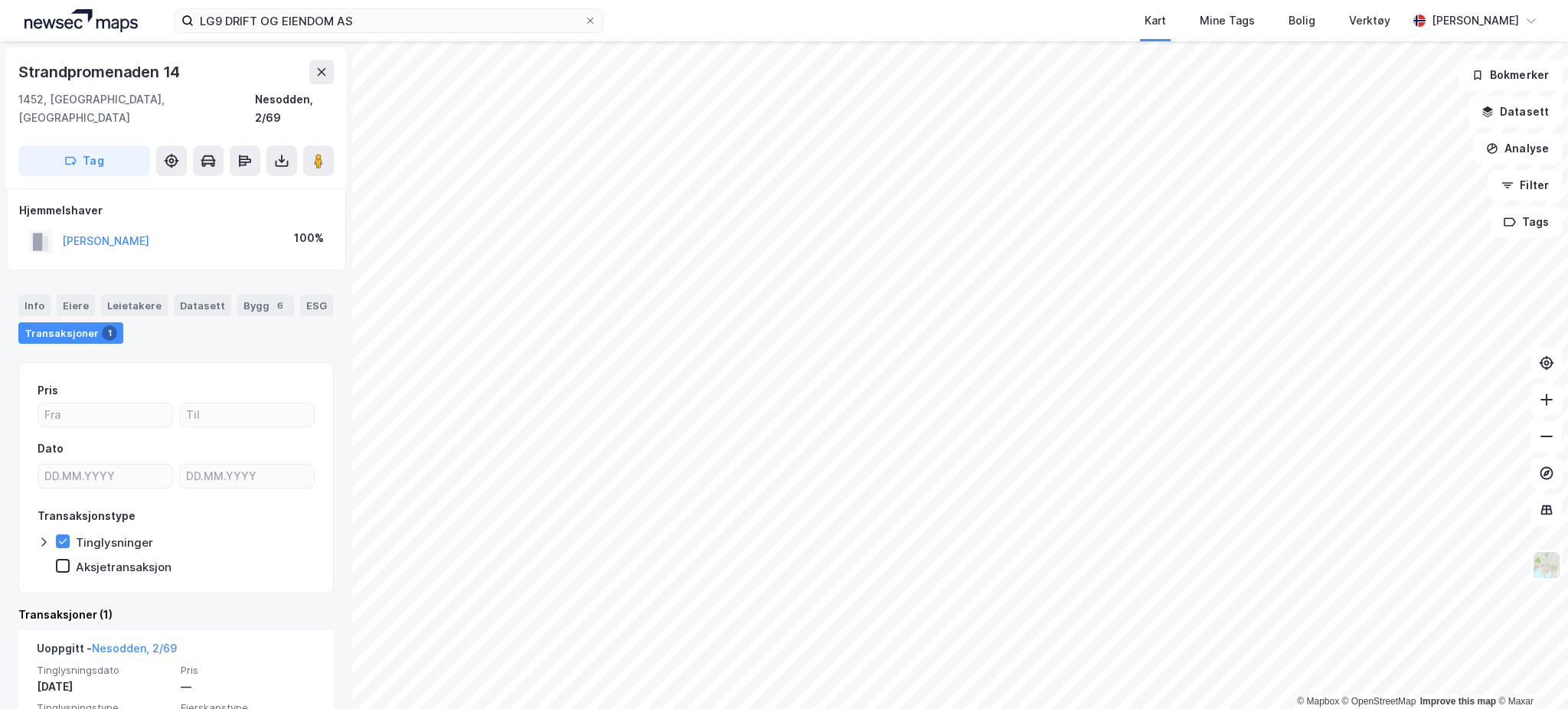
click at [1001, 6] on div "LG9 DRIFT OG EIENDOM AS Kart Mine Tags Bolig Verktøy [PERSON_NAME] © Mapbox © O…" at bounding box center [784, 354] width 1568 height 709
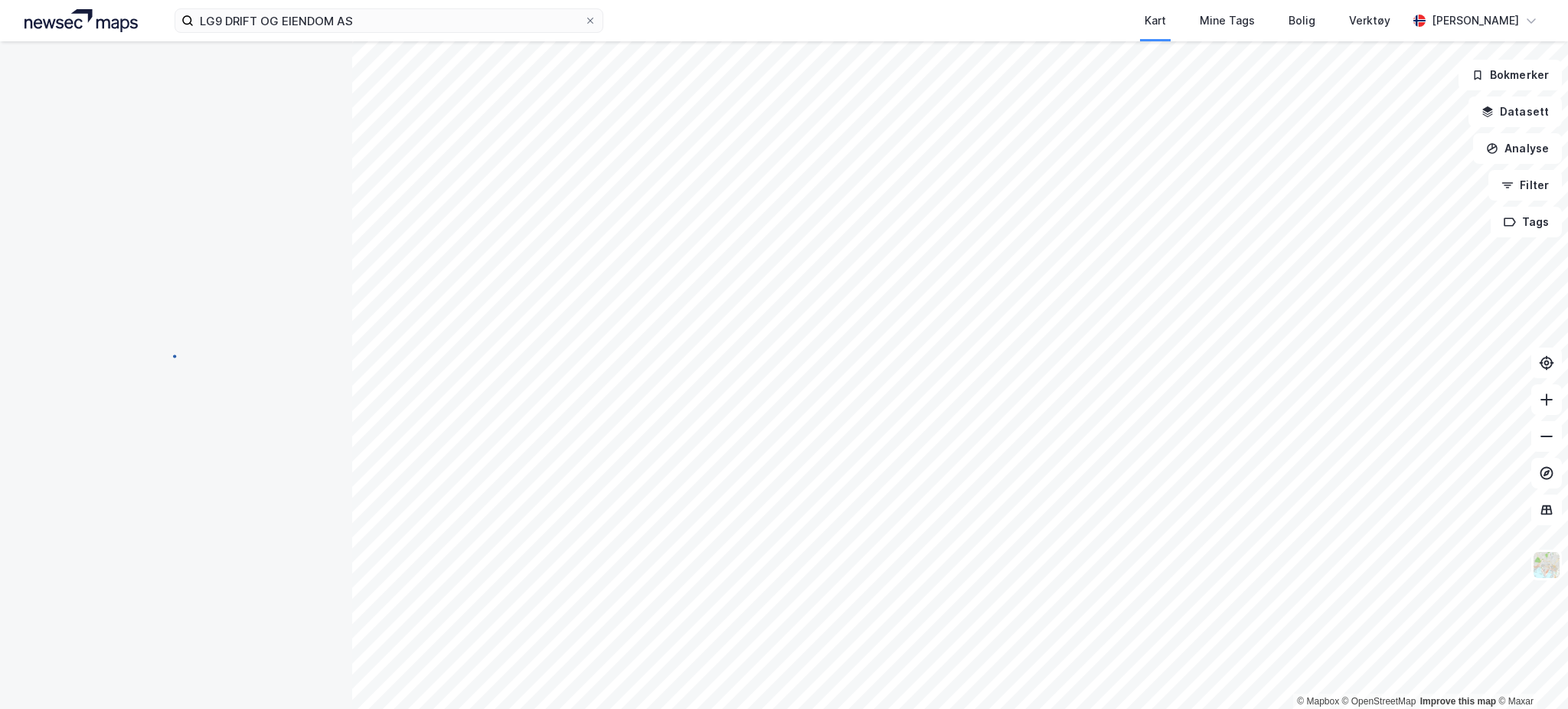
scroll to position [1, 0]
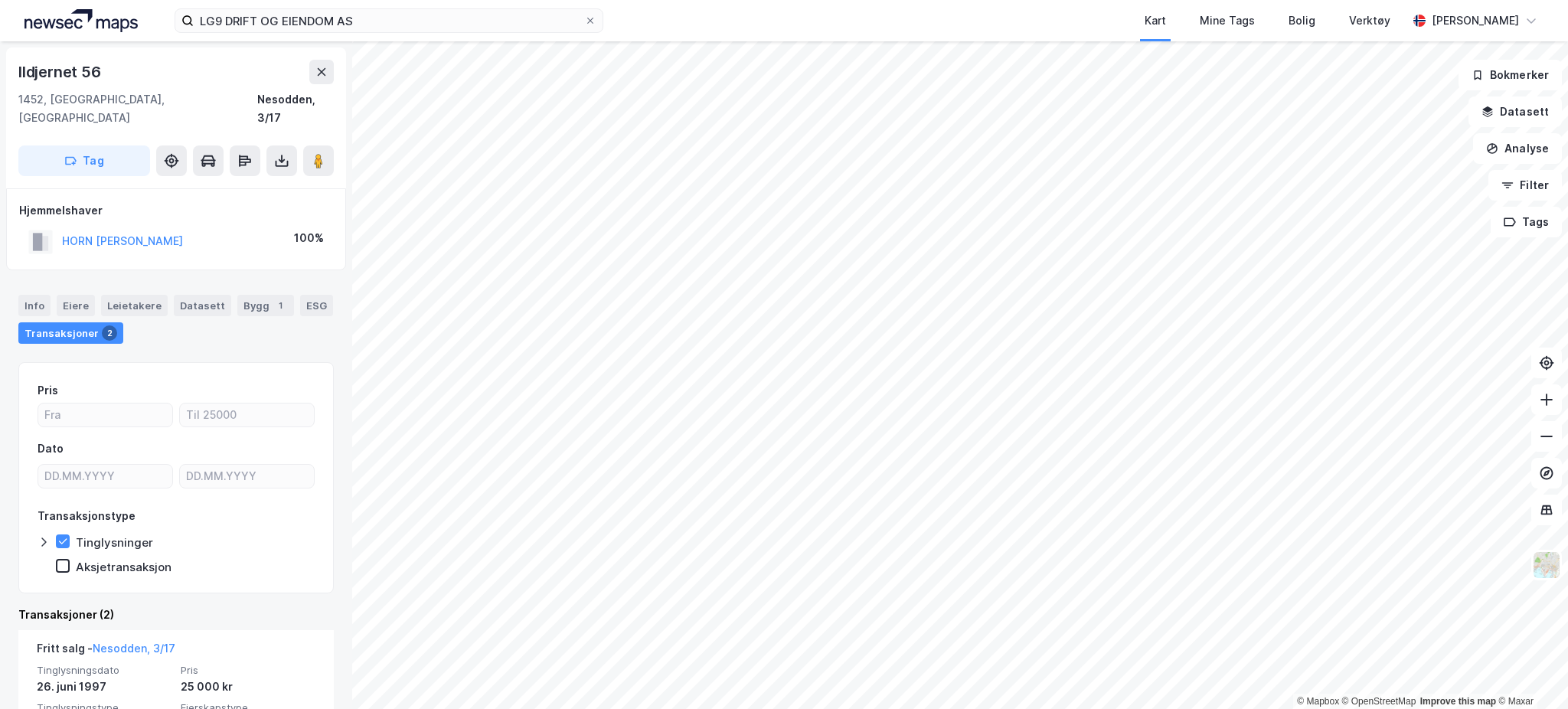
click at [1151, 0] on html "LG9 DRIFT OG EIENDOM AS Kart Mine Tags Bolig Verktøy [PERSON_NAME] © Mapbox © O…" at bounding box center [784, 354] width 1568 height 709
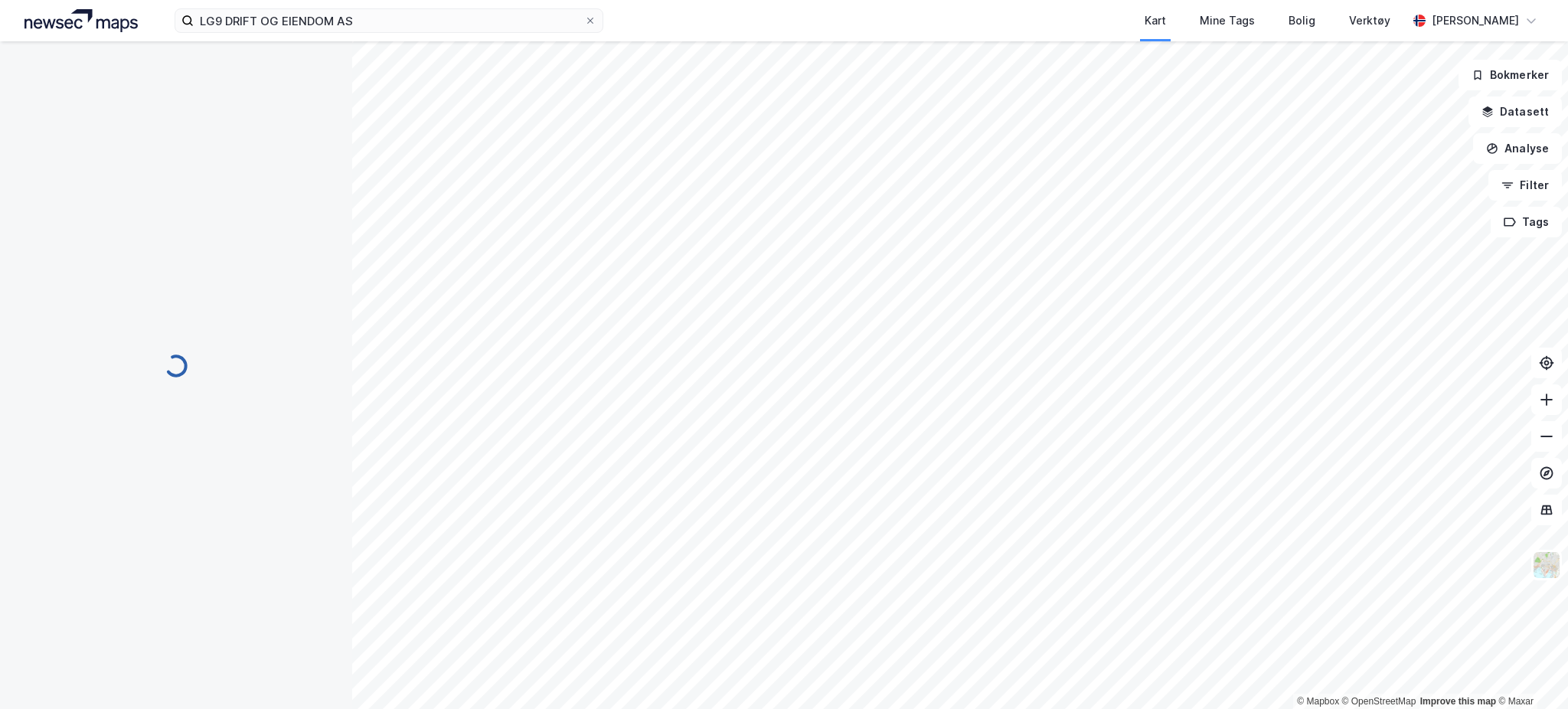
scroll to position [1, 0]
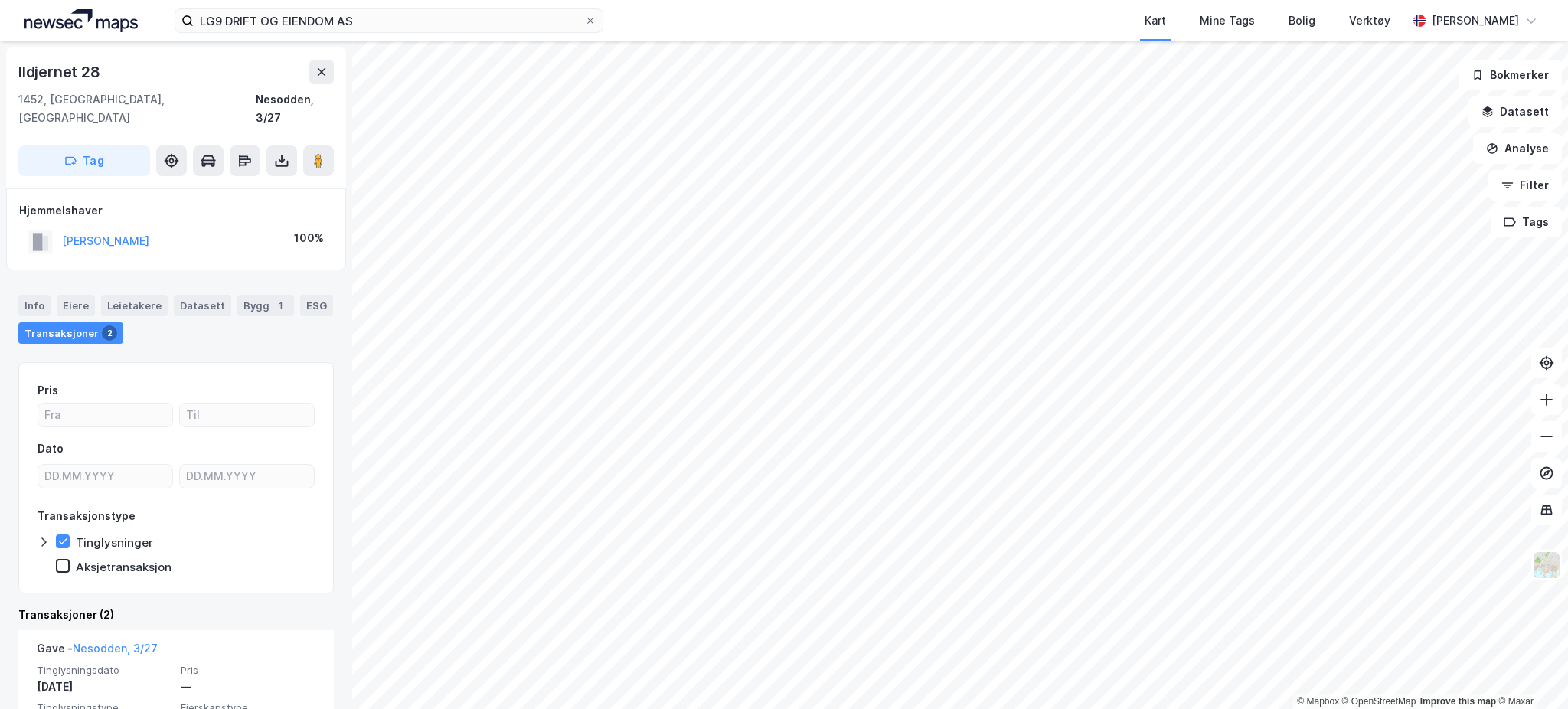
click at [940, 708] on html "LG9 DRIFT OG EIENDOM AS Kart Mine Tags Bolig Verktøy [PERSON_NAME] © Mapbox © O…" at bounding box center [784, 354] width 1568 height 709
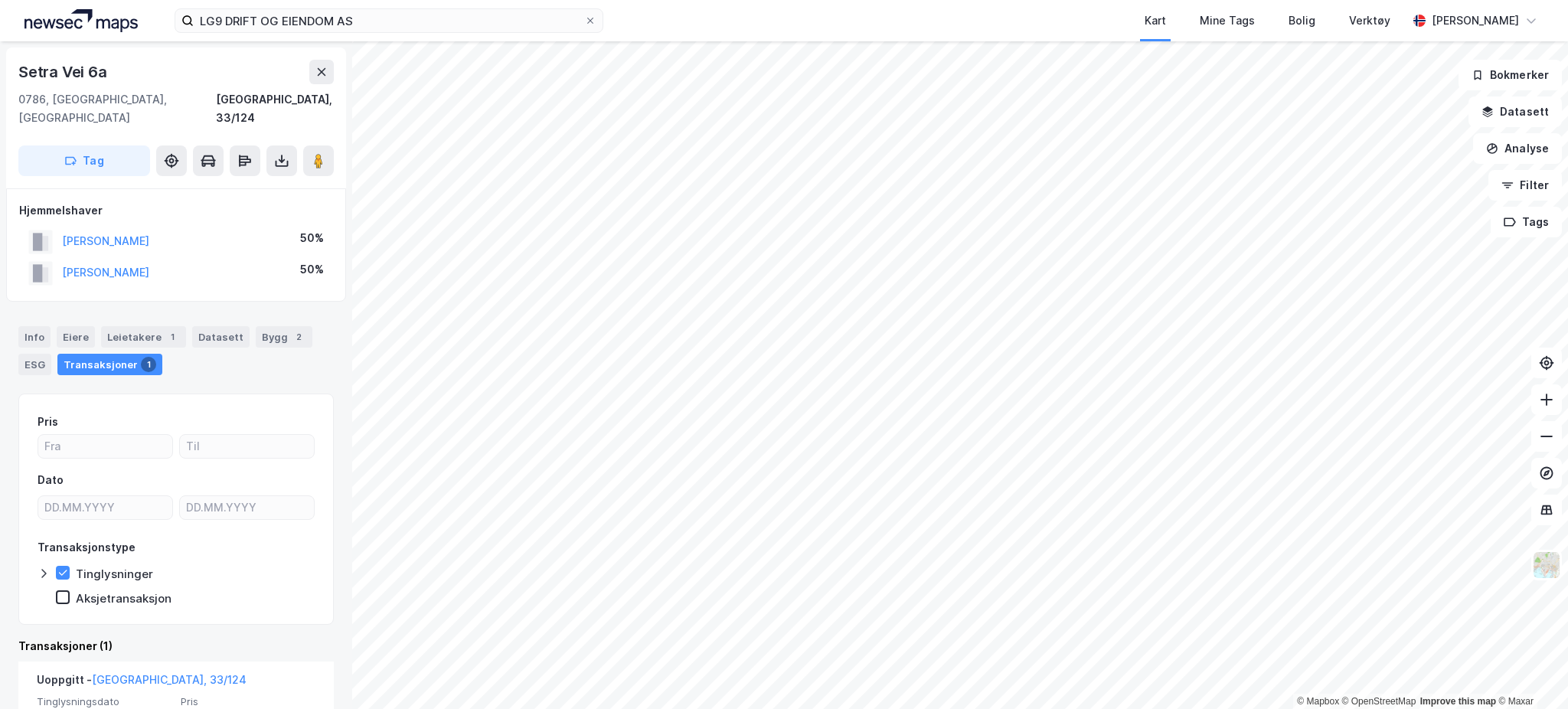
click at [918, 708] on html "LG9 DRIFT OG EIENDOM AS Kart Mine Tags Bolig Verktøy [PERSON_NAME] © Mapbox © O…" at bounding box center [784, 354] width 1568 height 709
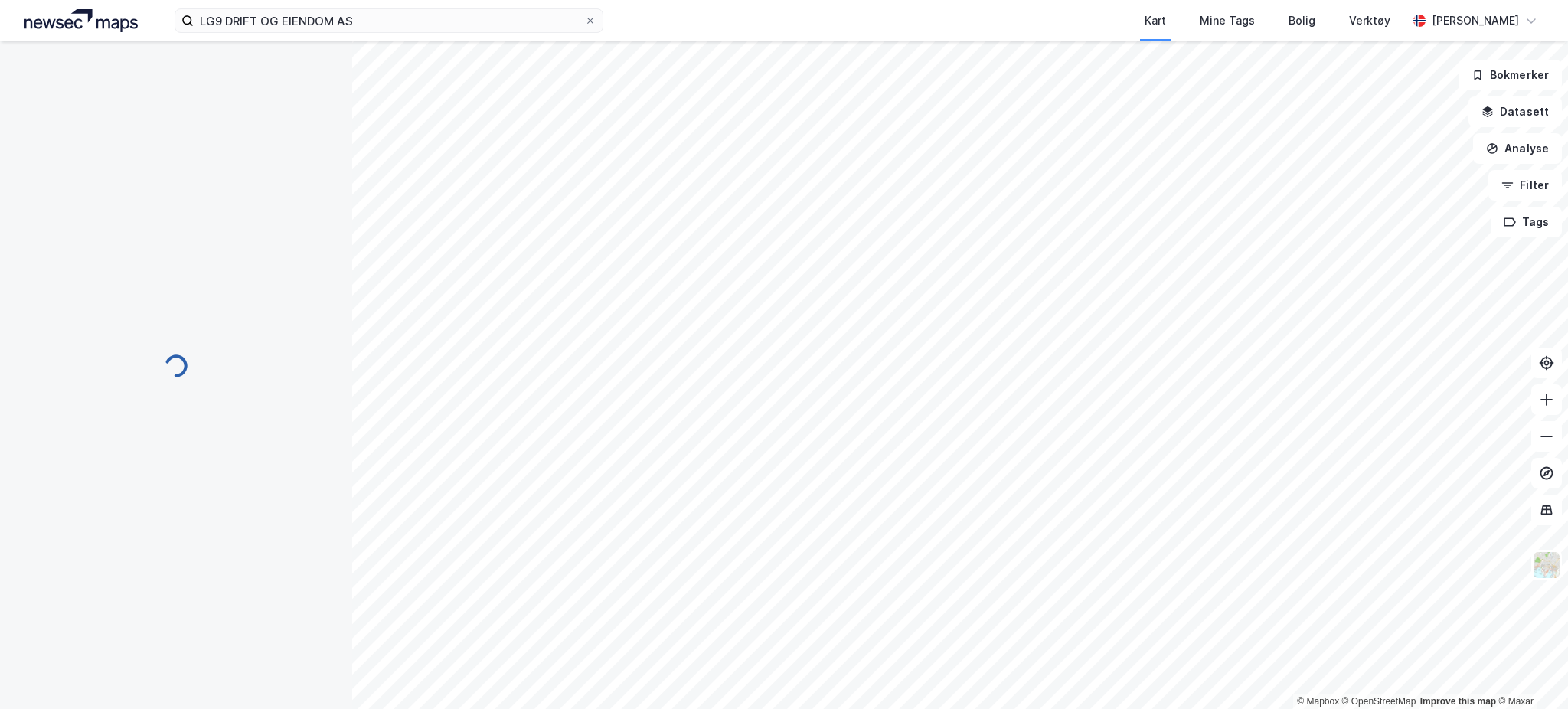
scroll to position [1, 0]
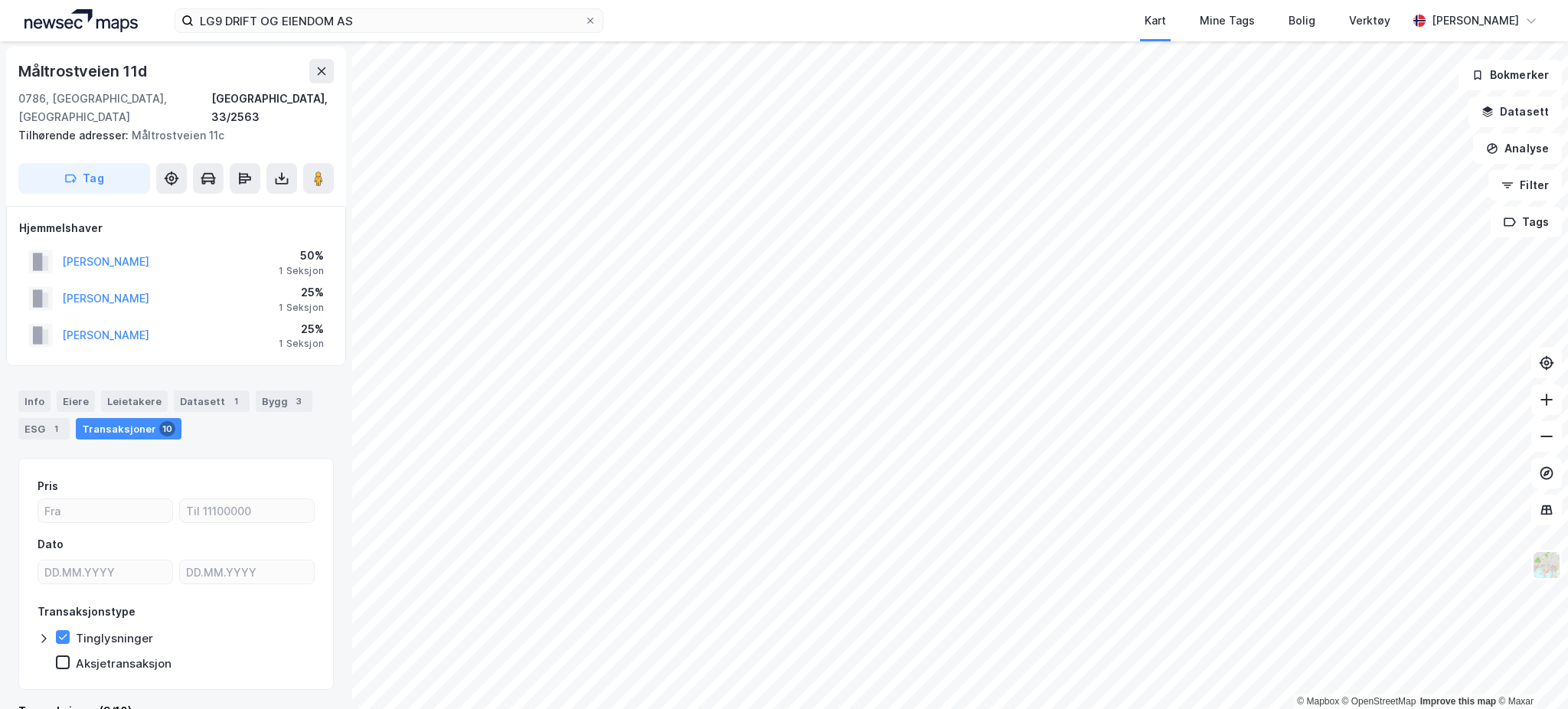
click at [836, 708] on html "LG9 DRIFT OG EIENDOM AS Kart Mine Tags Bolig Verktøy [PERSON_NAME] © Mapbox © O…" at bounding box center [784, 354] width 1568 height 709
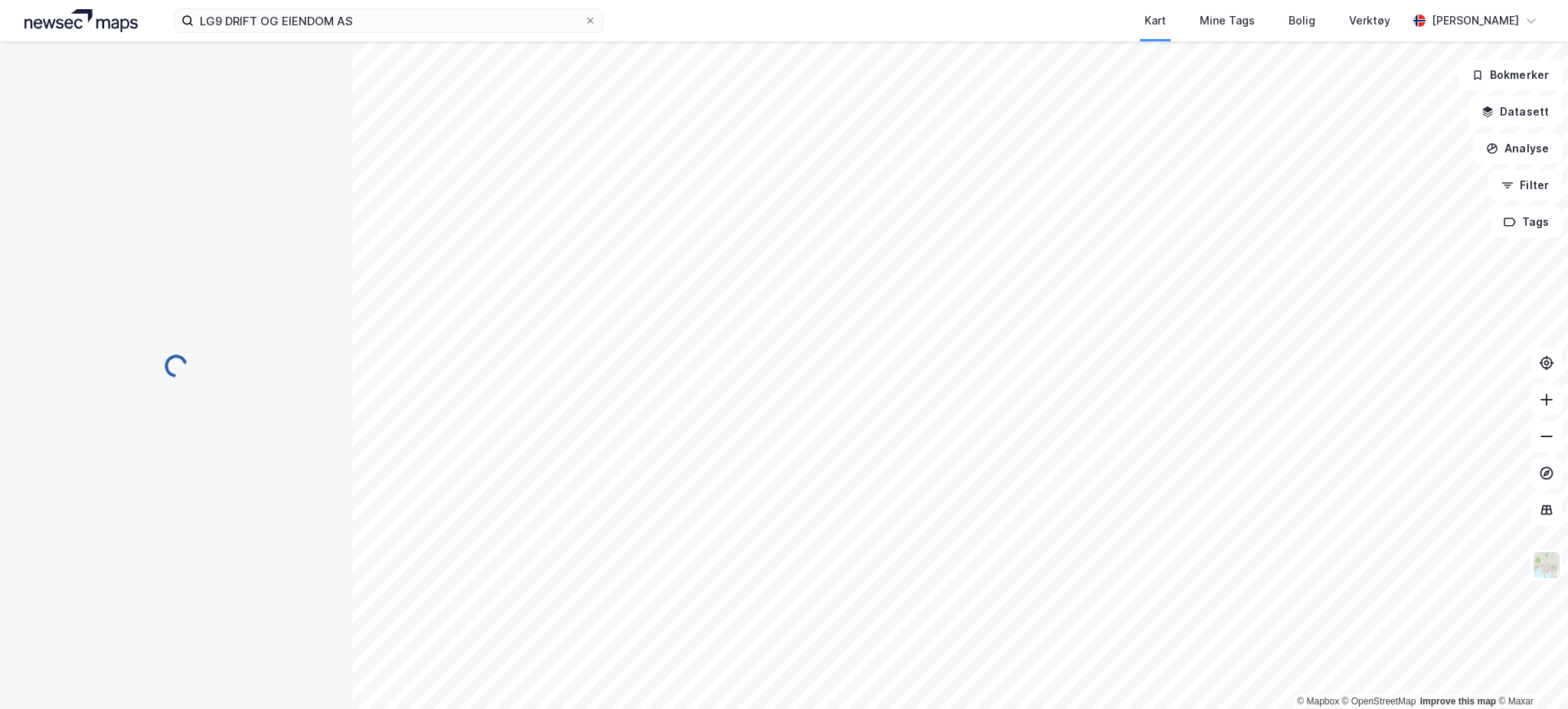
scroll to position [1, 0]
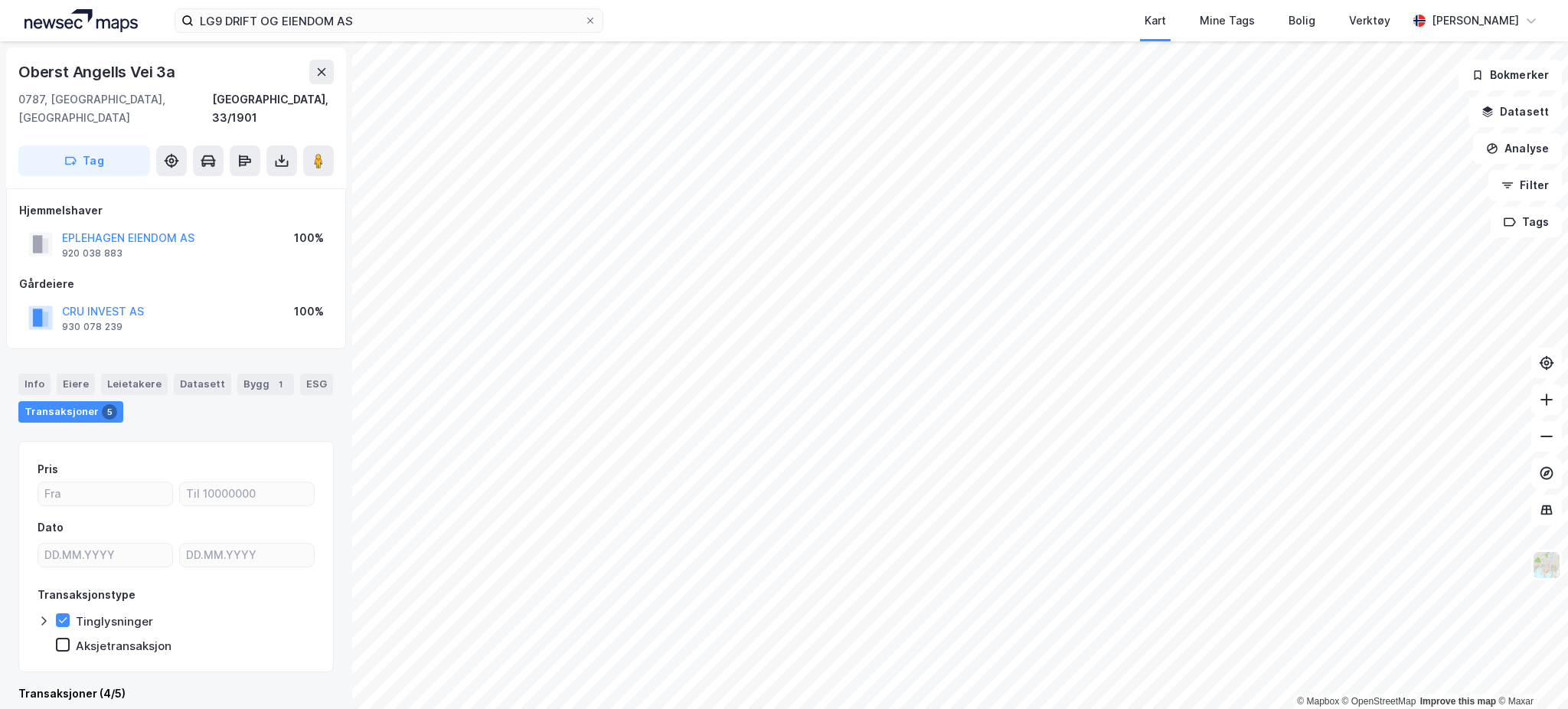
scroll to position [41, 0]
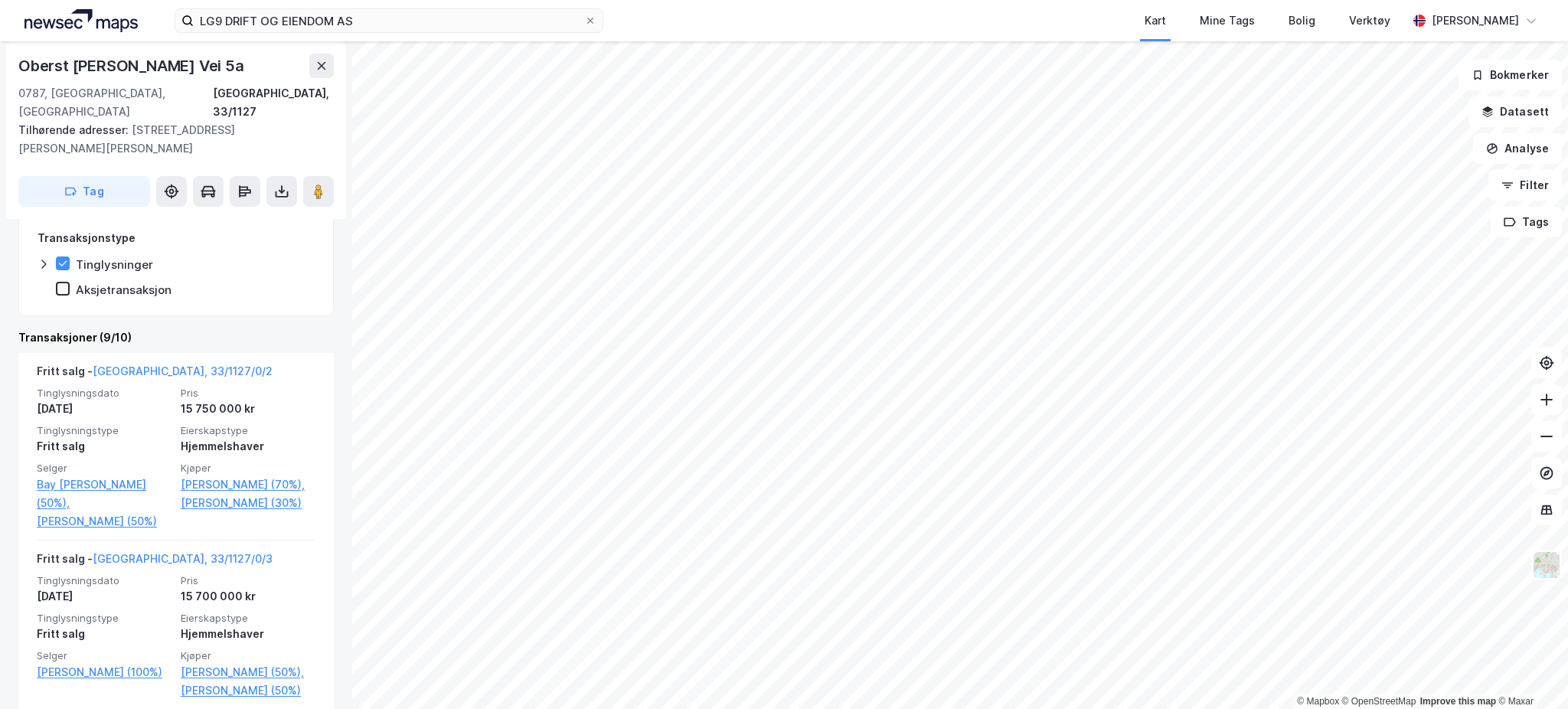
scroll to position [422, 0]
click at [1545, 463] on div "© Mapbox © OpenStreetMap Improve this map © Maxar Oberst Angells Vei 5a [GEOGRA…" at bounding box center [784, 375] width 1568 height 668
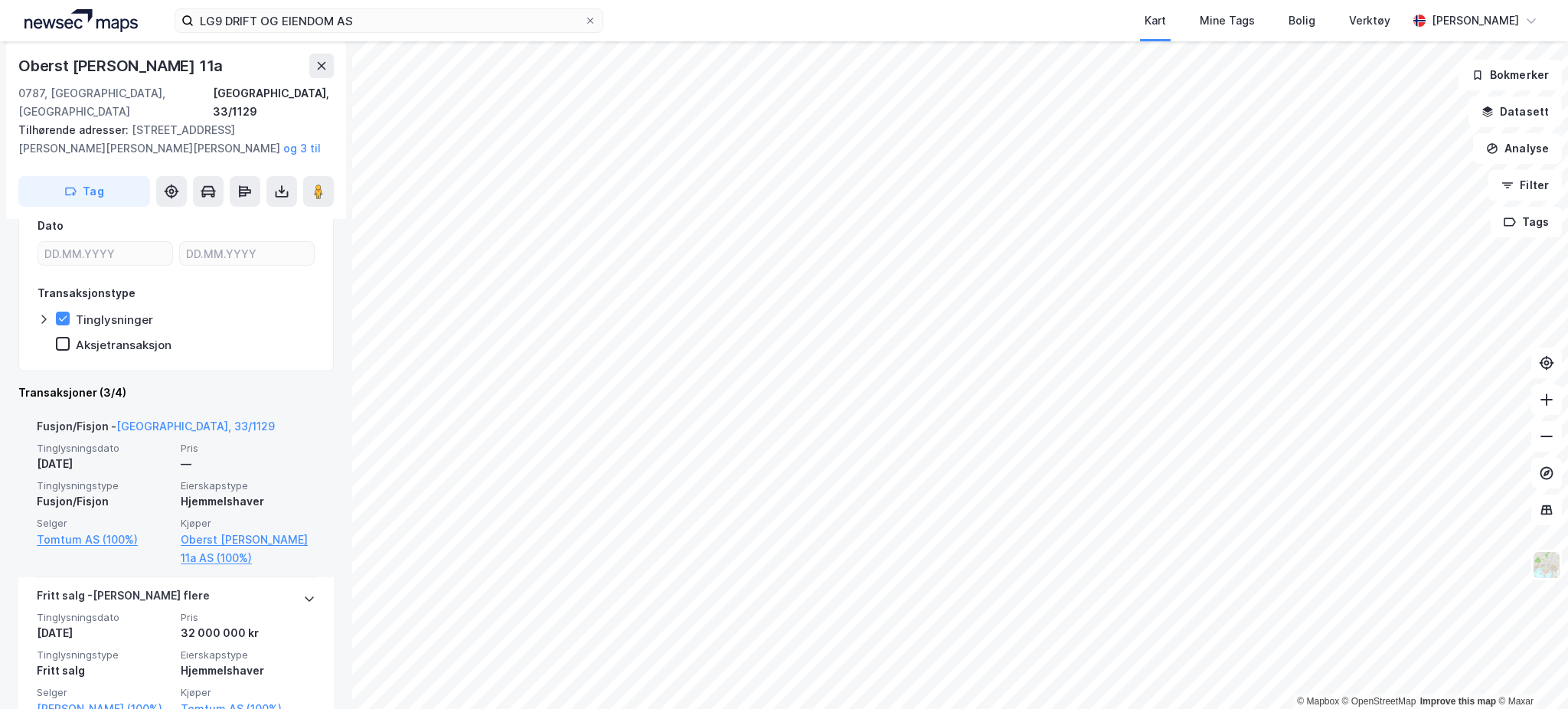
scroll to position [381, 0]
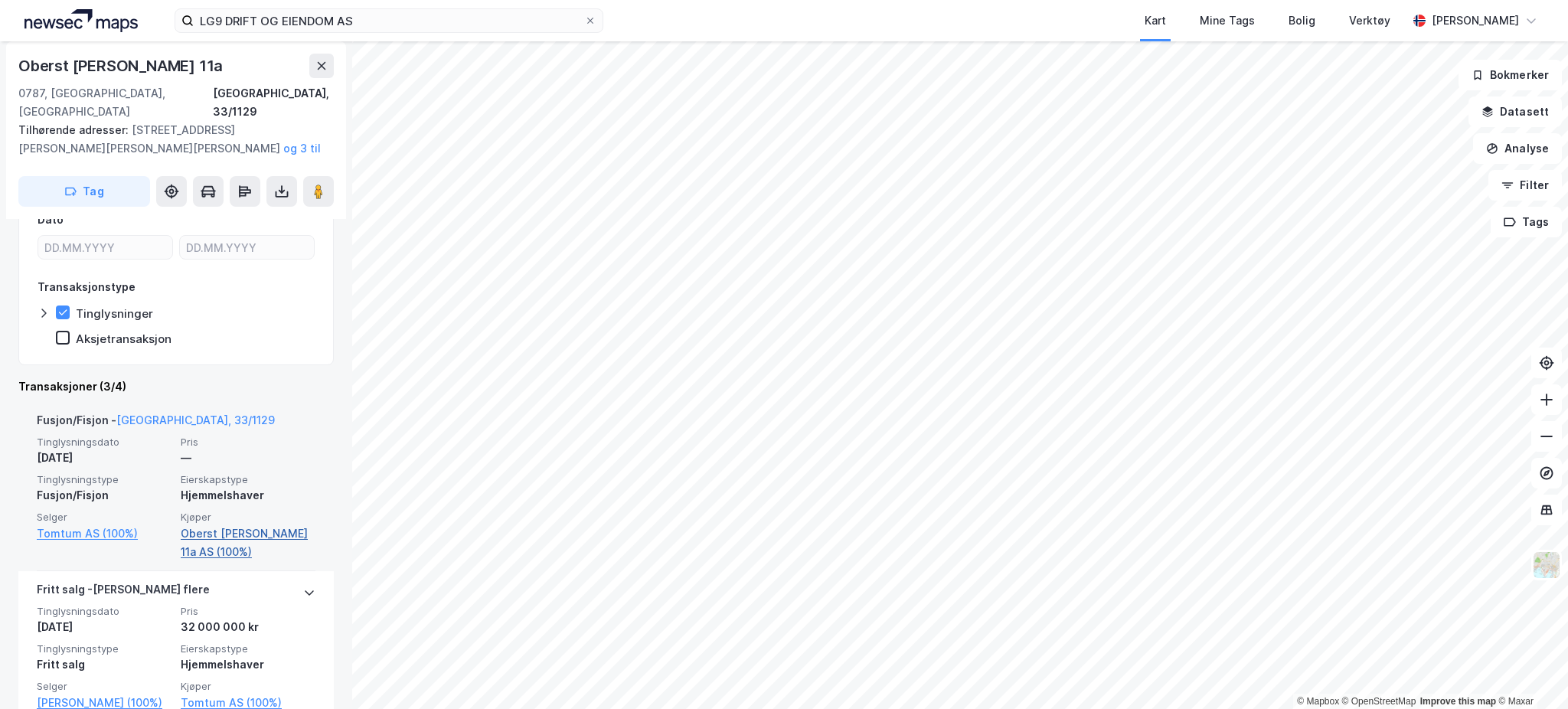
click at [274, 525] on link "Oberst [PERSON_NAME] 11a AS (100%)" at bounding box center [247, 543] width 134 height 37
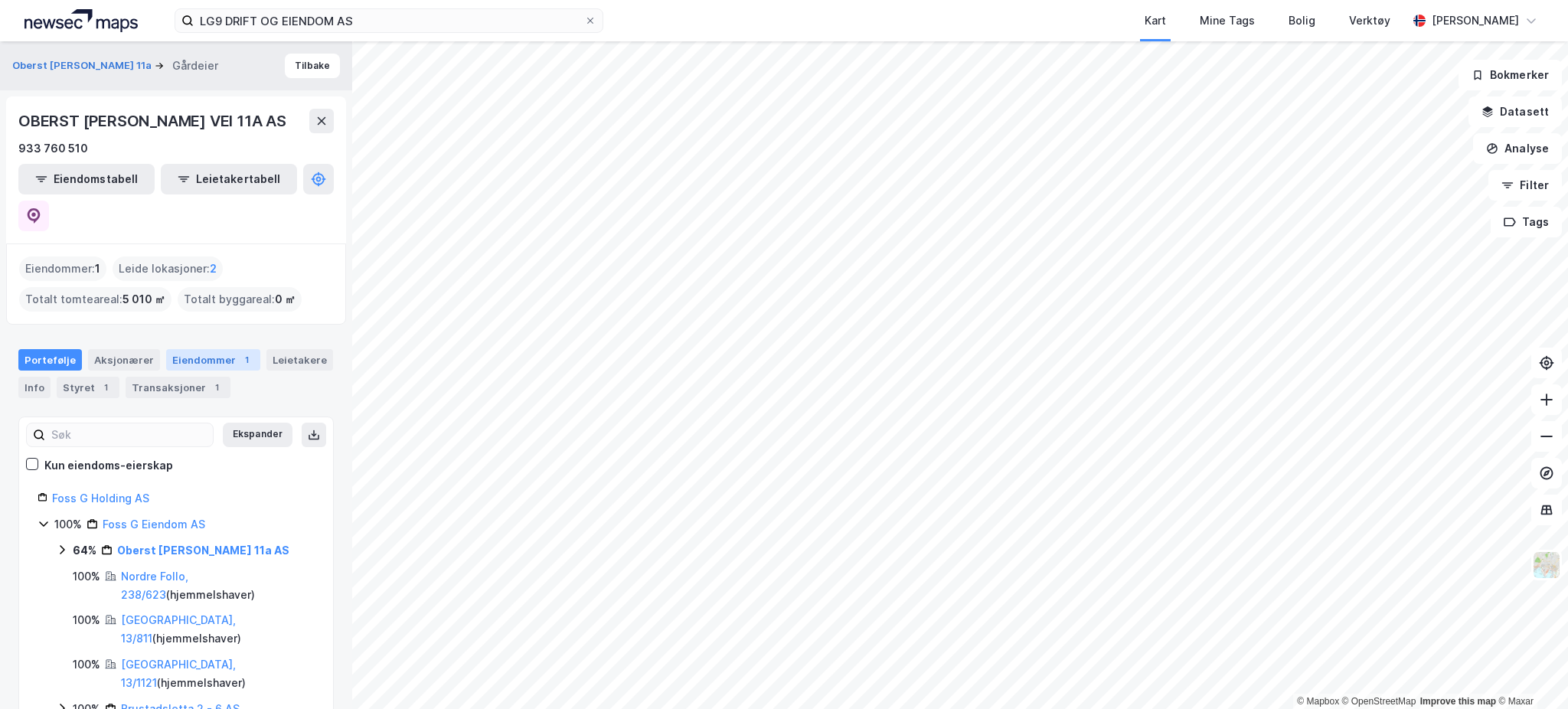
click at [212, 349] on div "Eiendommer 1" at bounding box center [213, 360] width 94 height 21
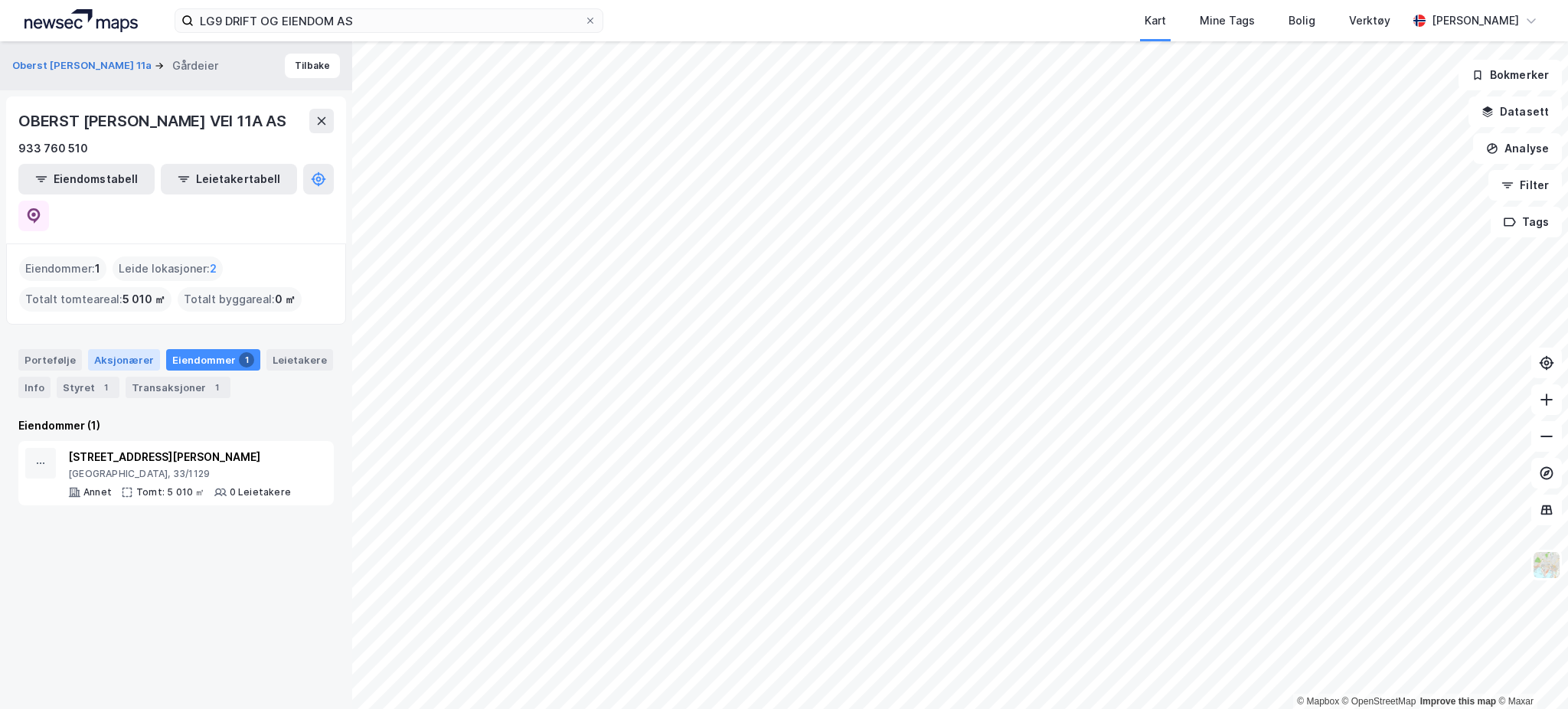
click at [143, 349] on div "Aksjonærer" at bounding box center [123, 360] width 72 height 21
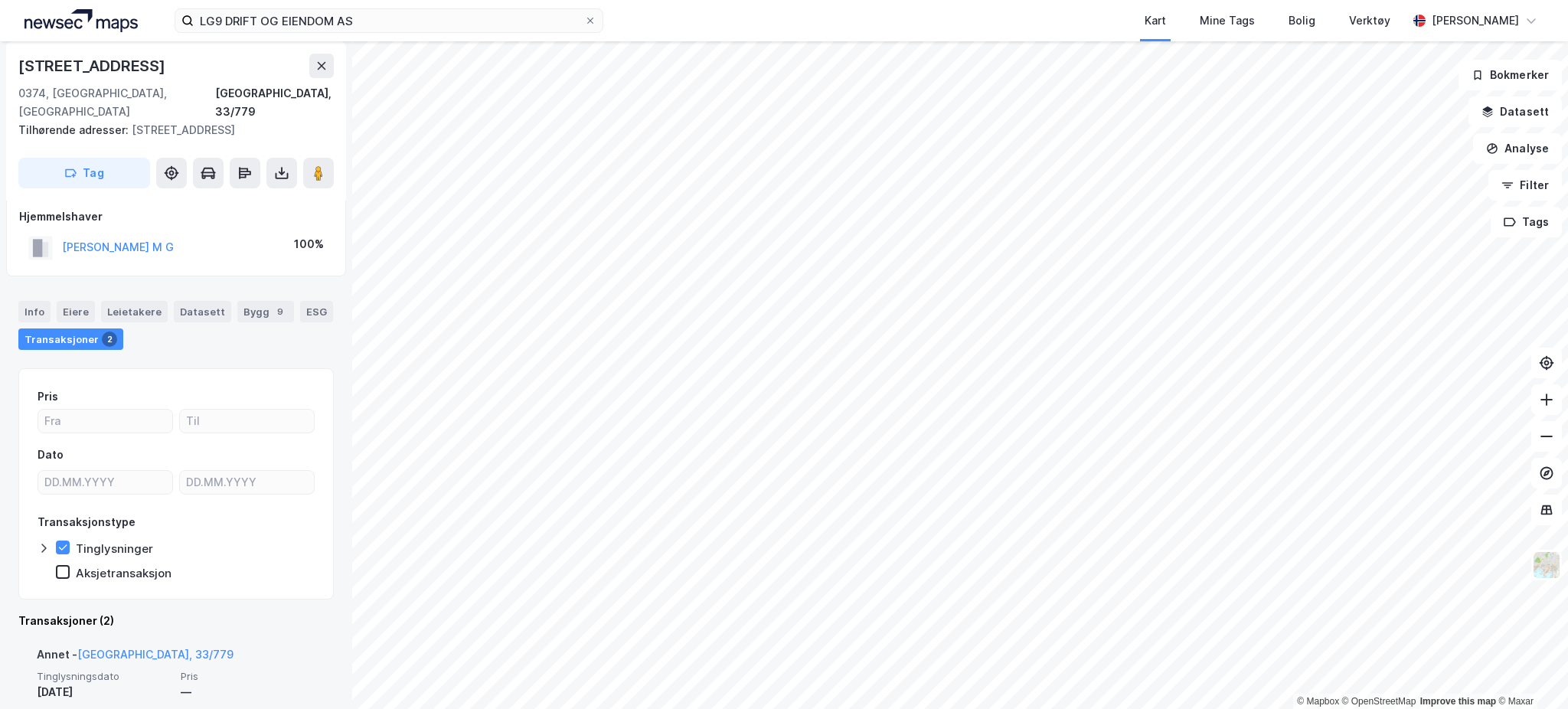
scroll to position [8, 0]
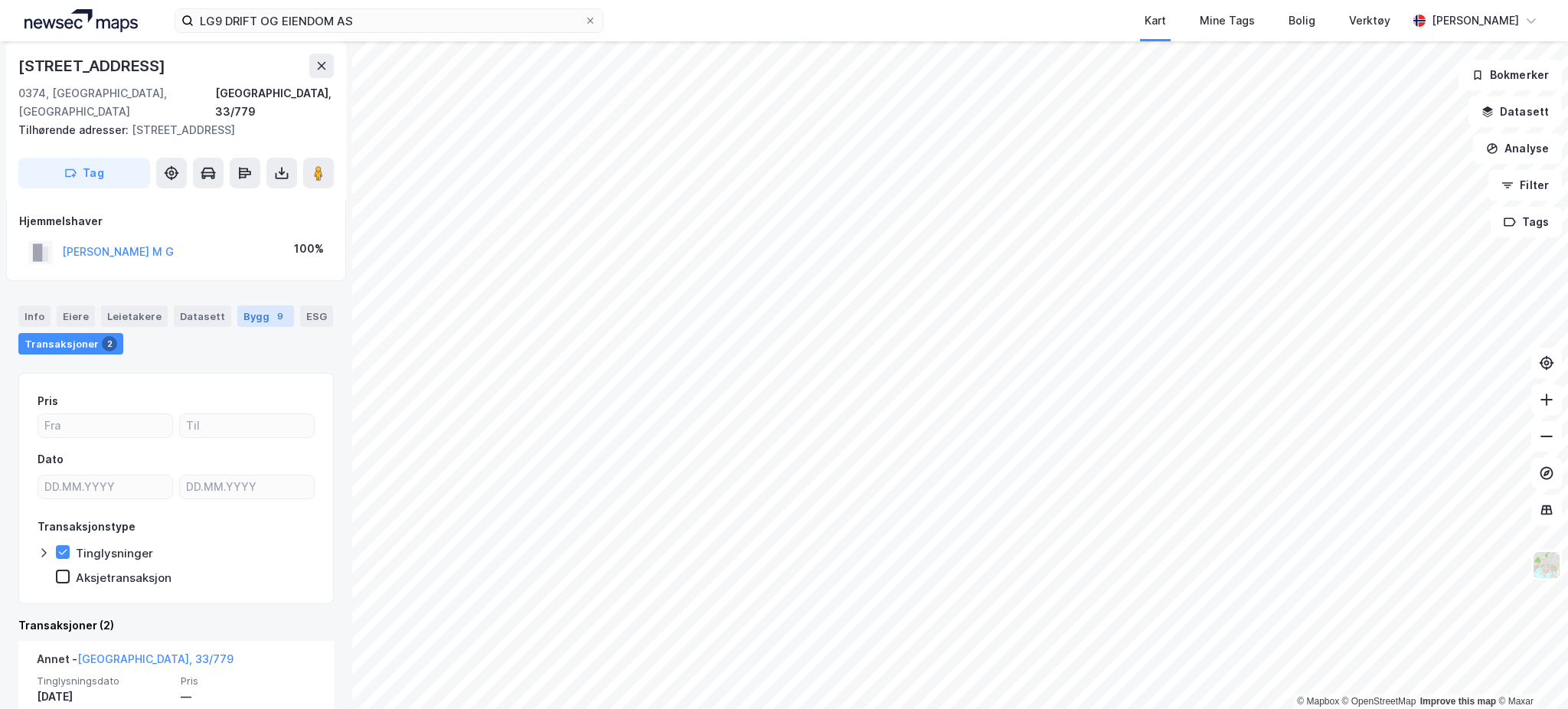
click at [242, 305] on div "Bygg 9" at bounding box center [265, 316] width 56 height 21
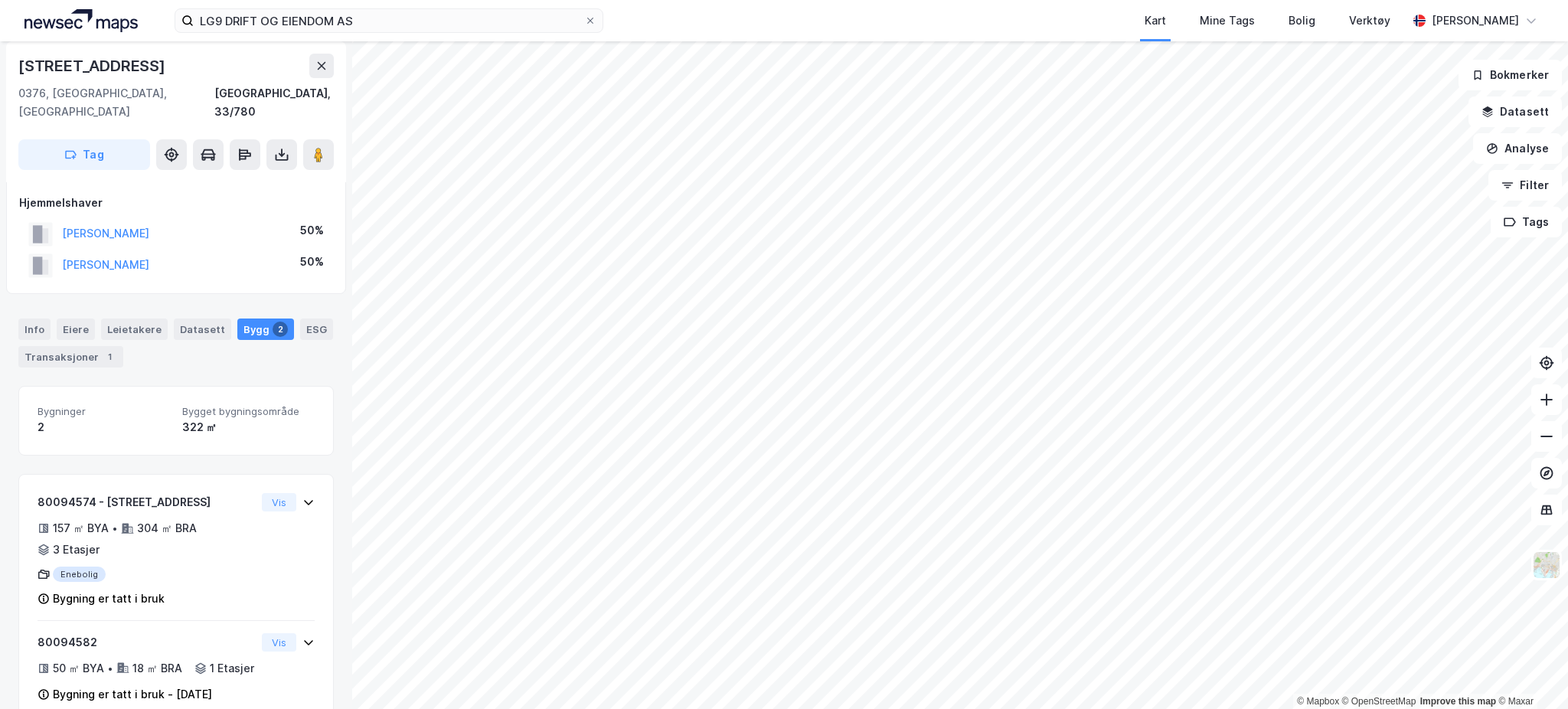
scroll to position [42, 0]
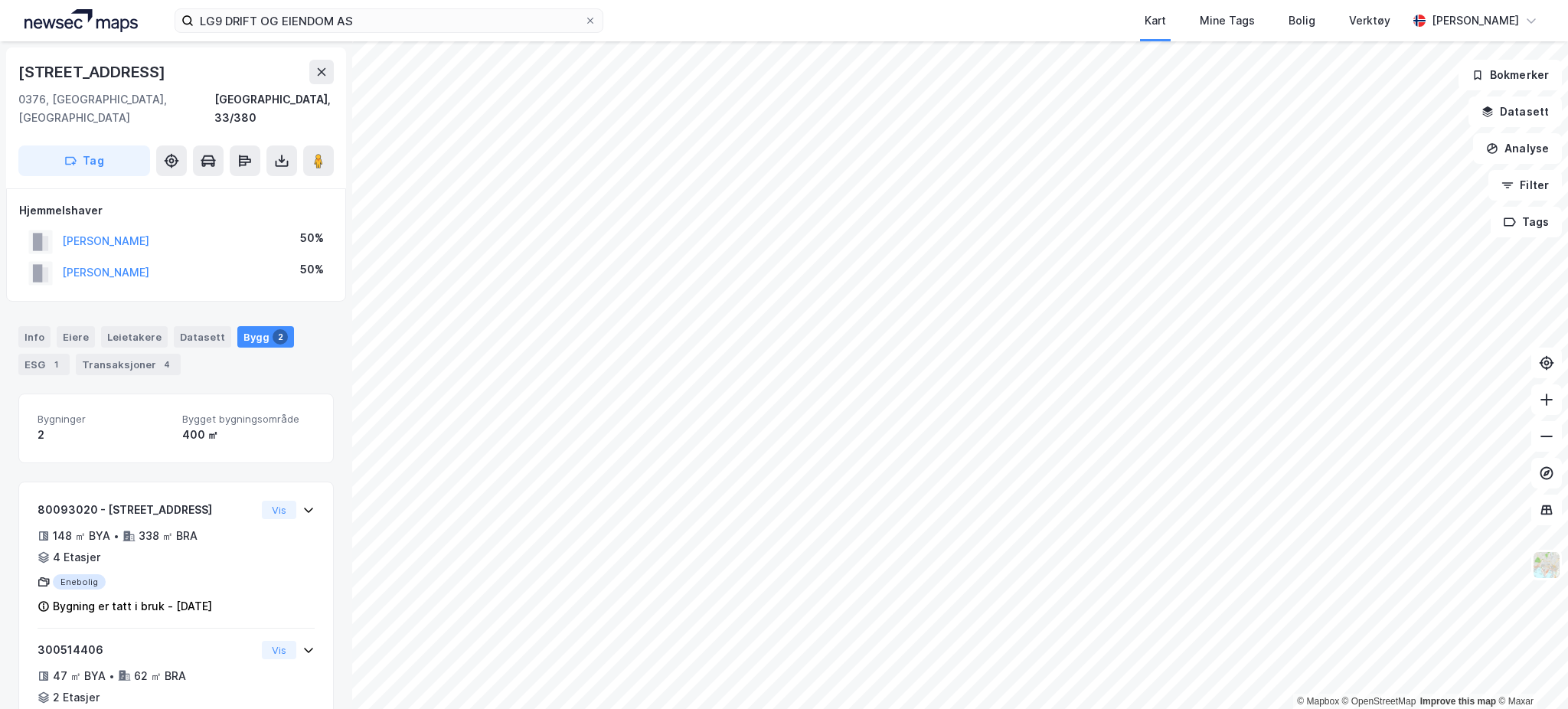
scroll to position [42, 0]
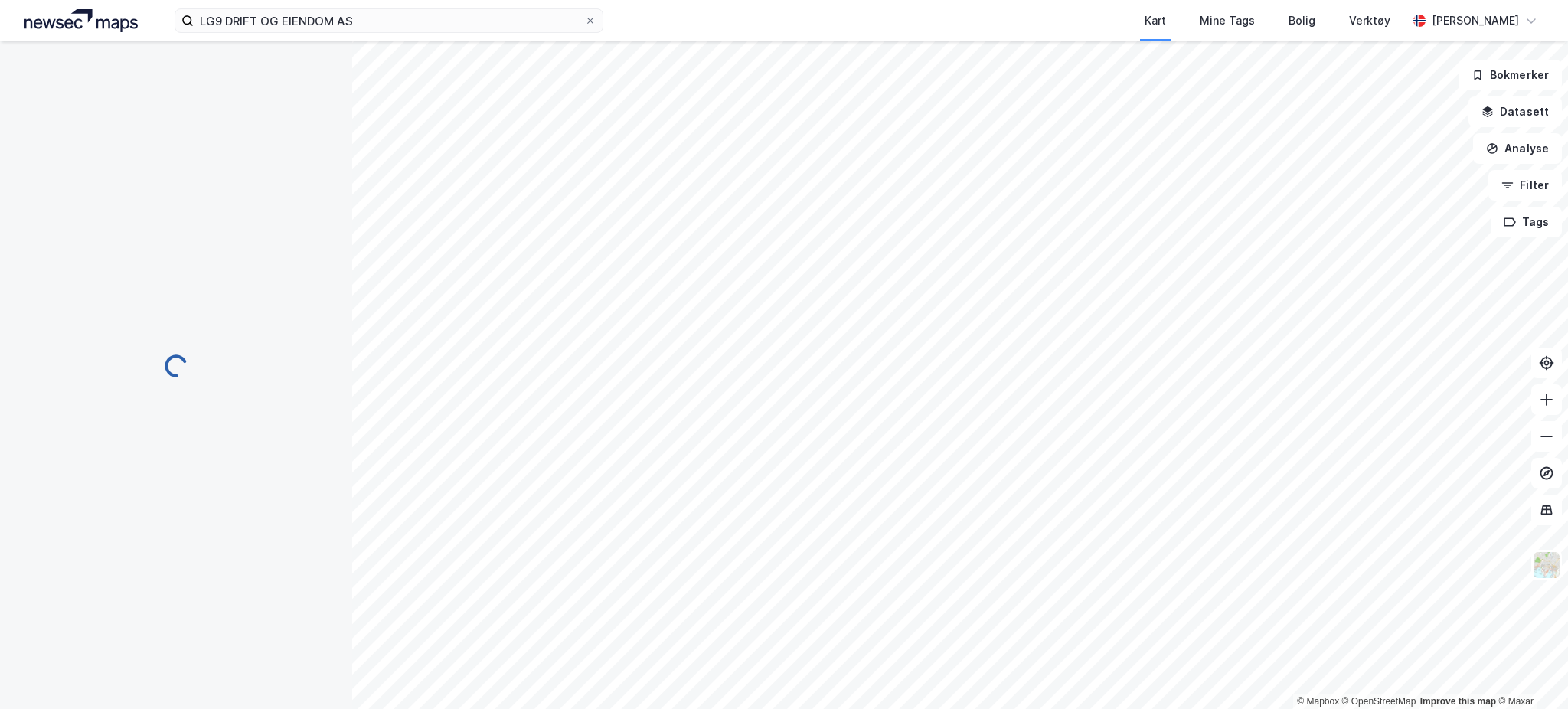
scroll to position [42, 0]
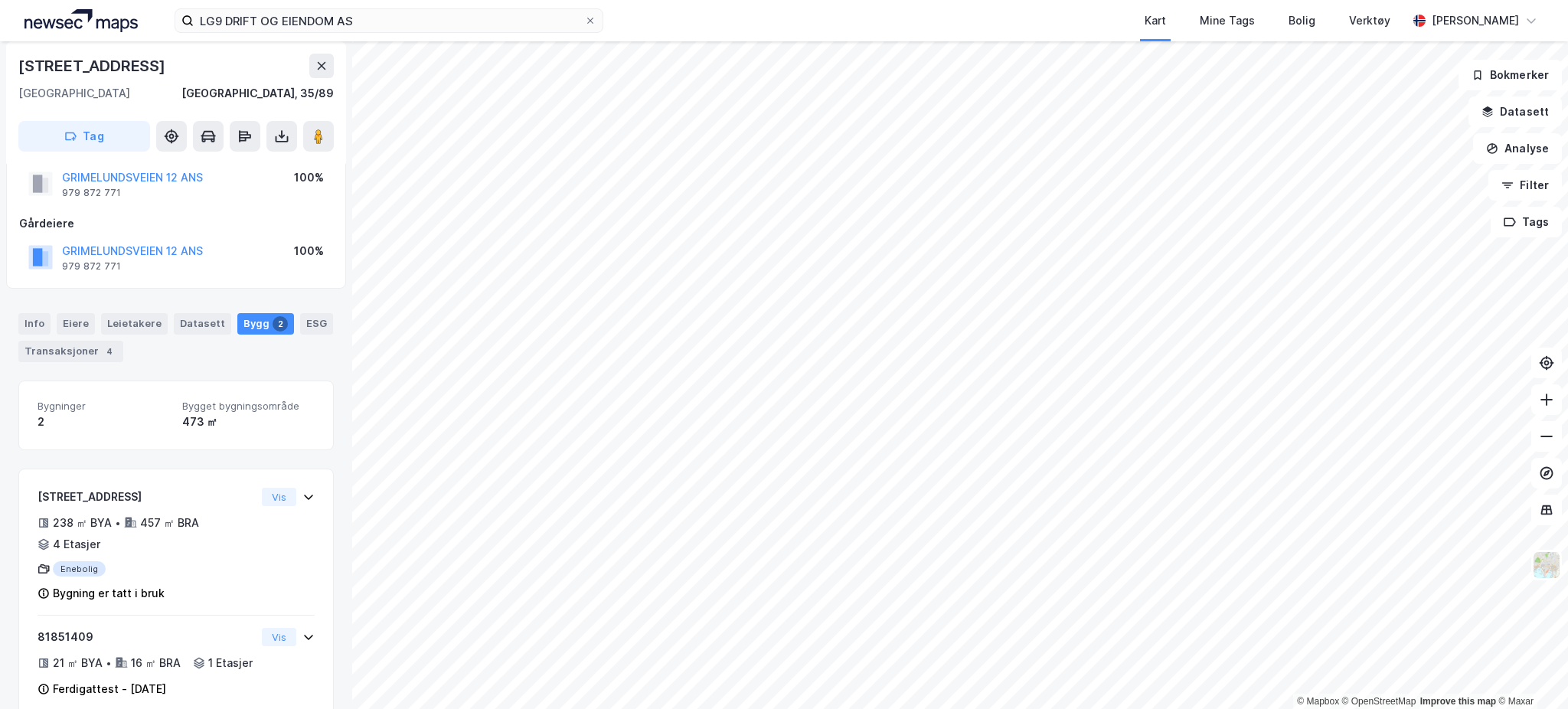
scroll to position [90, 0]
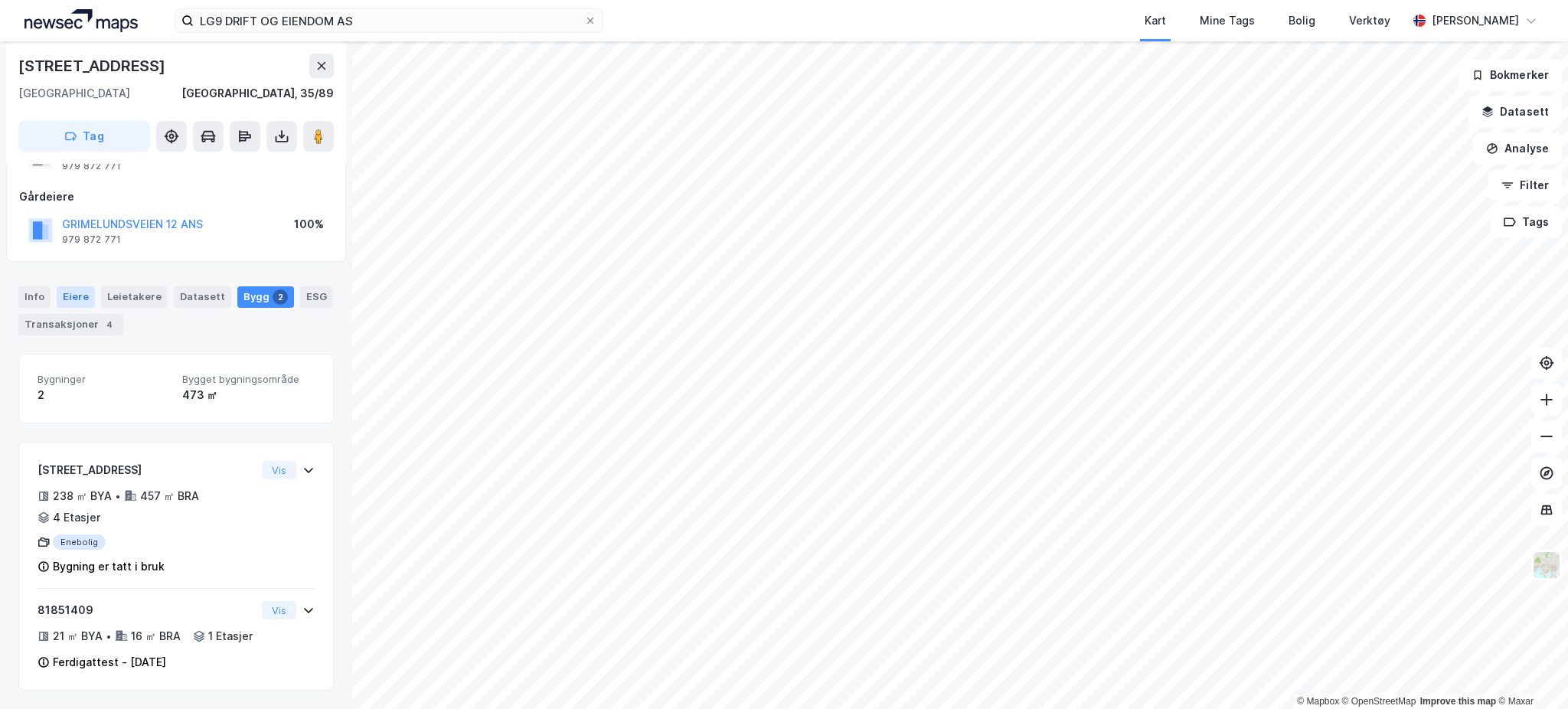
click at [70, 286] on div "Eiere" at bounding box center [75, 297] width 38 height 21
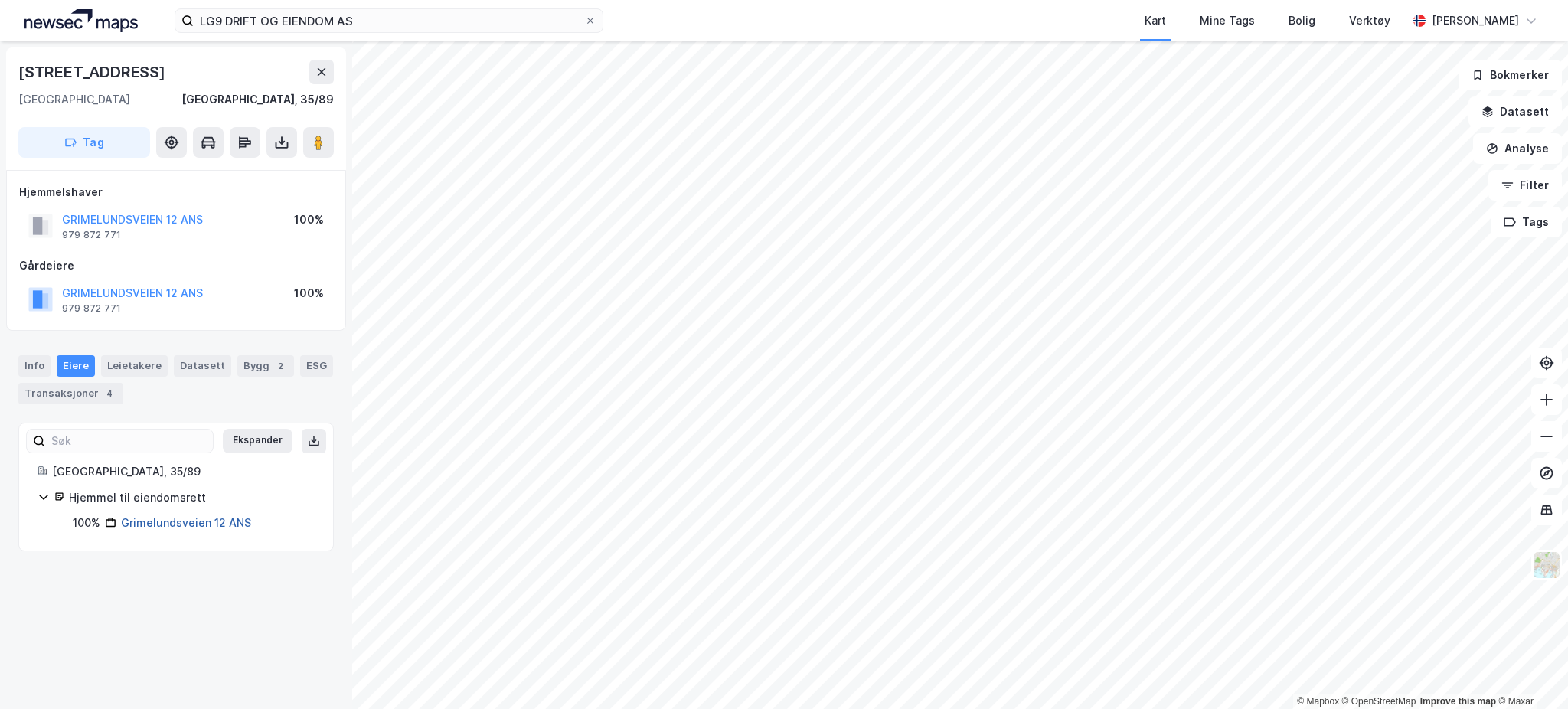
click at [190, 516] on link "Grimelundsveien 12 ANS" at bounding box center [186, 523] width 130 height 13
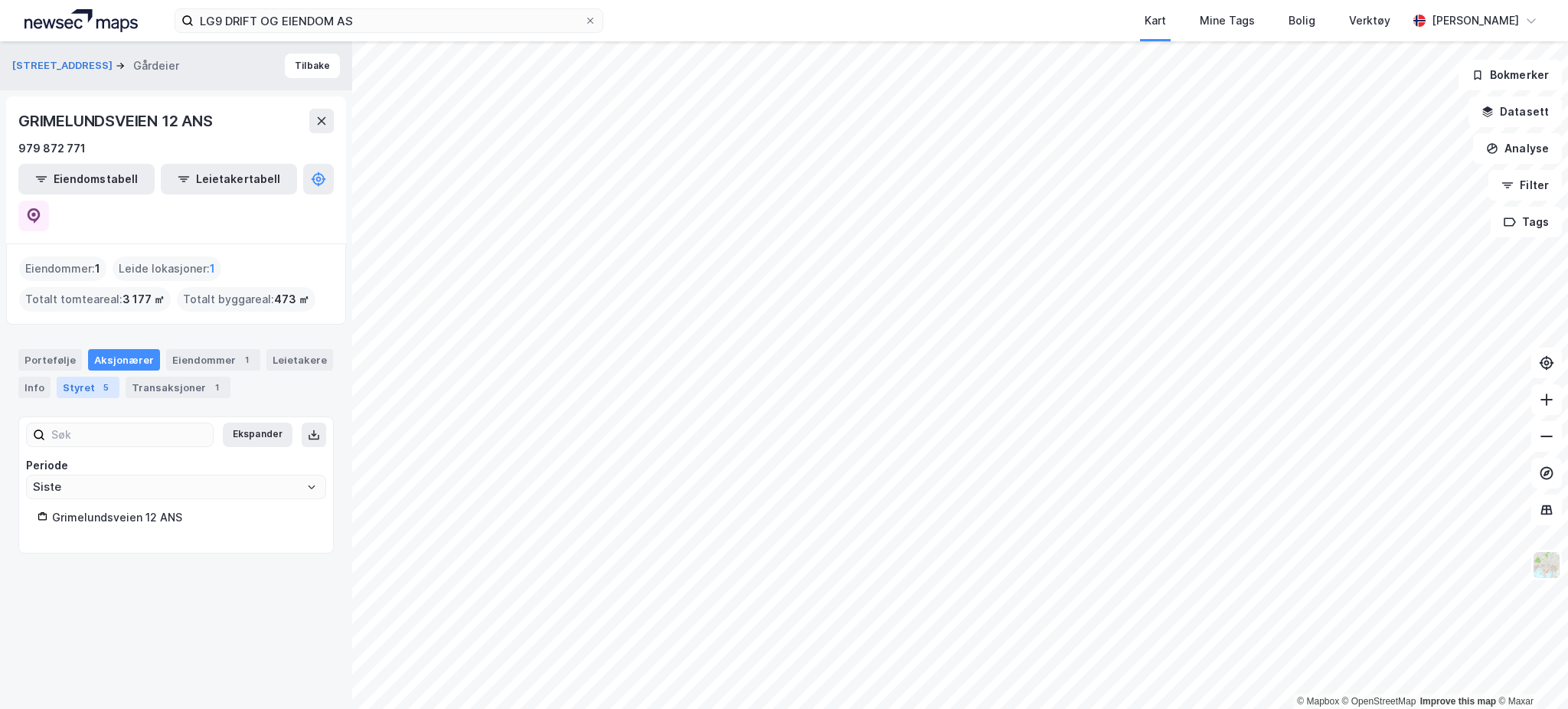
click at [89, 377] on div "Styret 5" at bounding box center [88, 387] width 63 height 21
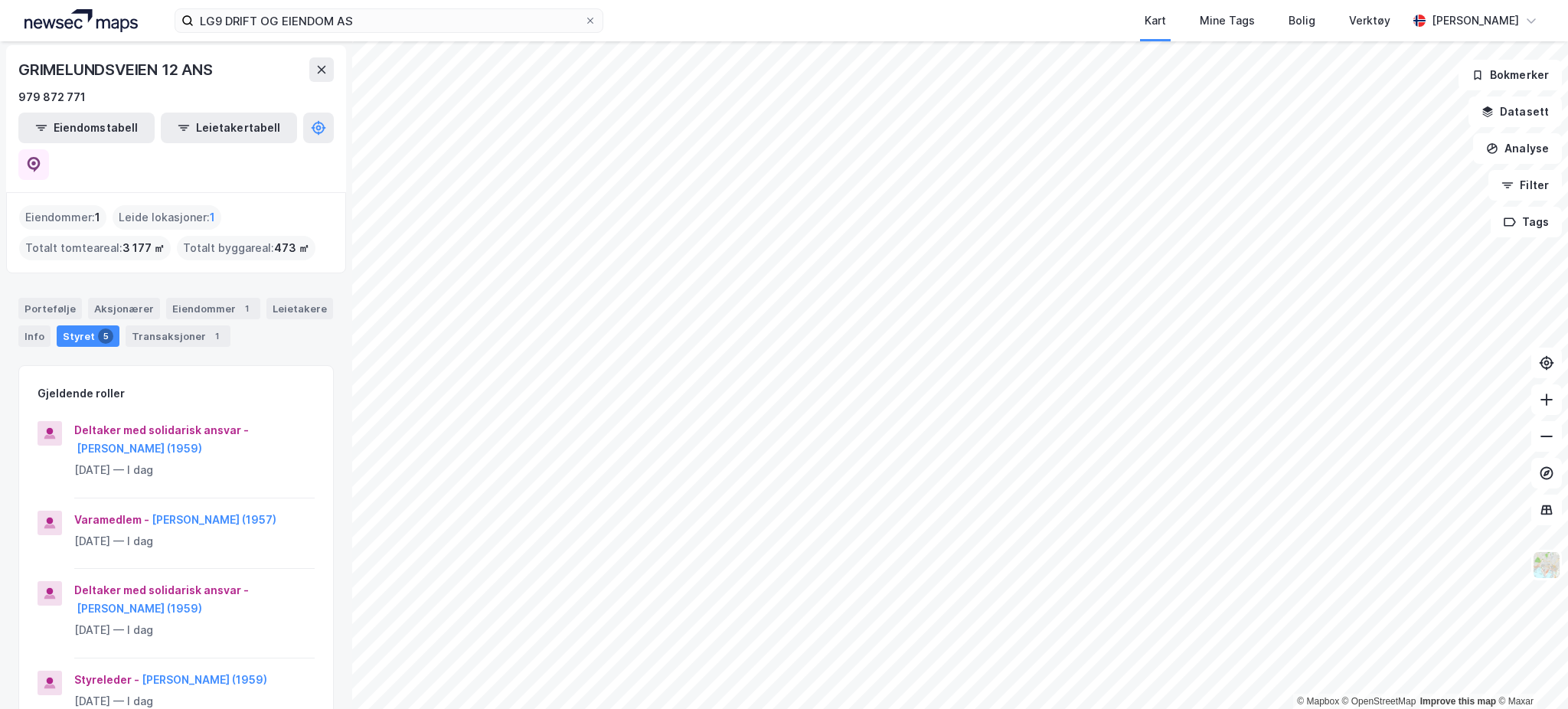
scroll to position [55, 0]
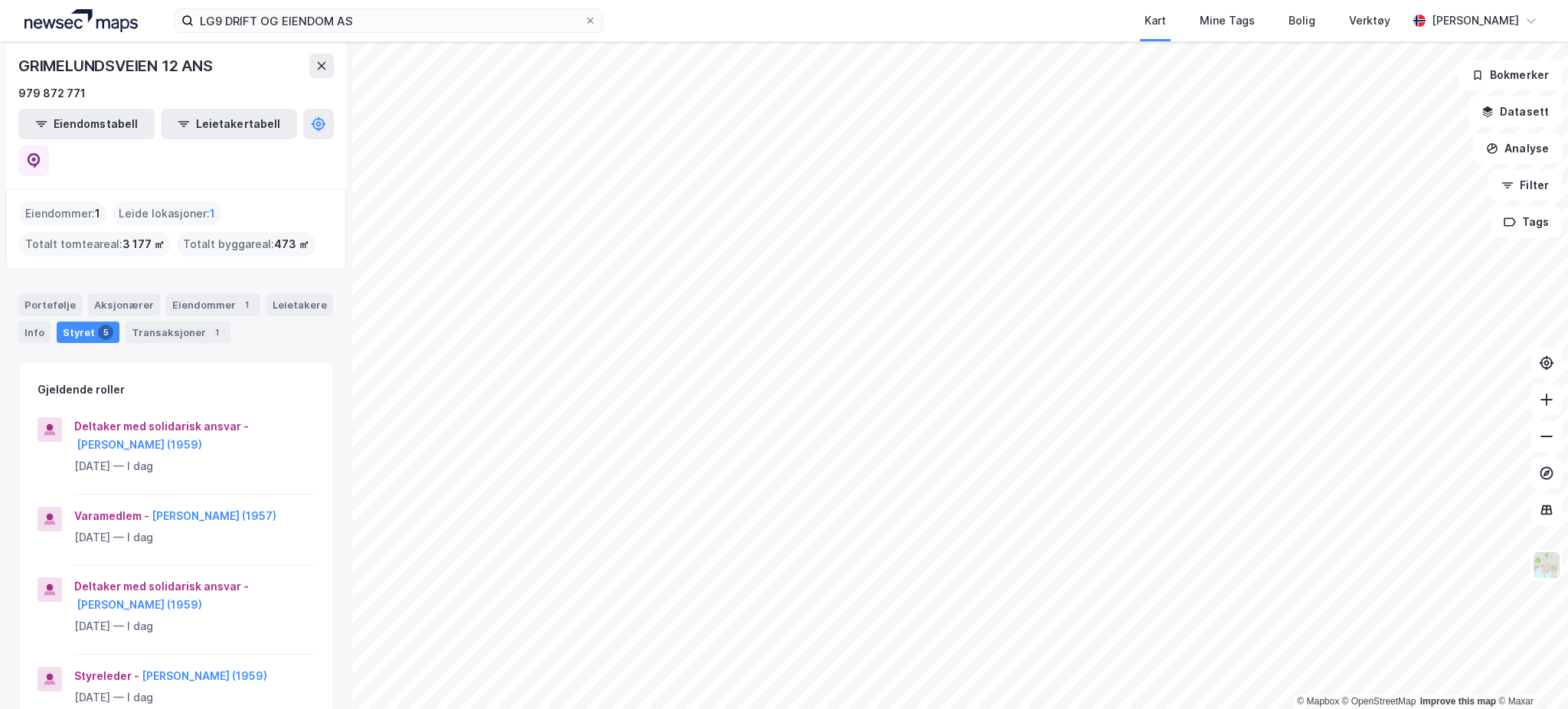
click at [1048, 708] on html "LG9 DRIFT OG EIENDOM AS Kart Mine Tags Bolig Verktøy [PERSON_NAME] © Mapbox © O…" at bounding box center [784, 354] width 1568 height 709
click at [950, 708] on html "LG9 DRIFT OG EIENDOM AS Kart Mine Tags Bolig Verktøy [PERSON_NAME] © Mapbox © O…" at bounding box center [784, 354] width 1568 height 709
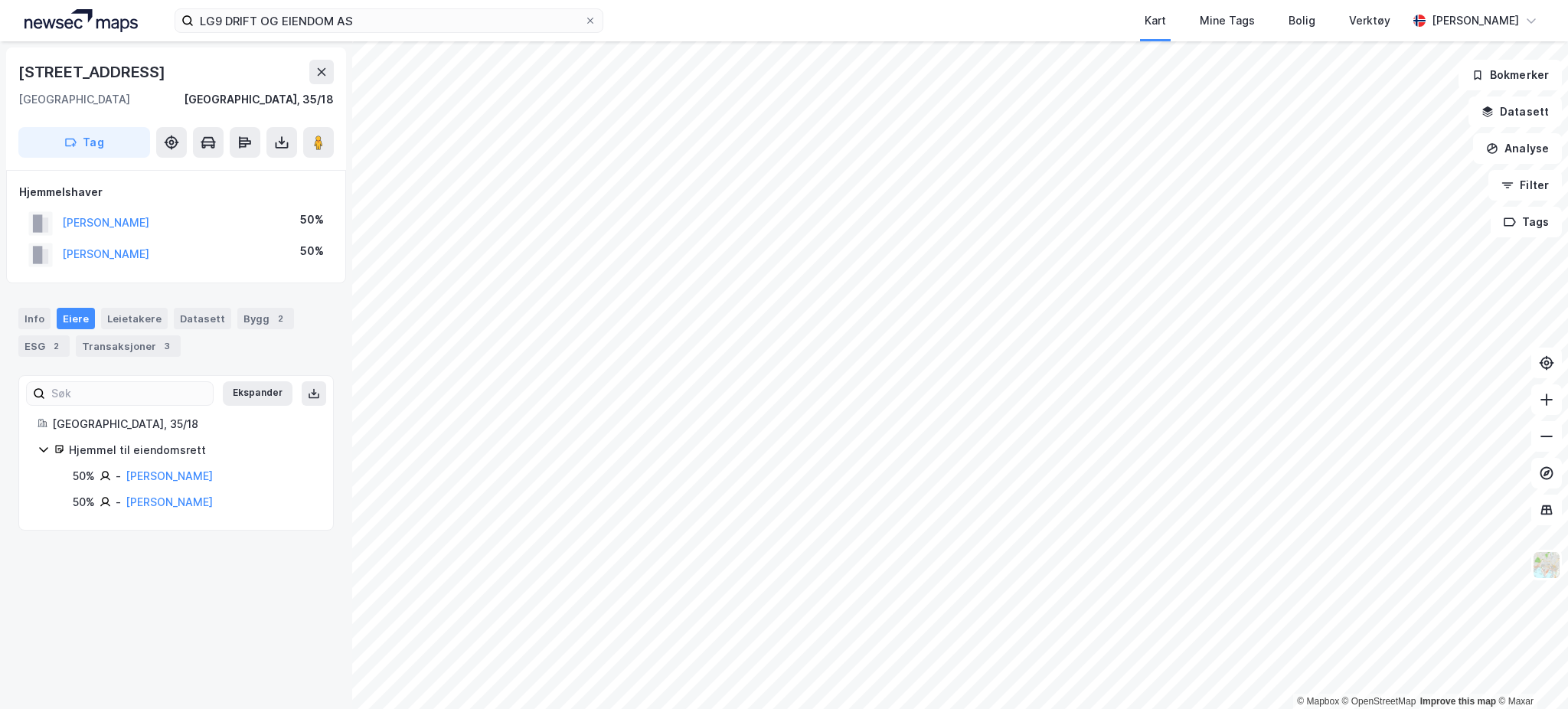
click at [98, 74] on div "[STREET_ADDRESS]" at bounding box center [93, 73] width 150 height 25
copy div "[STREET_ADDRESS]"
